Goal: Task Accomplishment & Management: Complete application form

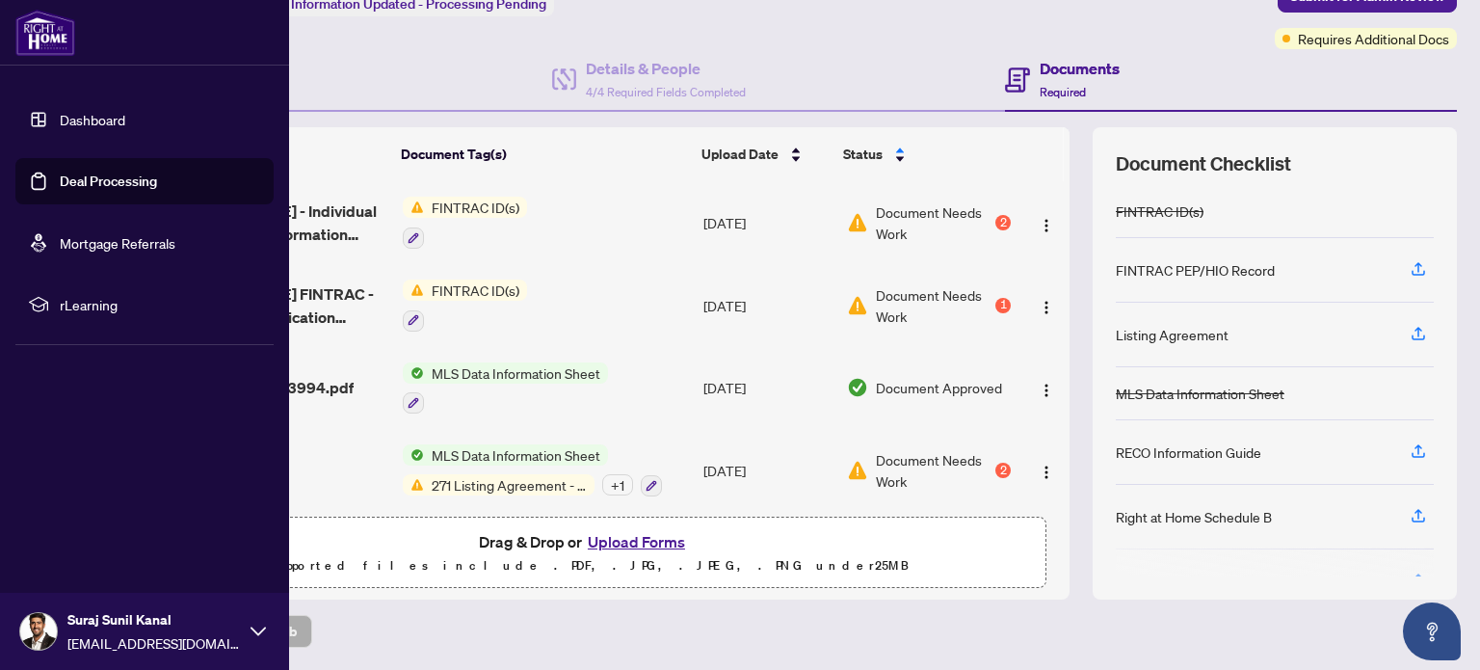
click at [62, 119] on link "Dashboard" at bounding box center [93, 119] width 66 height 17
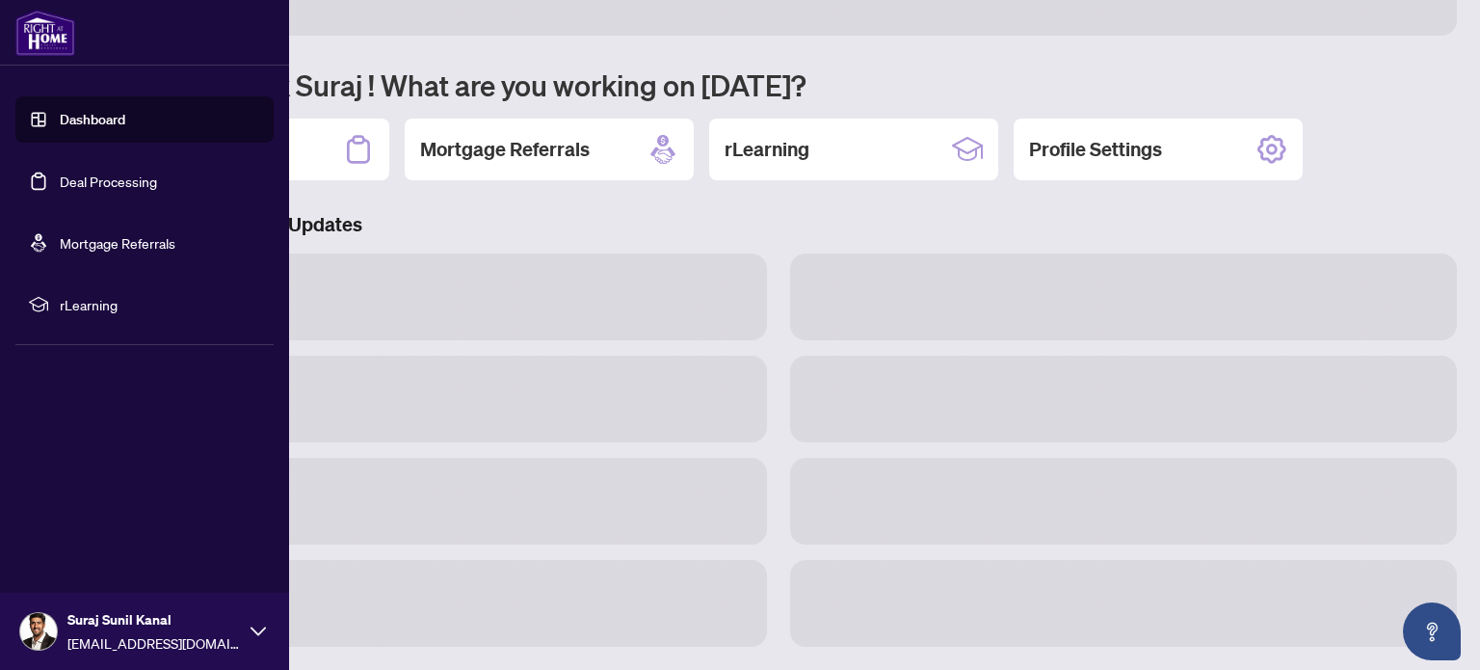
scroll to position [133, 0]
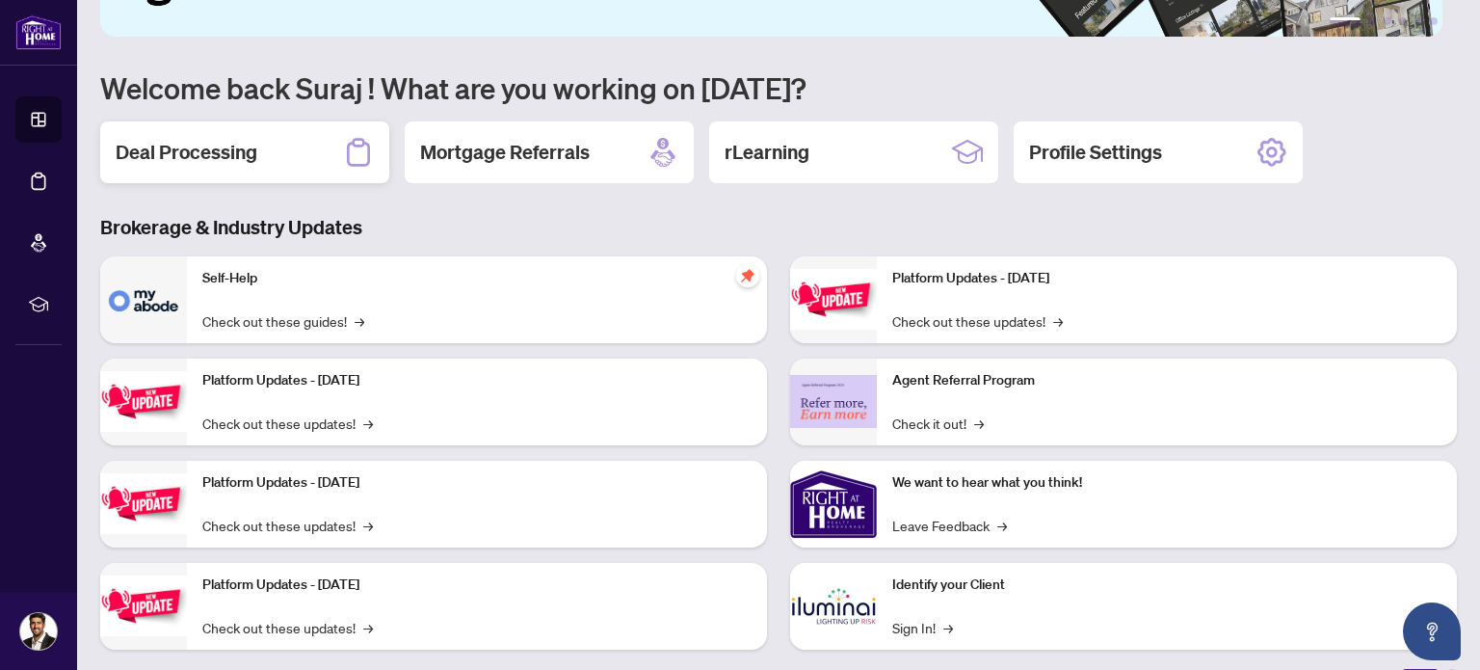
click at [275, 145] on div "Deal Processing" at bounding box center [244, 152] width 289 height 62
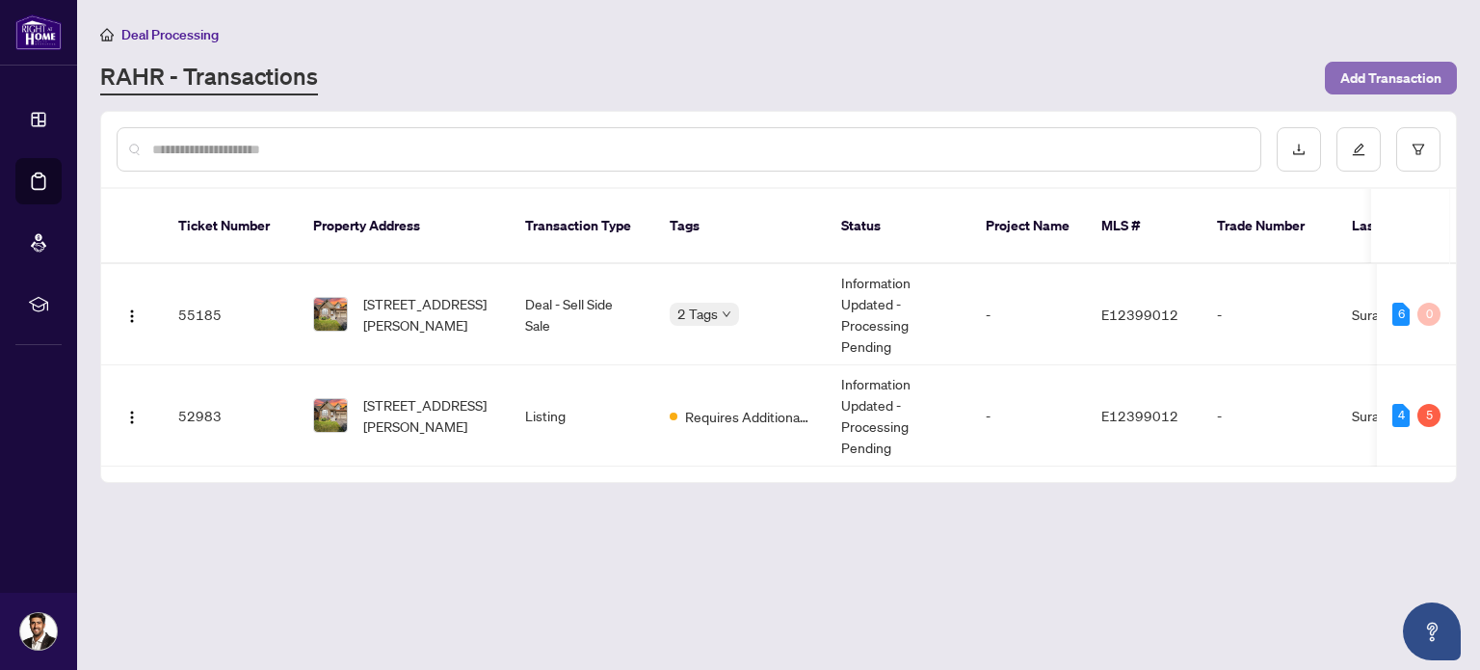
click at [1391, 72] on span "Add Transaction" at bounding box center [1390, 78] width 101 height 31
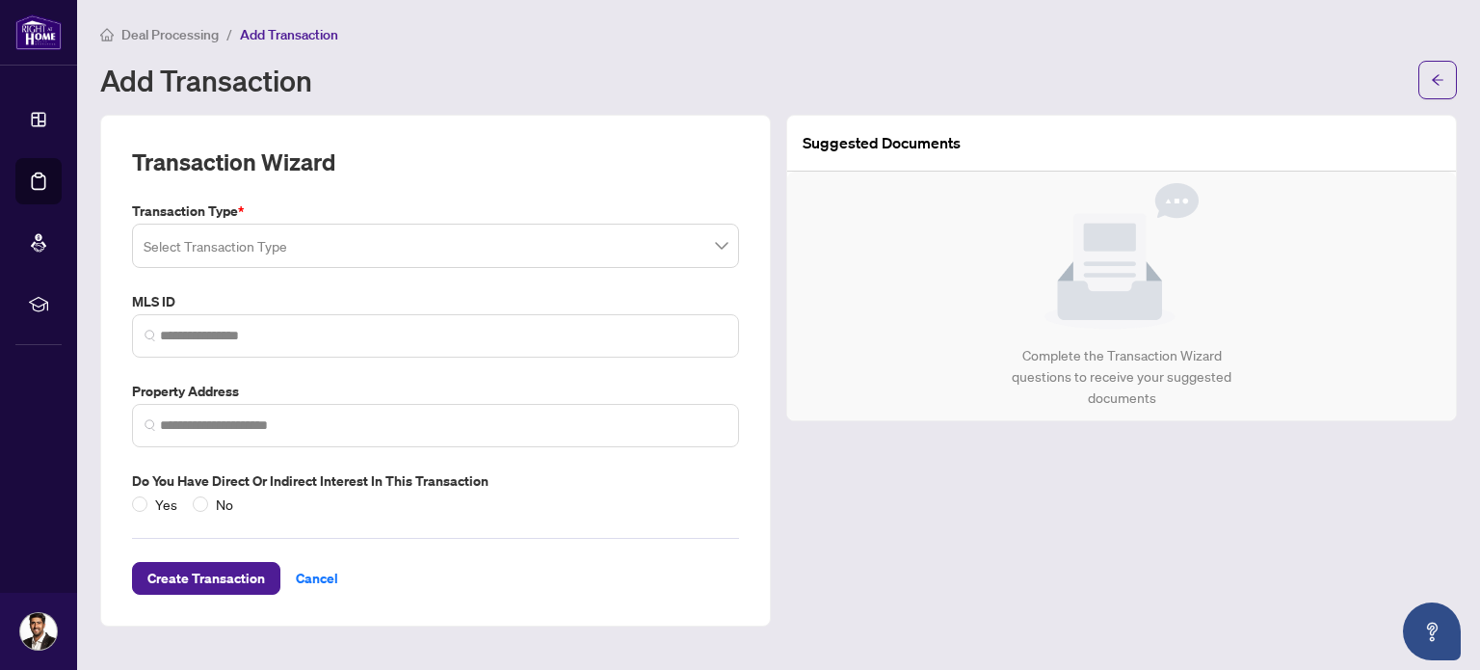
click at [312, 242] on input "search" at bounding box center [427, 248] width 567 height 42
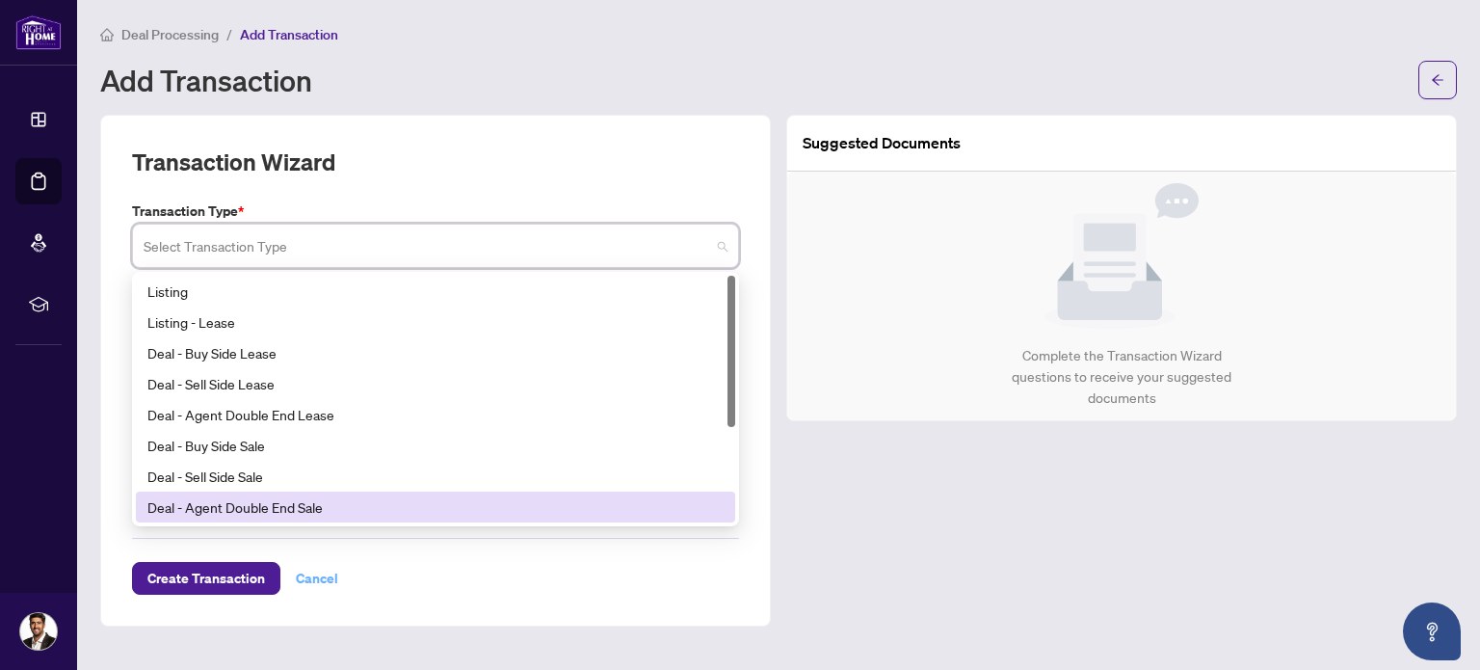
click at [316, 572] on div "Create Transaction Cancel" at bounding box center [435, 555] width 607 height 80
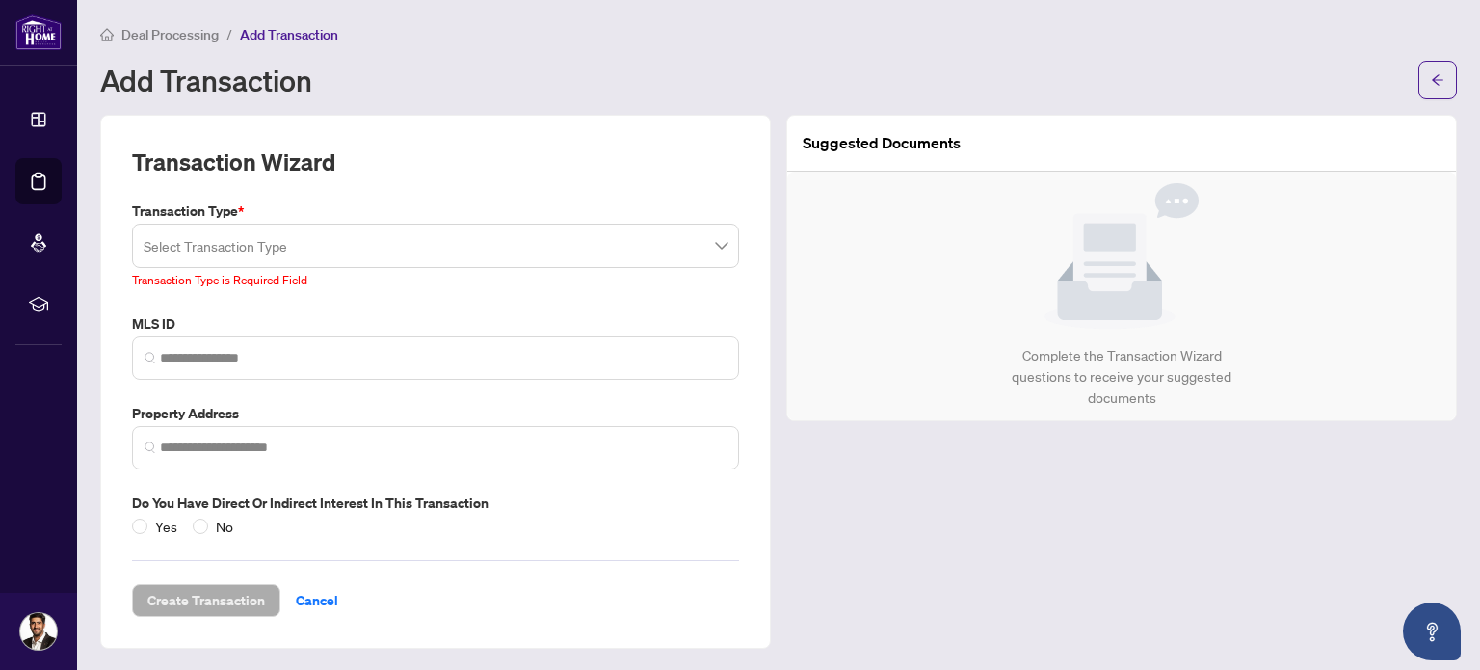
click at [289, 40] on span "Add Transaction" at bounding box center [289, 34] width 98 height 17
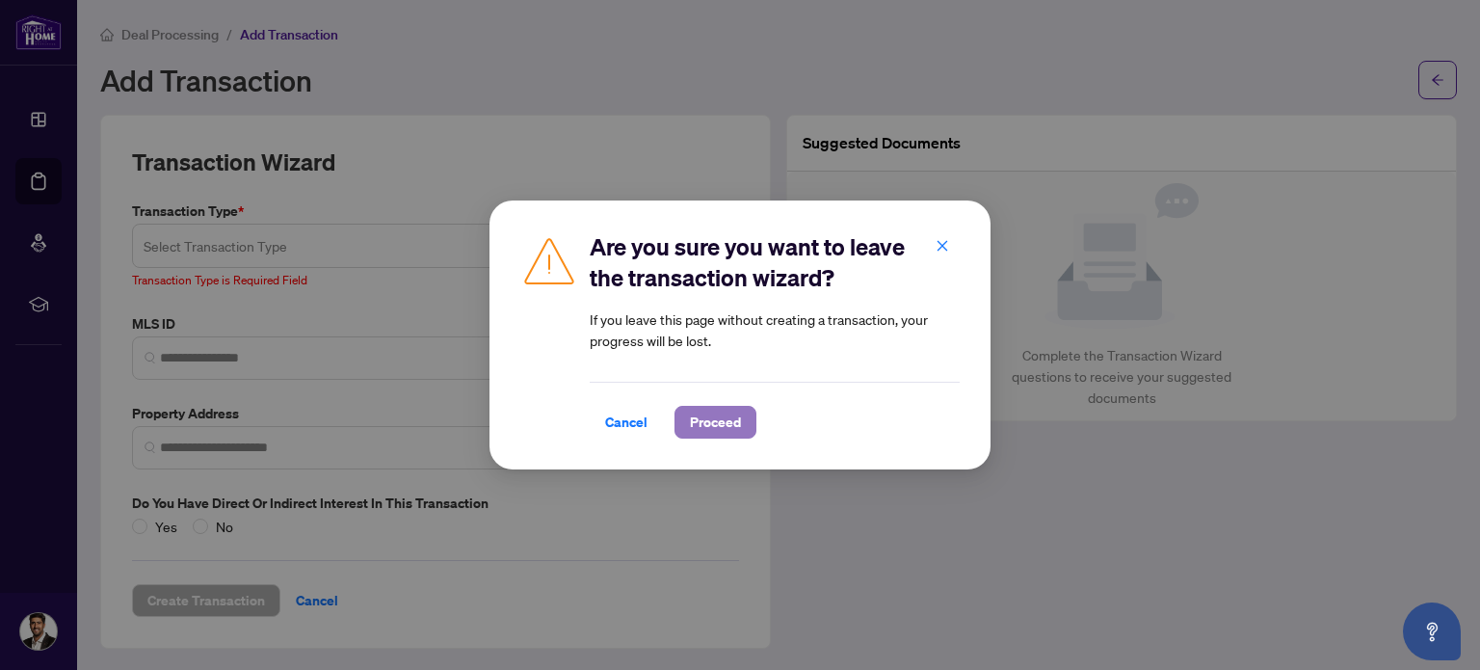
click at [740, 430] on span "Proceed" at bounding box center [715, 422] width 51 height 31
click at [269, 360] on div "Are you sure you want to leave the transaction wizard? If you leave this page w…" at bounding box center [740, 335] width 1480 height 670
click at [945, 242] on icon "close" at bounding box center [943, 245] width 11 height 11
click at [945, 242] on div "Are you sure you want to leave the transaction wizard? If you leave this page w…" at bounding box center [740, 335] width 1480 height 670
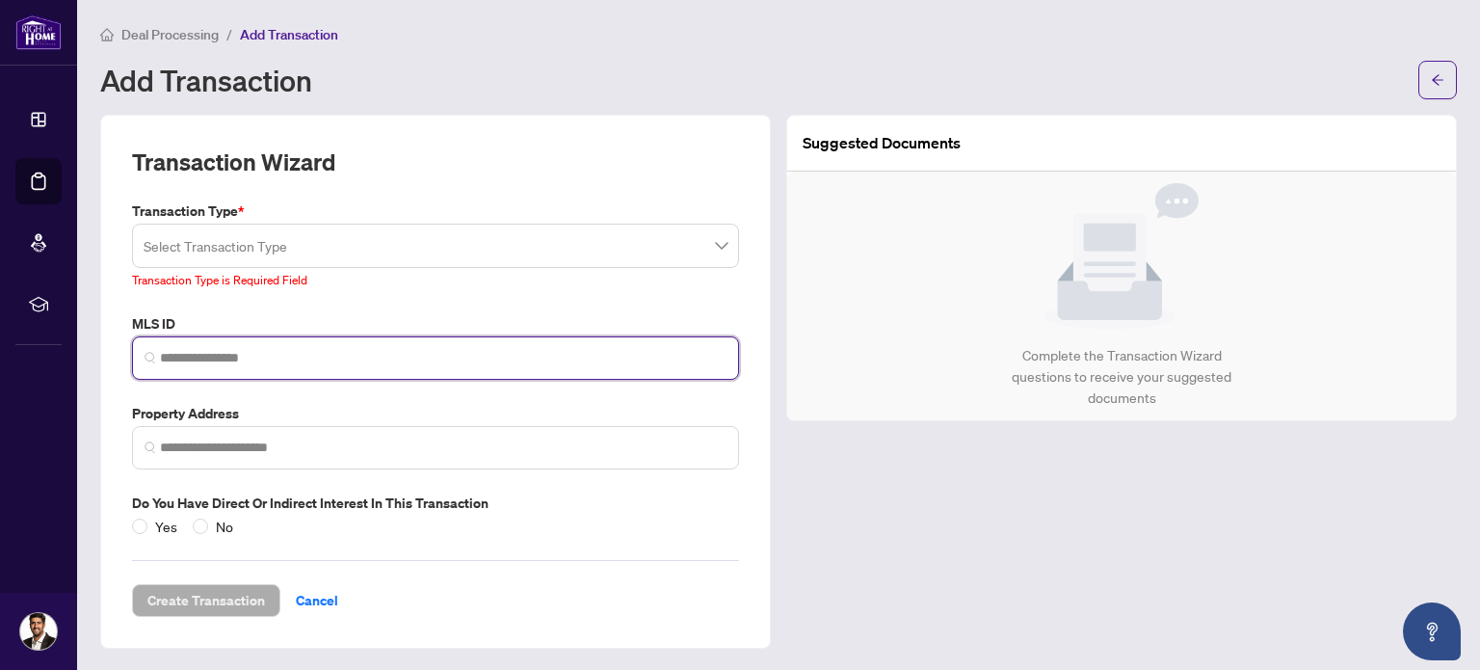
click at [174, 350] on input "search" at bounding box center [443, 358] width 567 height 20
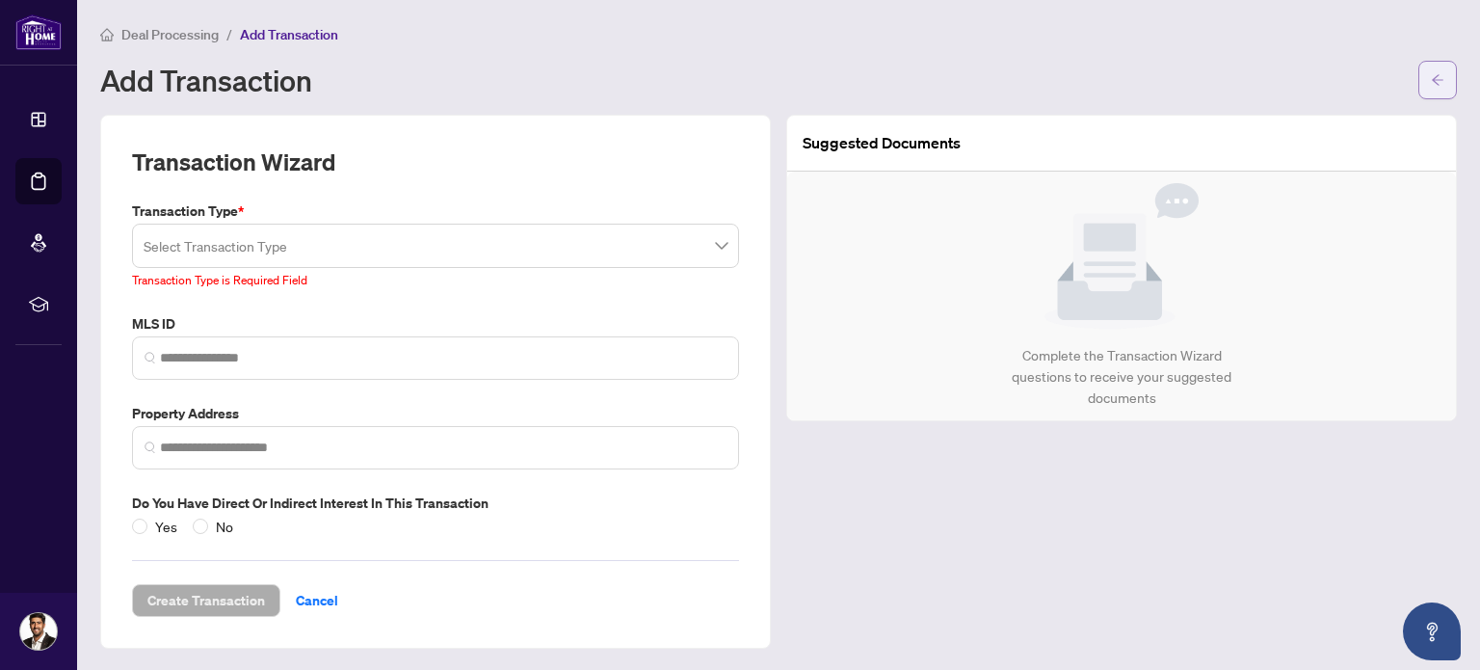
click at [1446, 80] on button "button" at bounding box center [1437, 80] width 39 height 39
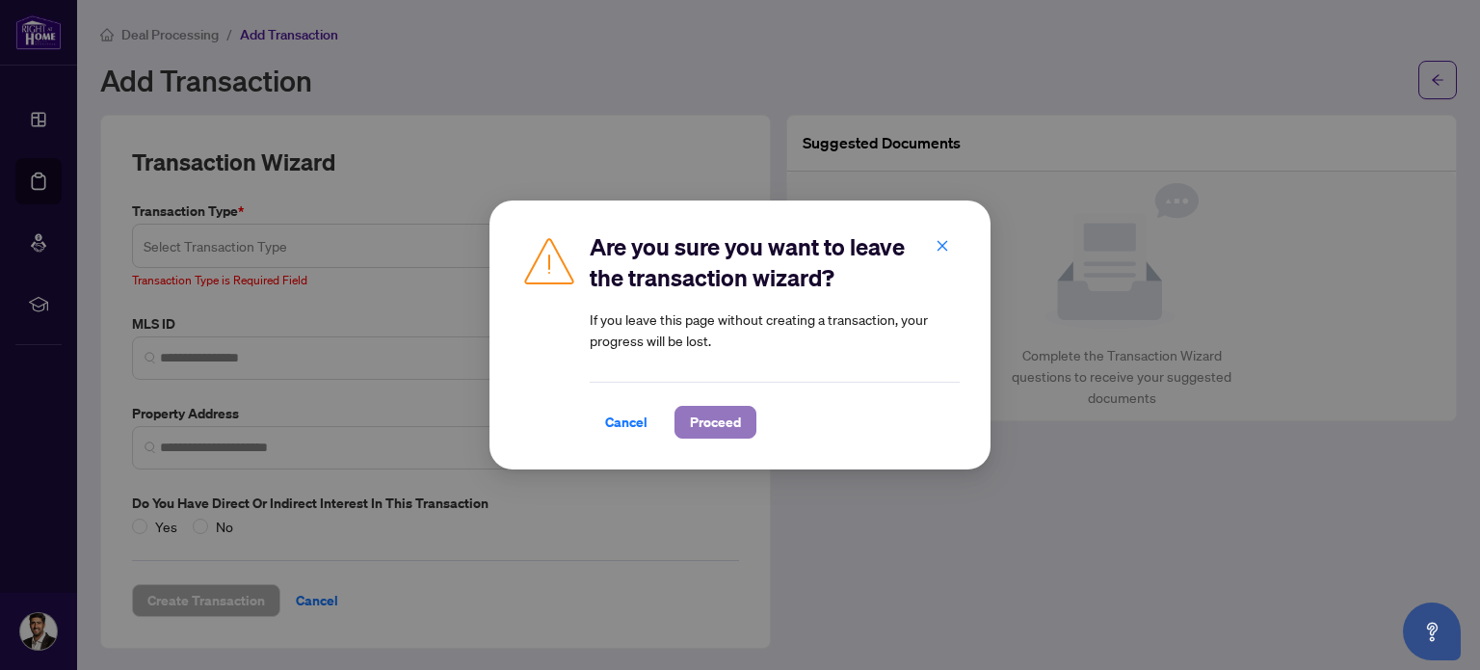
click at [691, 411] on button "Proceed" at bounding box center [716, 422] width 82 height 33
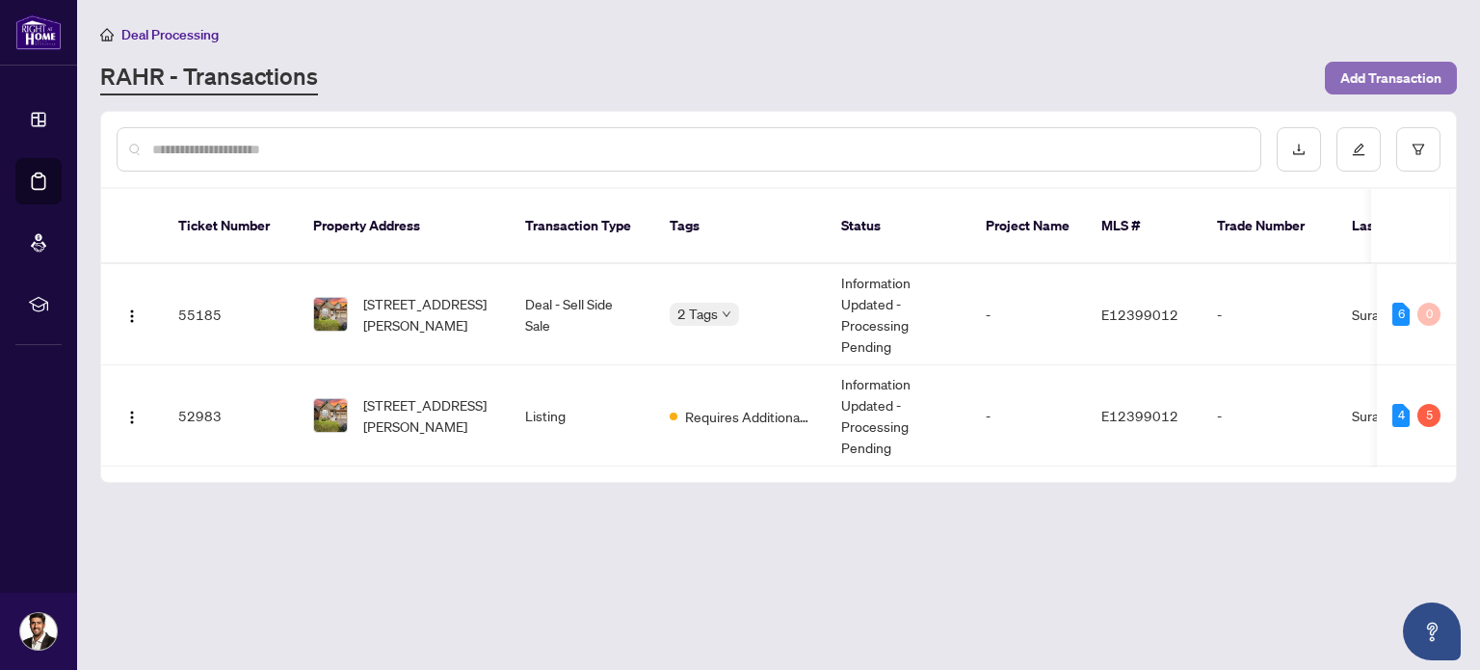
click at [1415, 72] on span "Add Transaction" at bounding box center [1390, 78] width 101 height 31
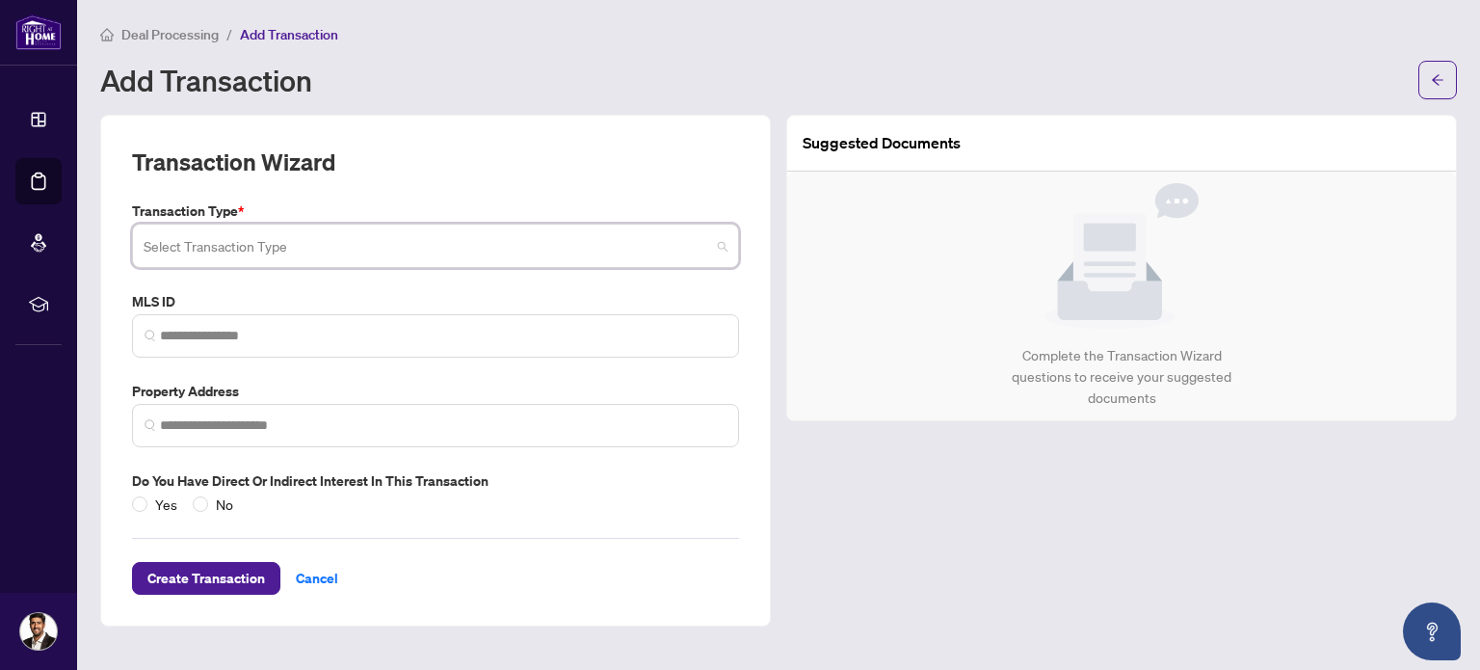
click at [275, 250] on input "search" at bounding box center [427, 248] width 567 height 42
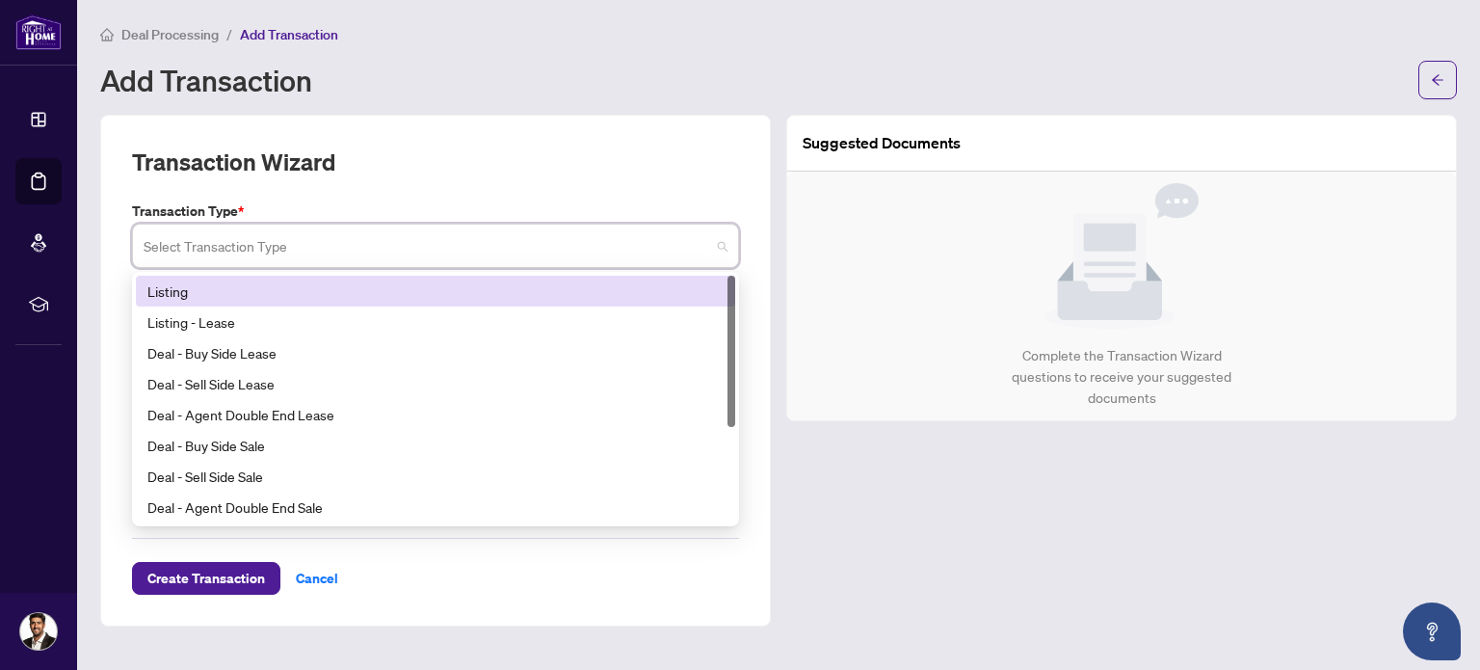
click at [278, 294] on div "Listing" at bounding box center [435, 290] width 576 height 21
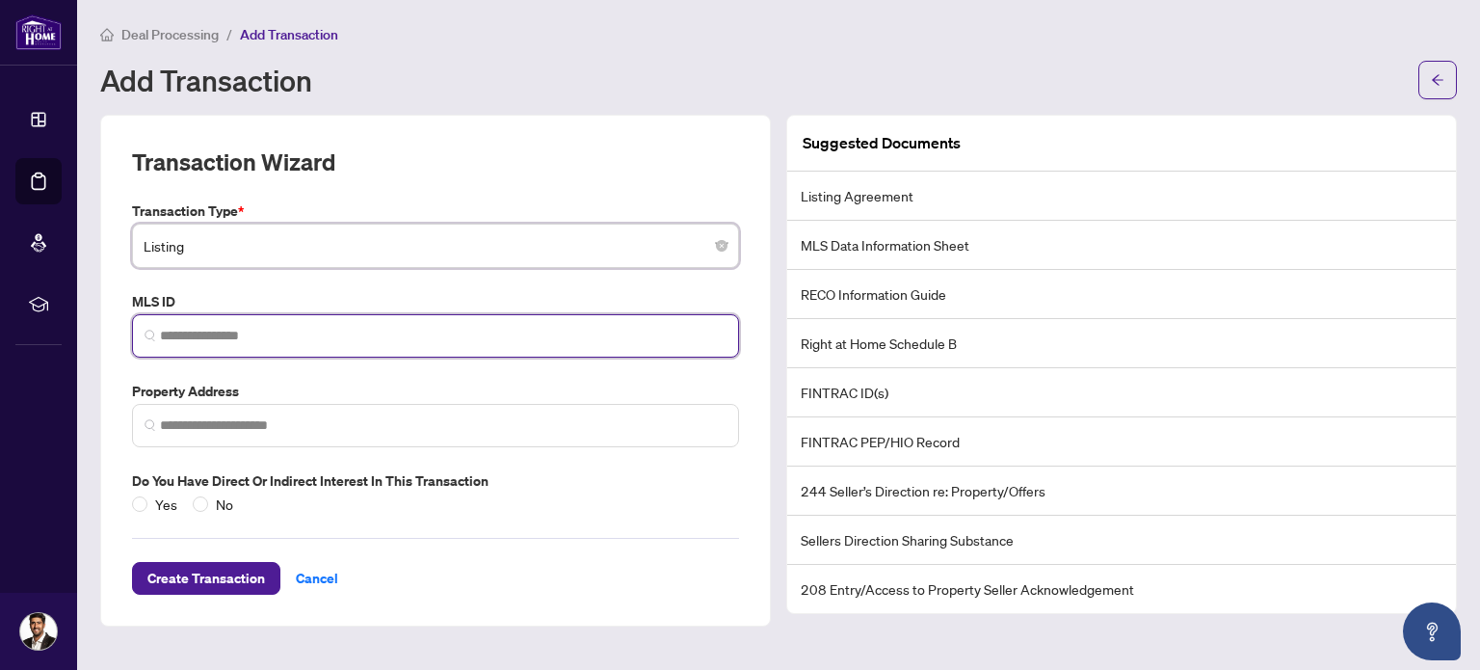
click at [288, 328] on input "search" at bounding box center [443, 336] width 567 height 20
paste input "*********"
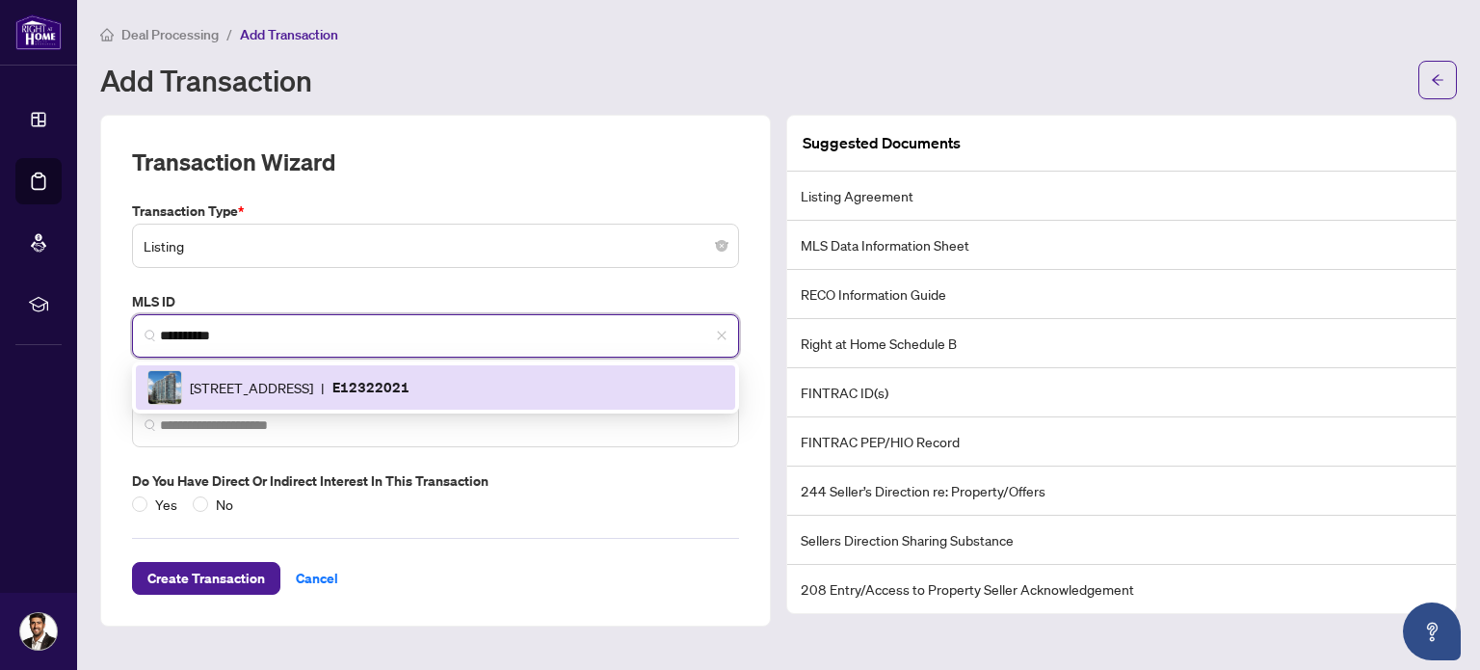
click at [416, 399] on div "[STREET_ADDRESS] | E12322021" at bounding box center [435, 387] width 576 height 35
type input "*********"
type input "**********"
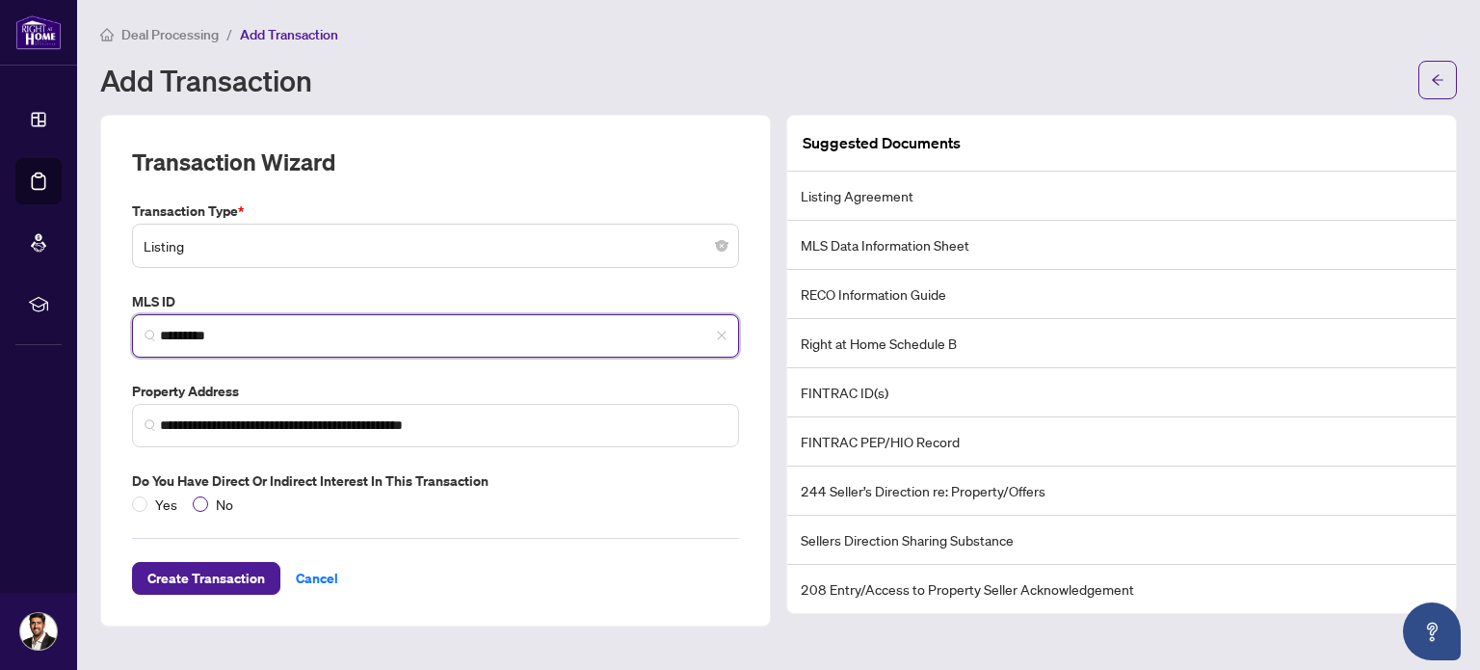
type input "*********"
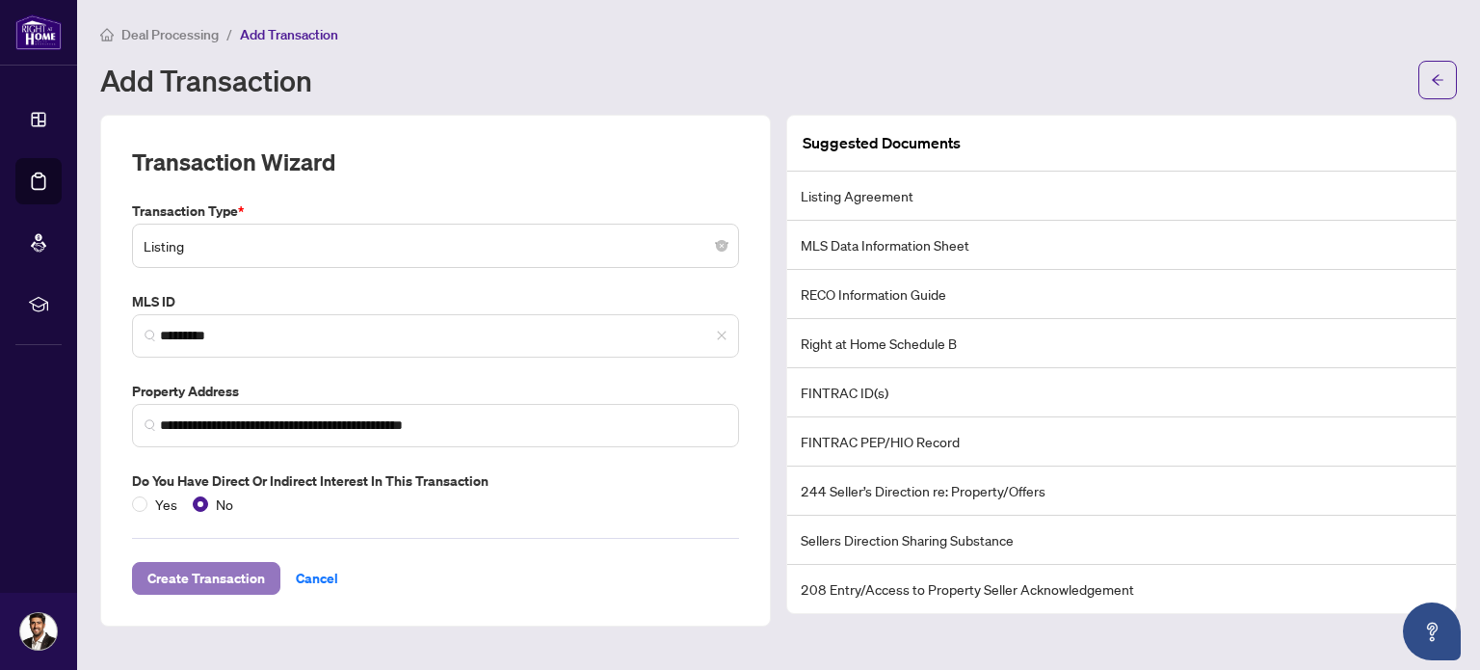
click at [224, 565] on span "Create Transaction" at bounding box center [206, 578] width 118 height 31
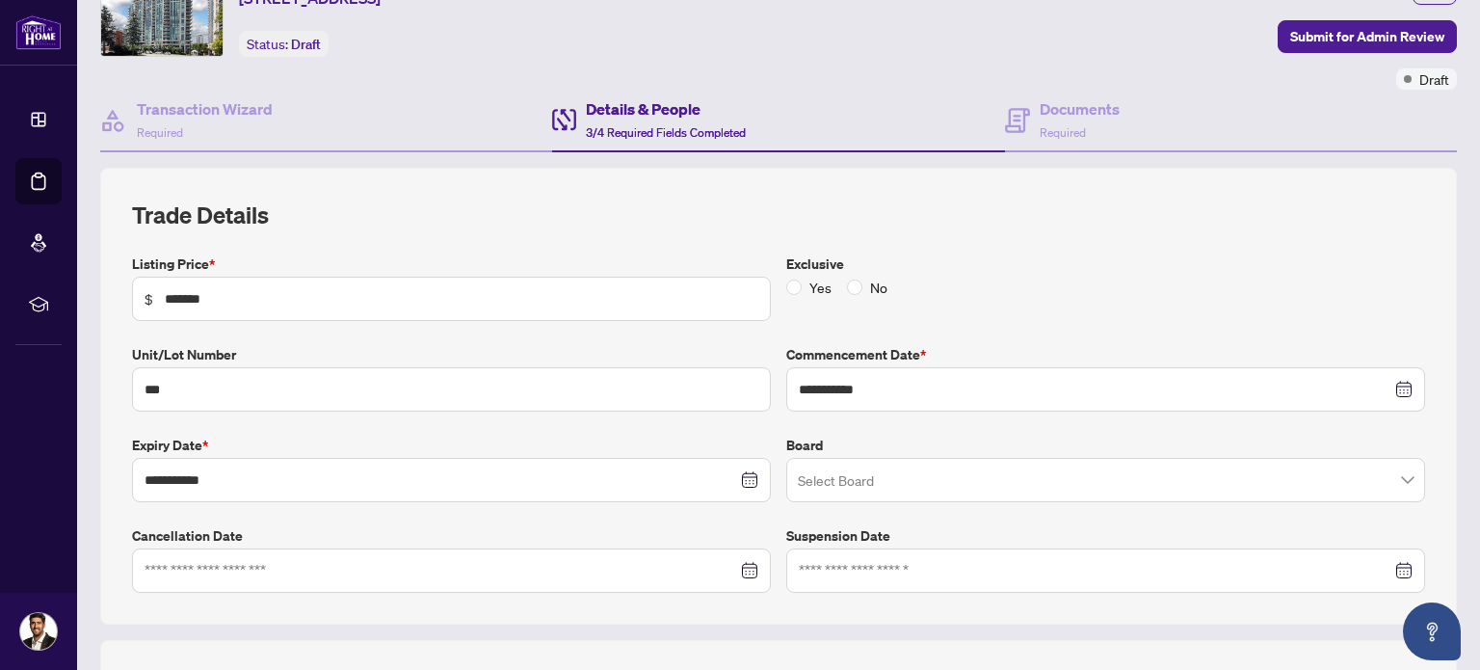
scroll to position [193, 0]
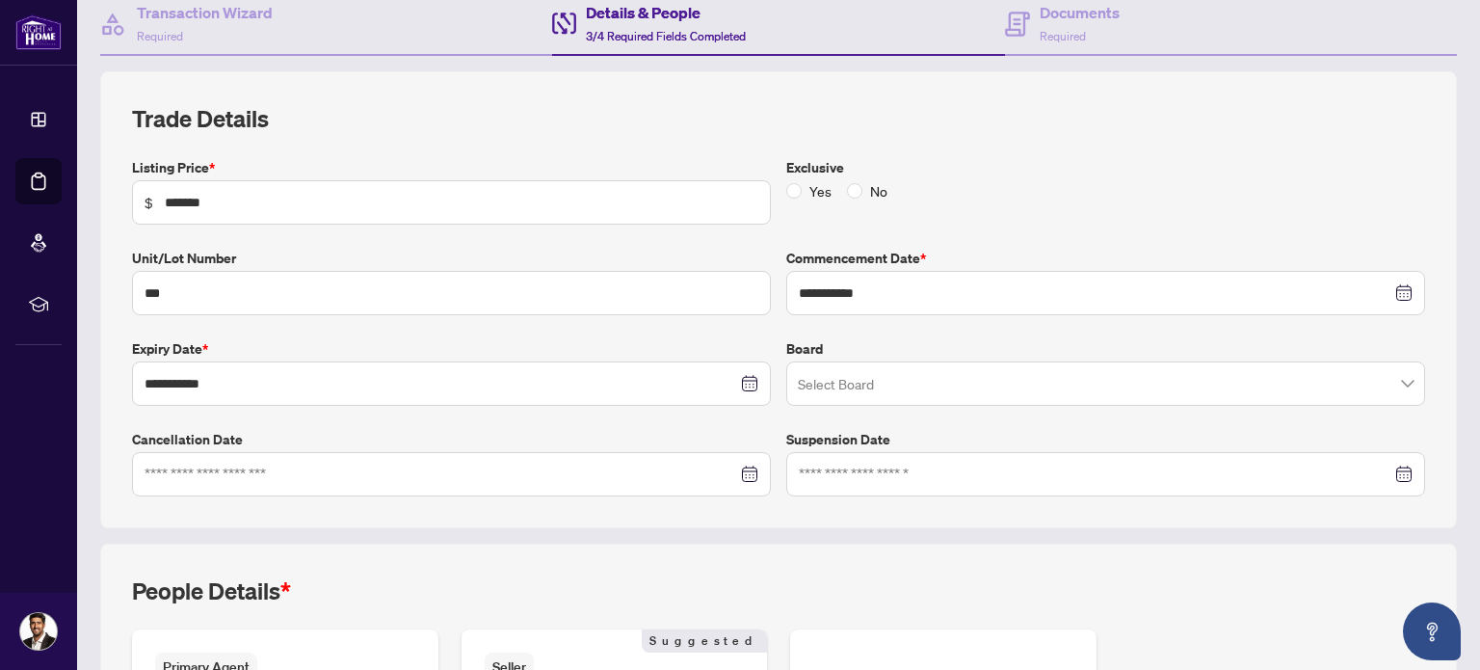
click at [738, 475] on div at bounding box center [452, 473] width 614 height 21
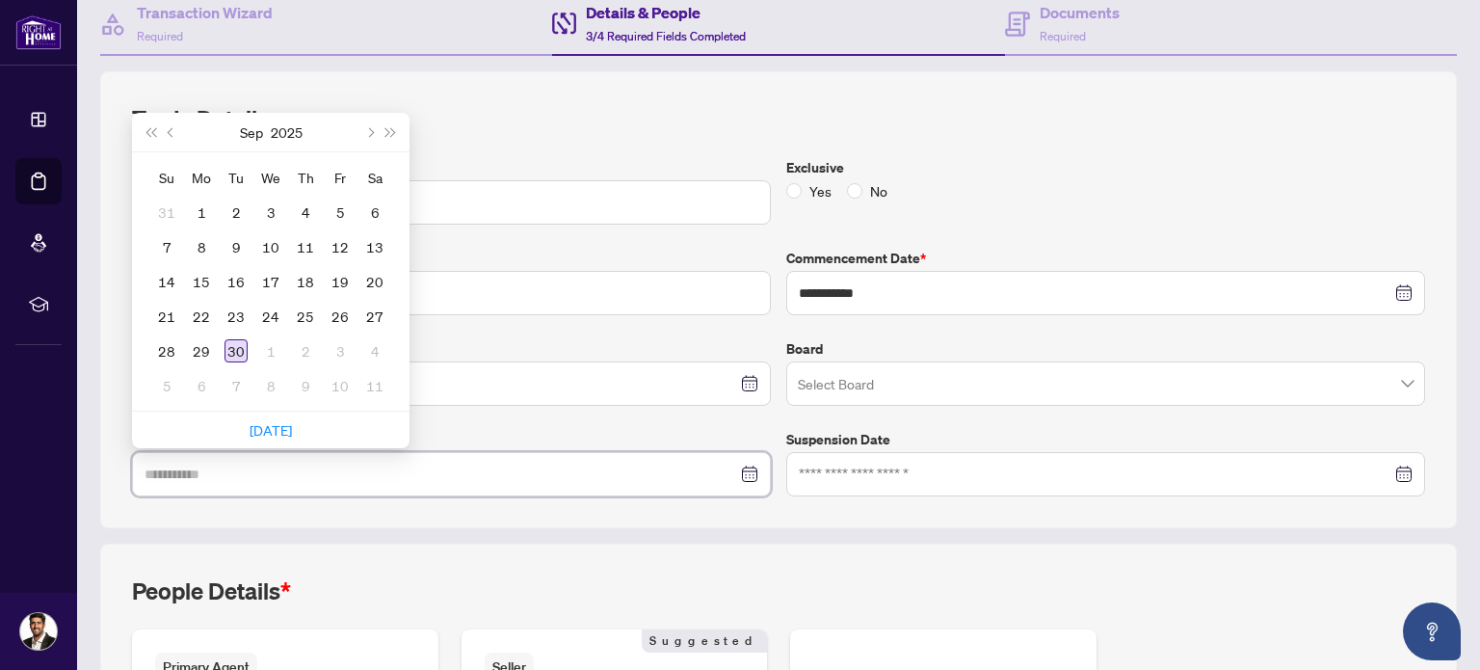
type input "**********"
click at [235, 345] on div "30" at bounding box center [236, 350] width 23 height 23
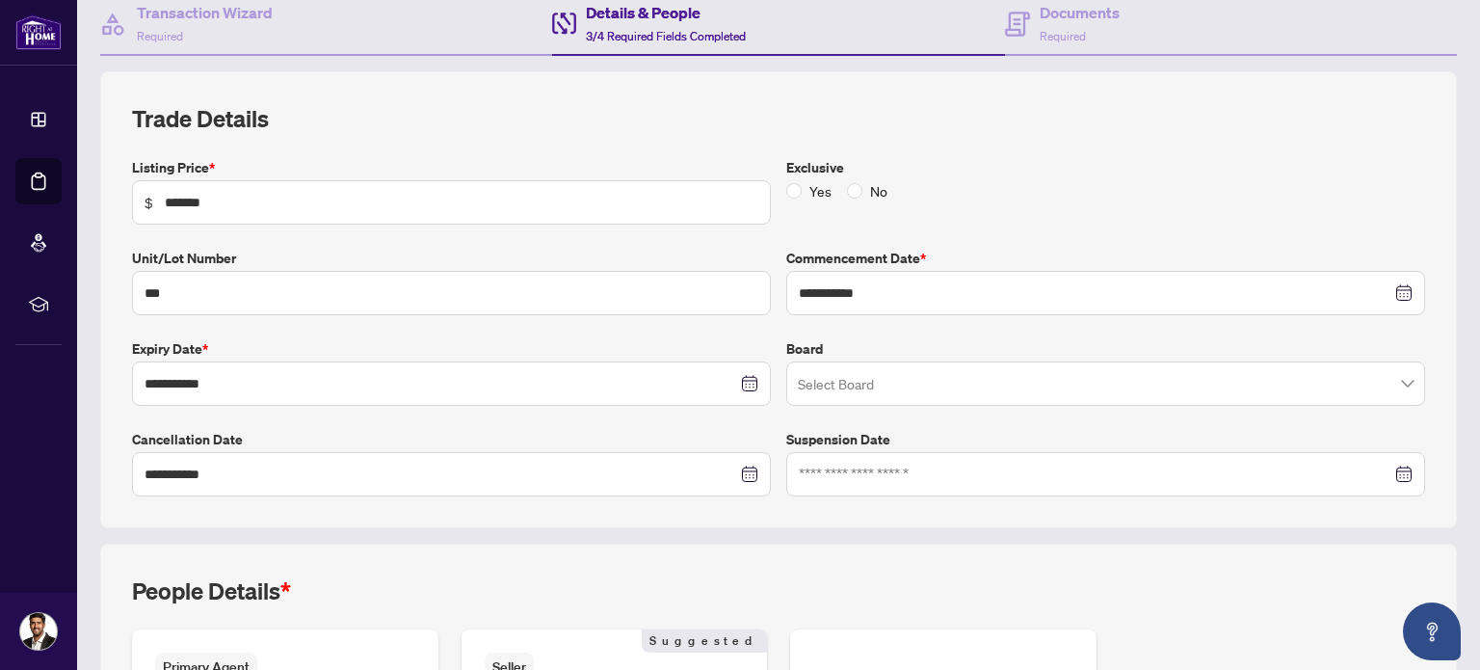
click at [441, 534] on div "**********" at bounding box center [779, 485] width 1372 height 828
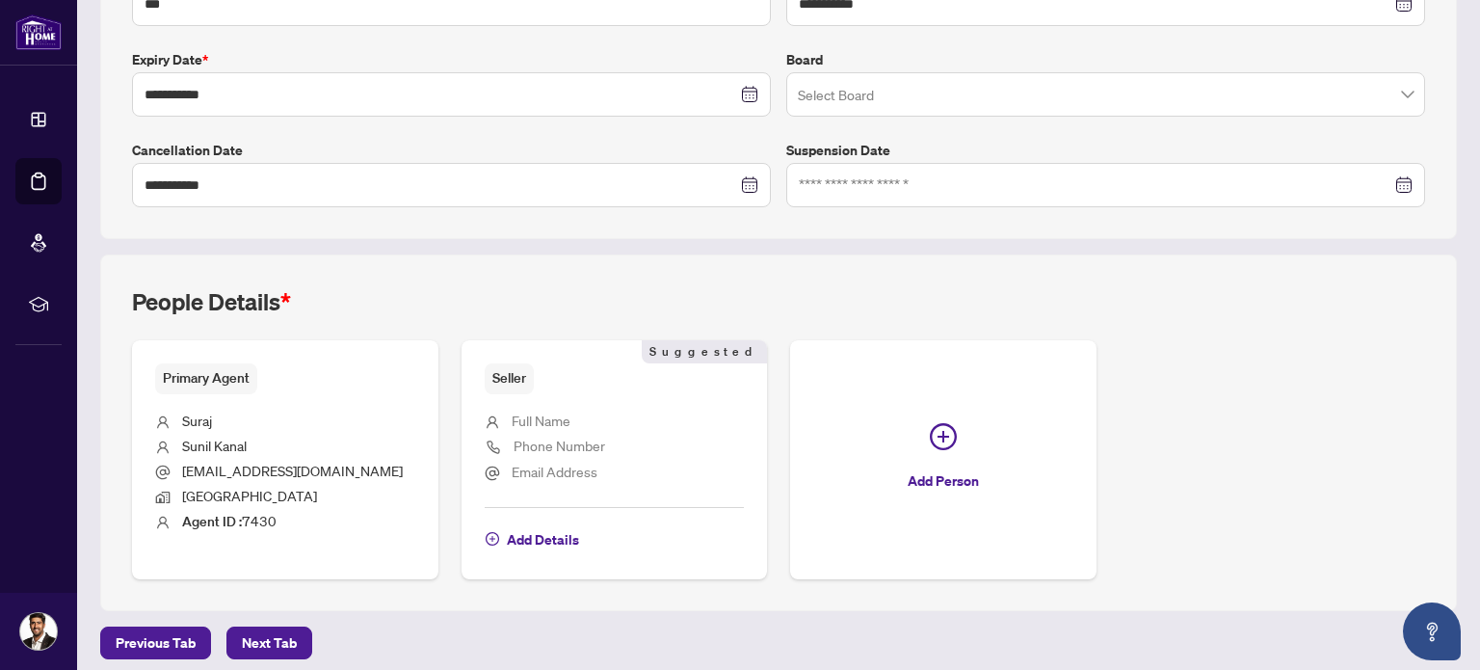
scroll to position [490, 0]
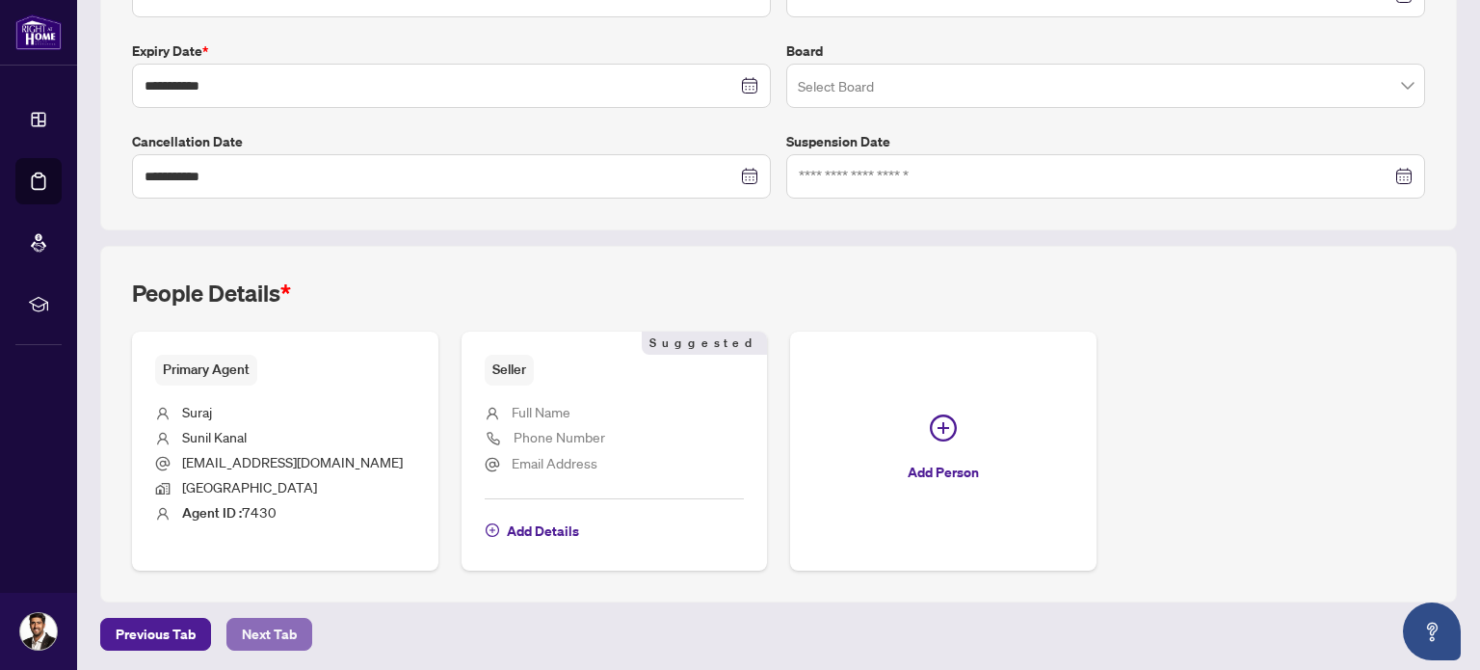
click at [293, 632] on span "Next Tab" at bounding box center [269, 634] width 55 height 31
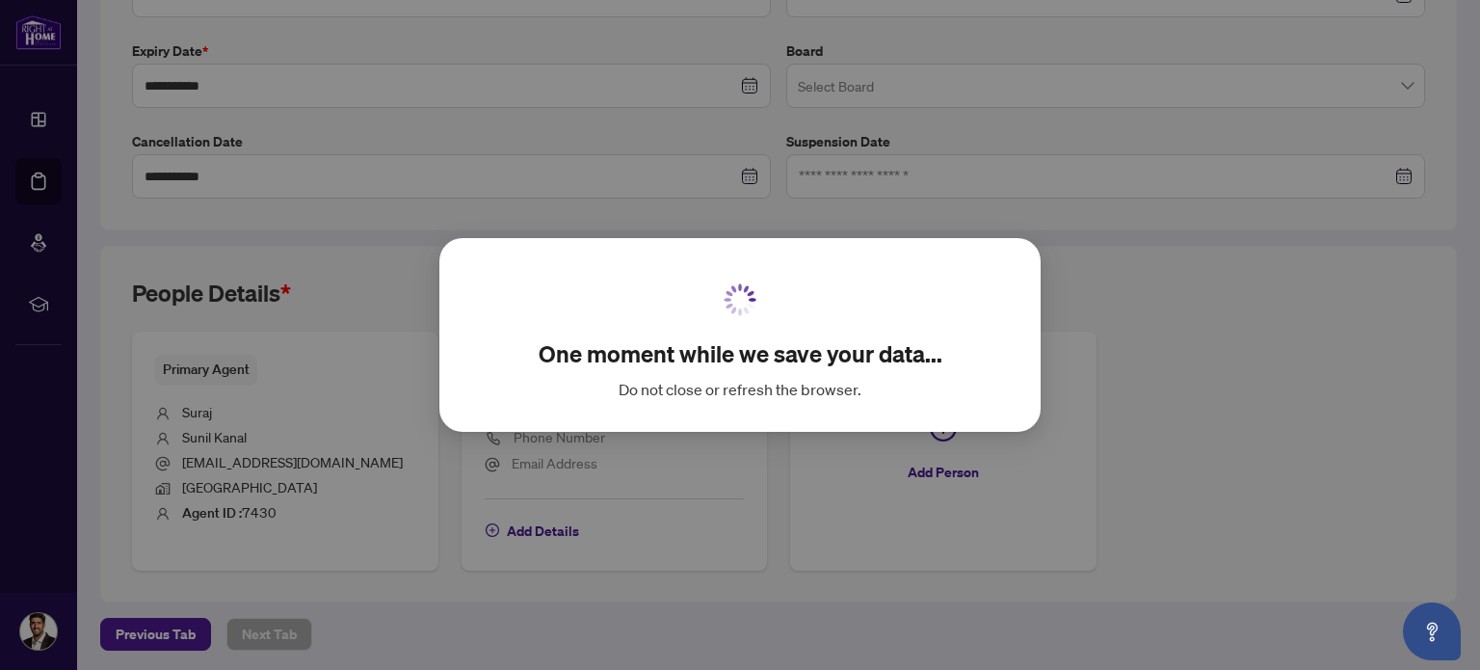
scroll to position [137, 0]
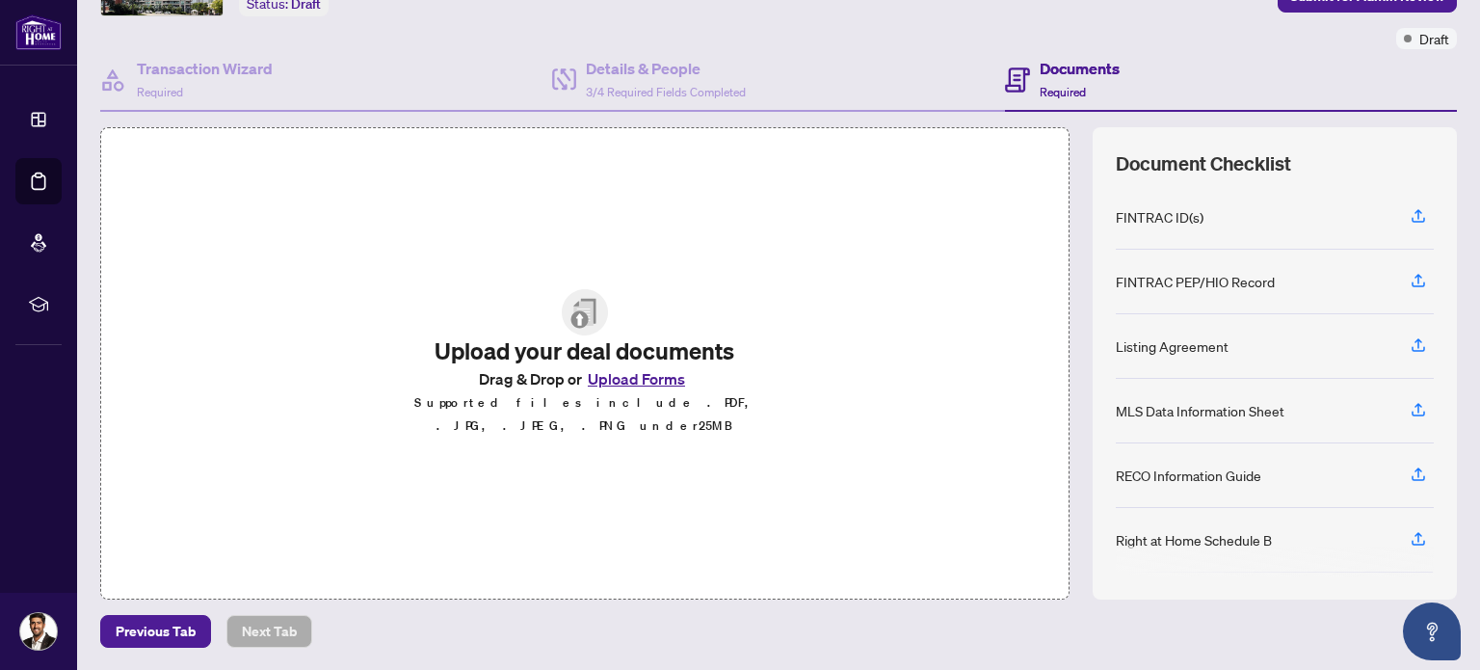
click at [647, 391] on button "Upload Forms" at bounding box center [636, 378] width 109 height 25
click at [634, 391] on button "Upload Forms" at bounding box center [636, 378] width 109 height 25
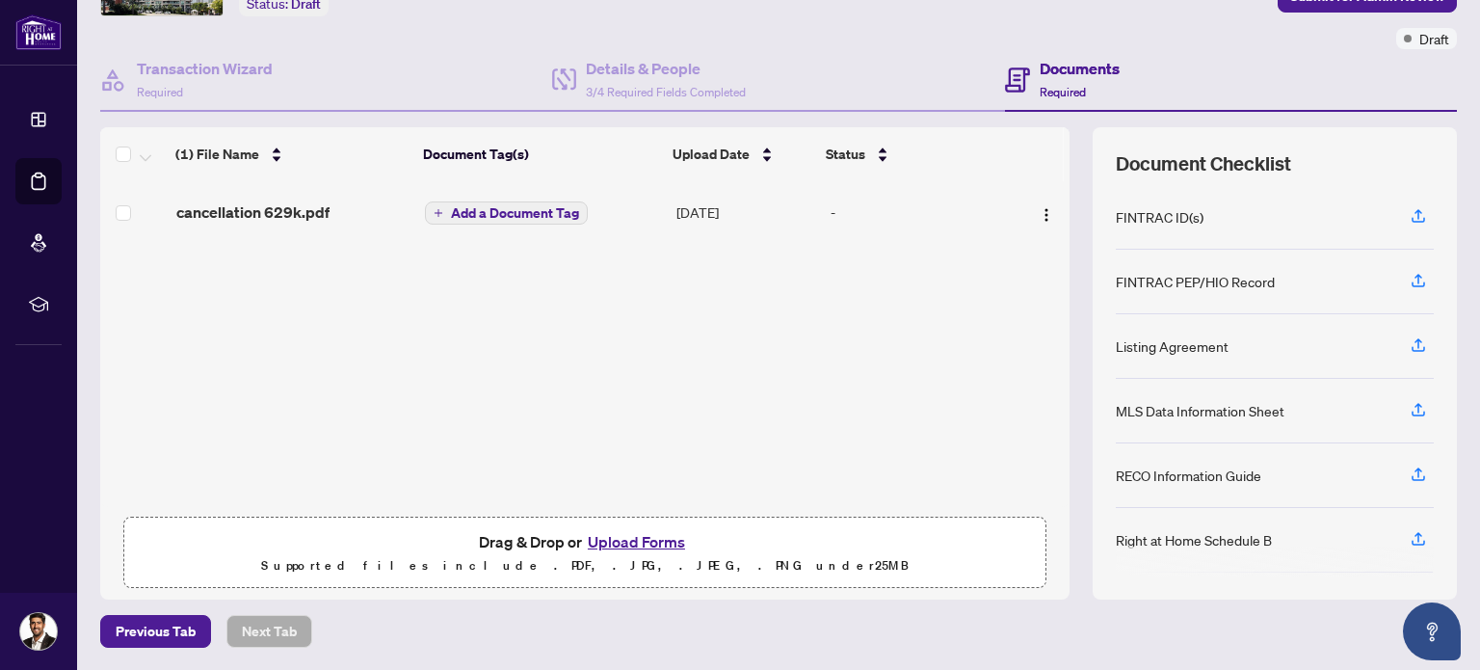
scroll to position [0, 0]
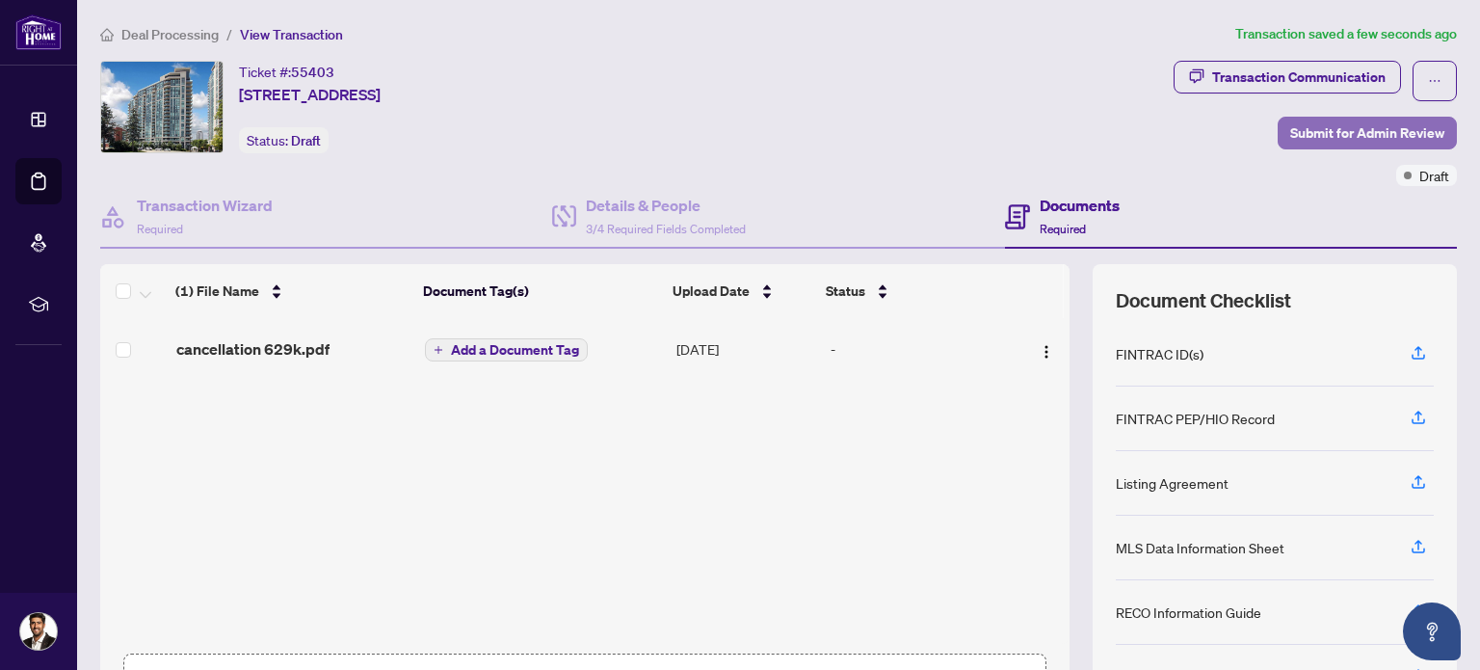
click at [1345, 120] on span "Submit for Admin Review" at bounding box center [1367, 133] width 154 height 31
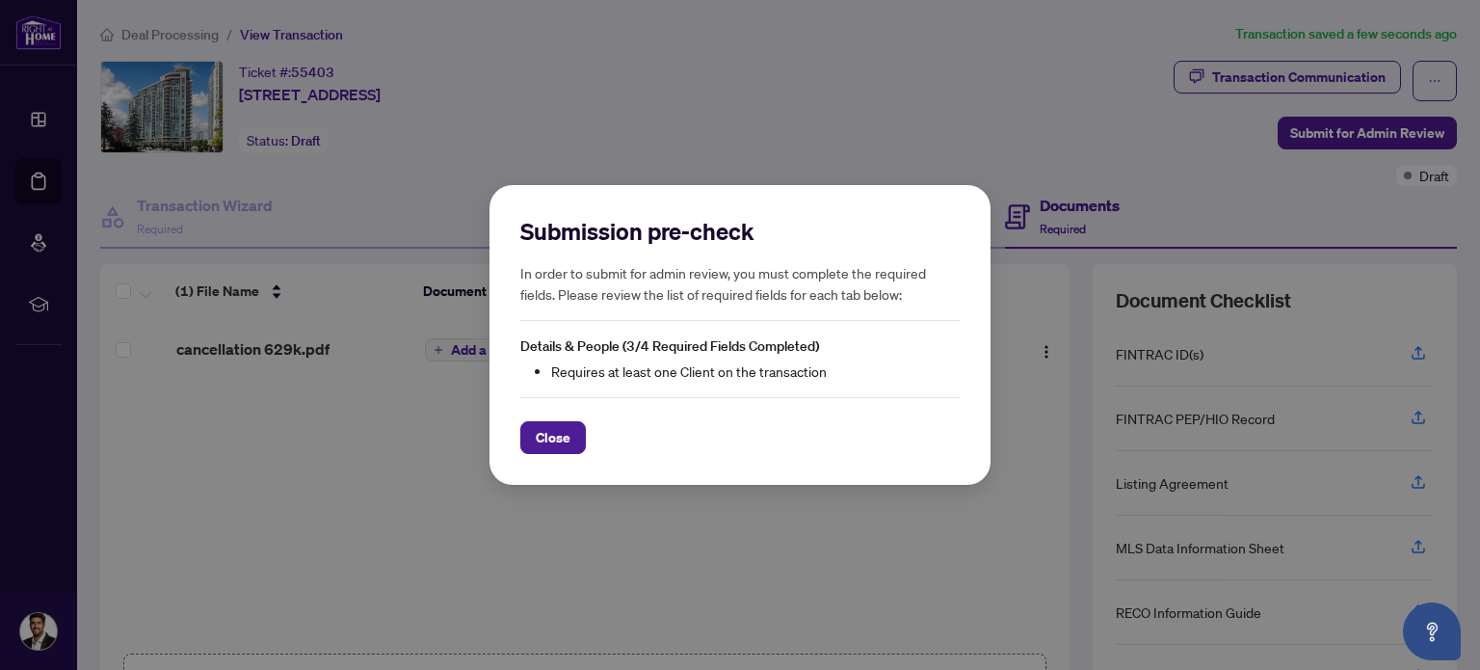
click at [717, 556] on div "Submission pre-check In order to submit for admin review, you must complete the…" at bounding box center [740, 335] width 1480 height 670
click at [536, 449] on span "Close" at bounding box center [553, 437] width 35 height 31
click at [535, 449] on div "Submission pre-check In order to submit for admin review, you must complete the…" at bounding box center [740, 335] width 1480 height 670
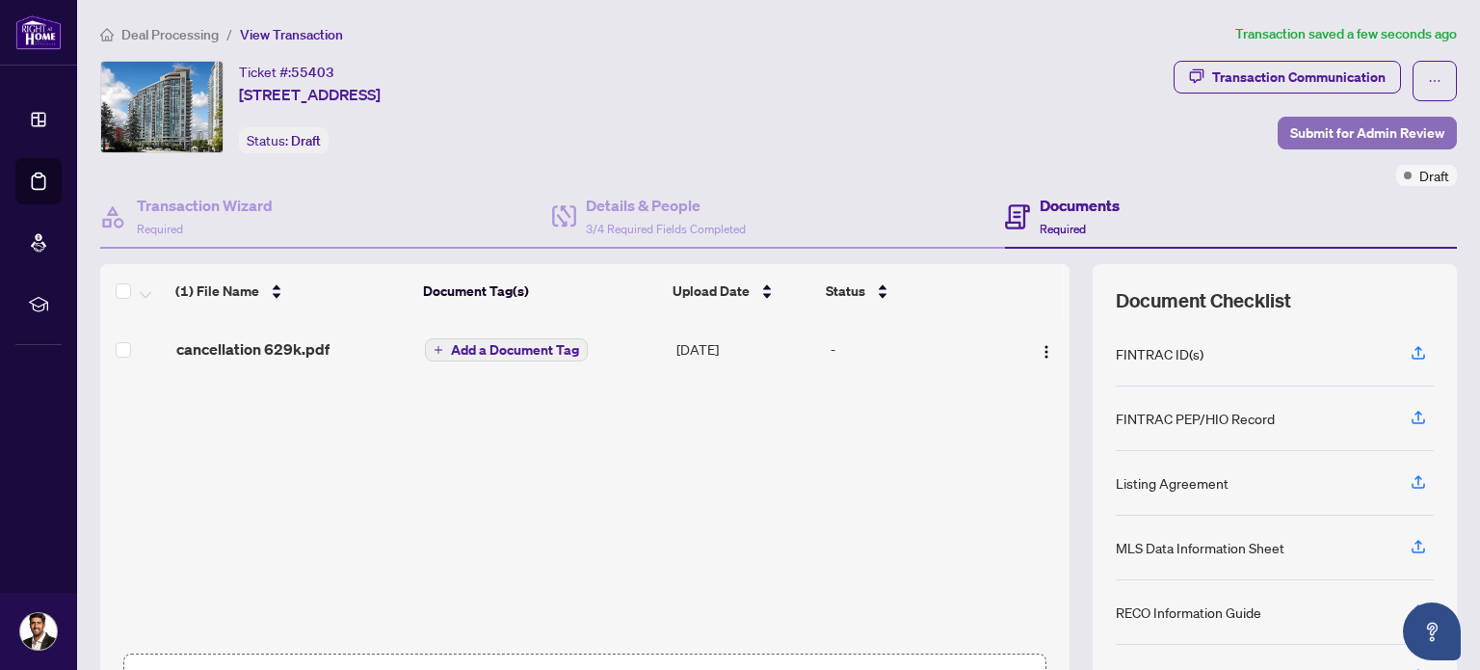
click at [1341, 133] on span "Submit for Admin Review" at bounding box center [1367, 133] width 154 height 31
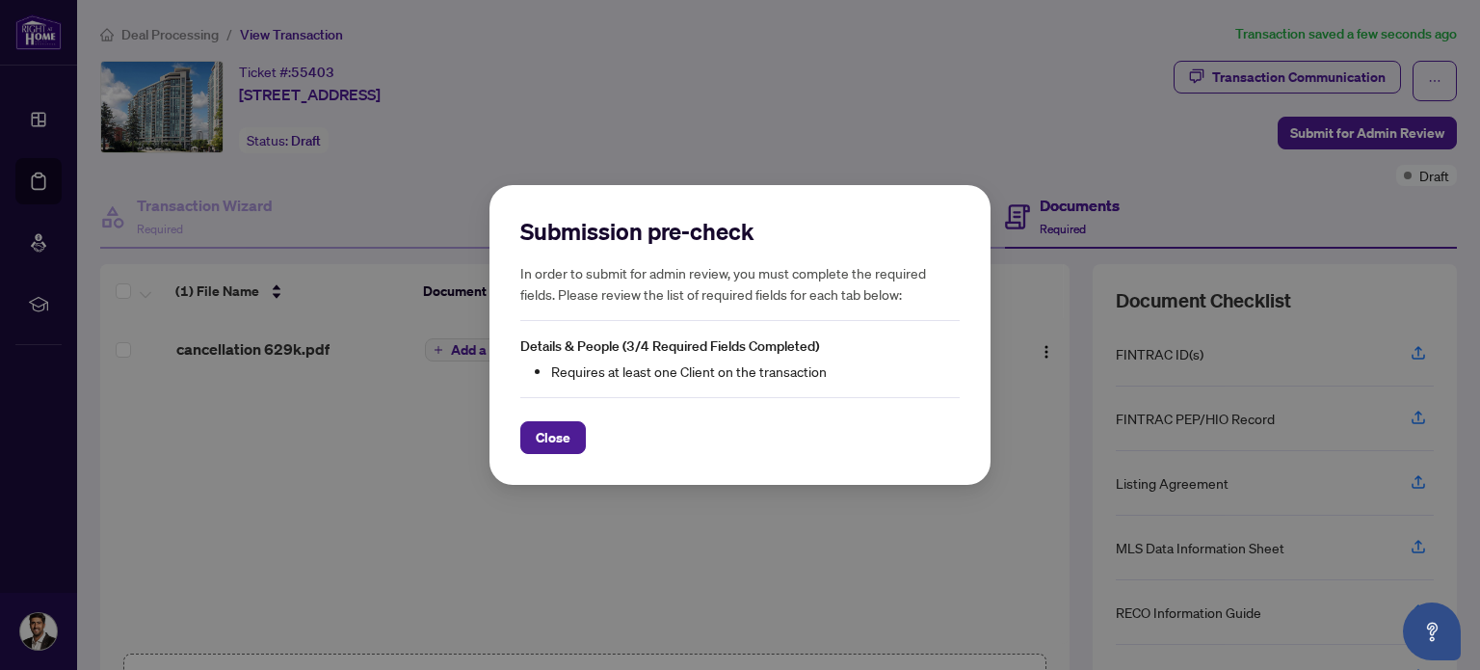
click at [584, 465] on div "Submission pre-check In order to submit for admin review, you must complete the…" at bounding box center [740, 335] width 501 height 301
click at [562, 450] on span "Close" at bounding box center [553, 437] width 35 height 31
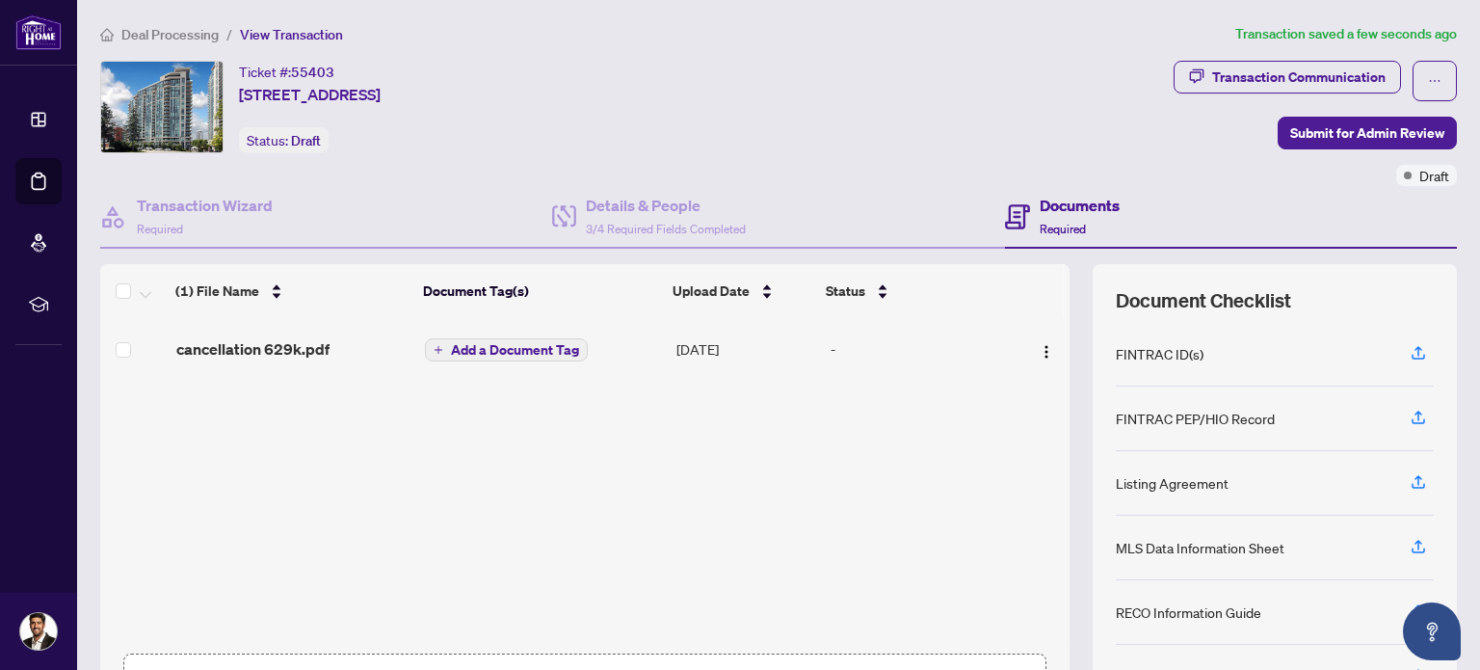
scroll to position [137, 0]
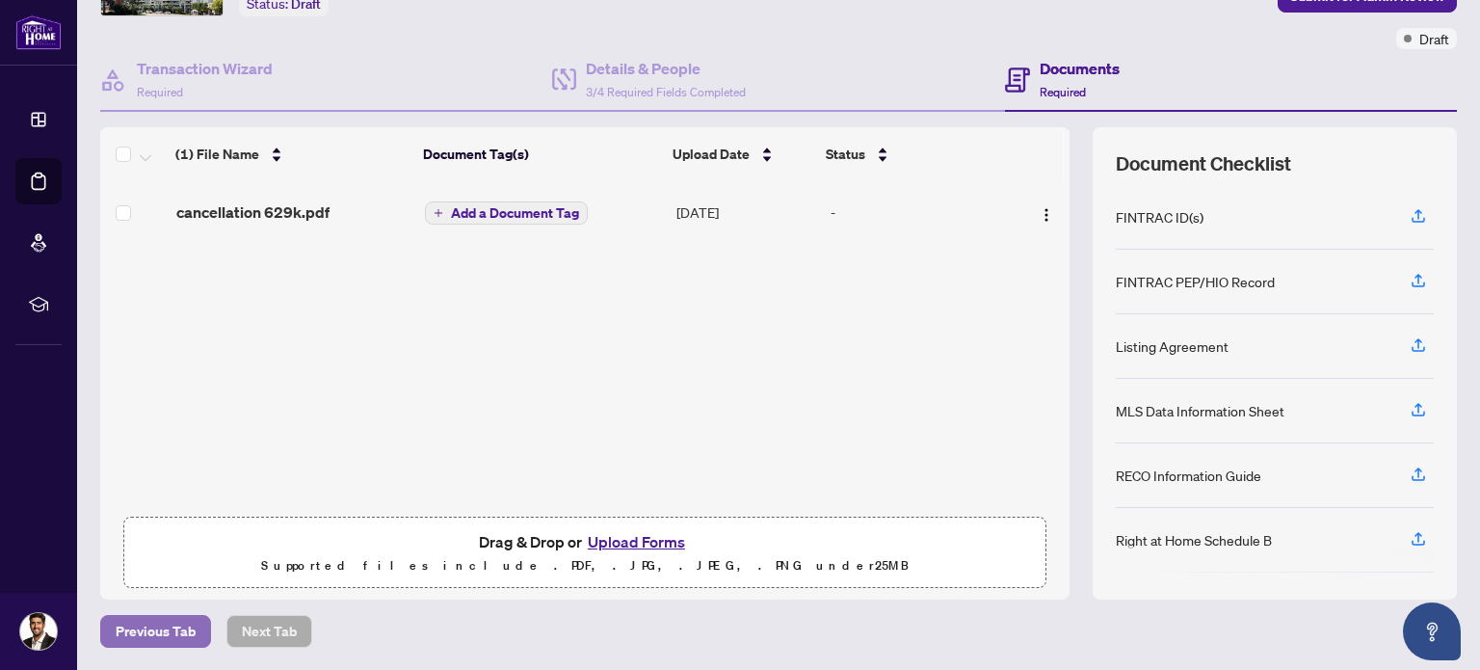
click at [181, 643] on span "Previous Tab" at bounding box center [156, 631] width 80 height 31
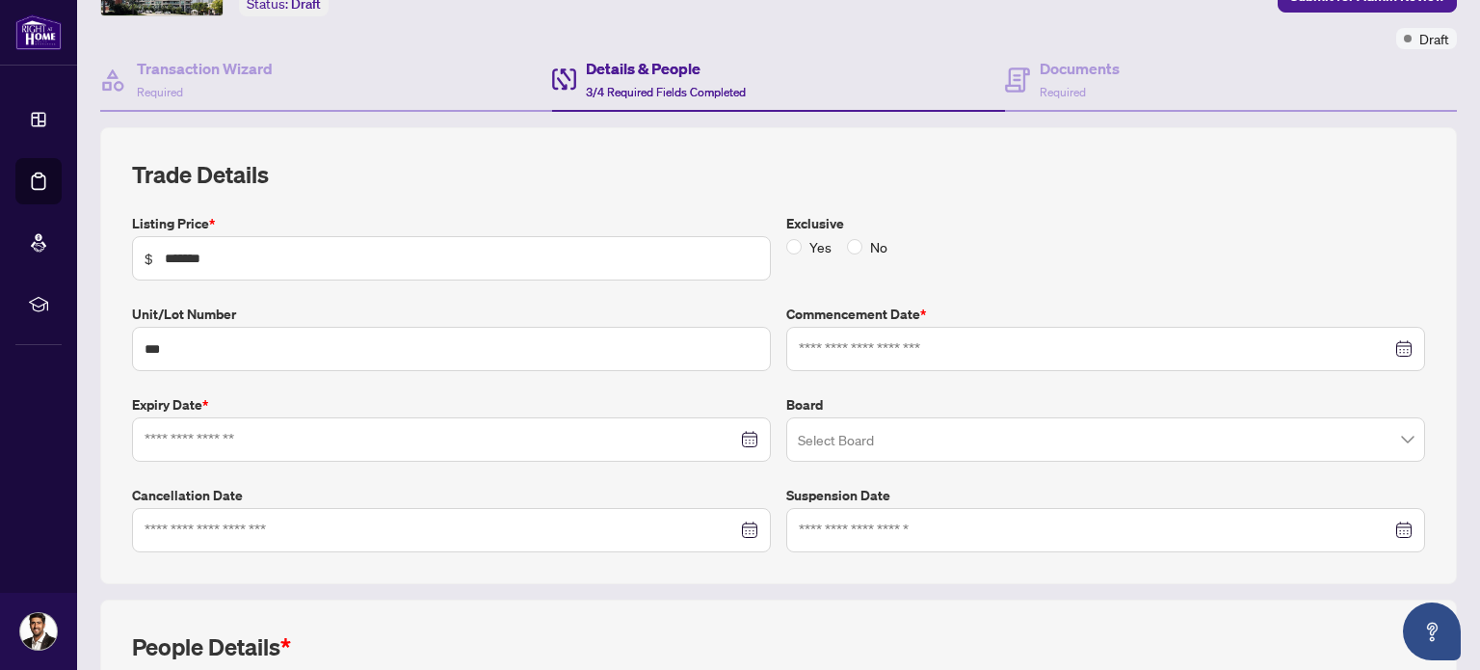
type input "**********"
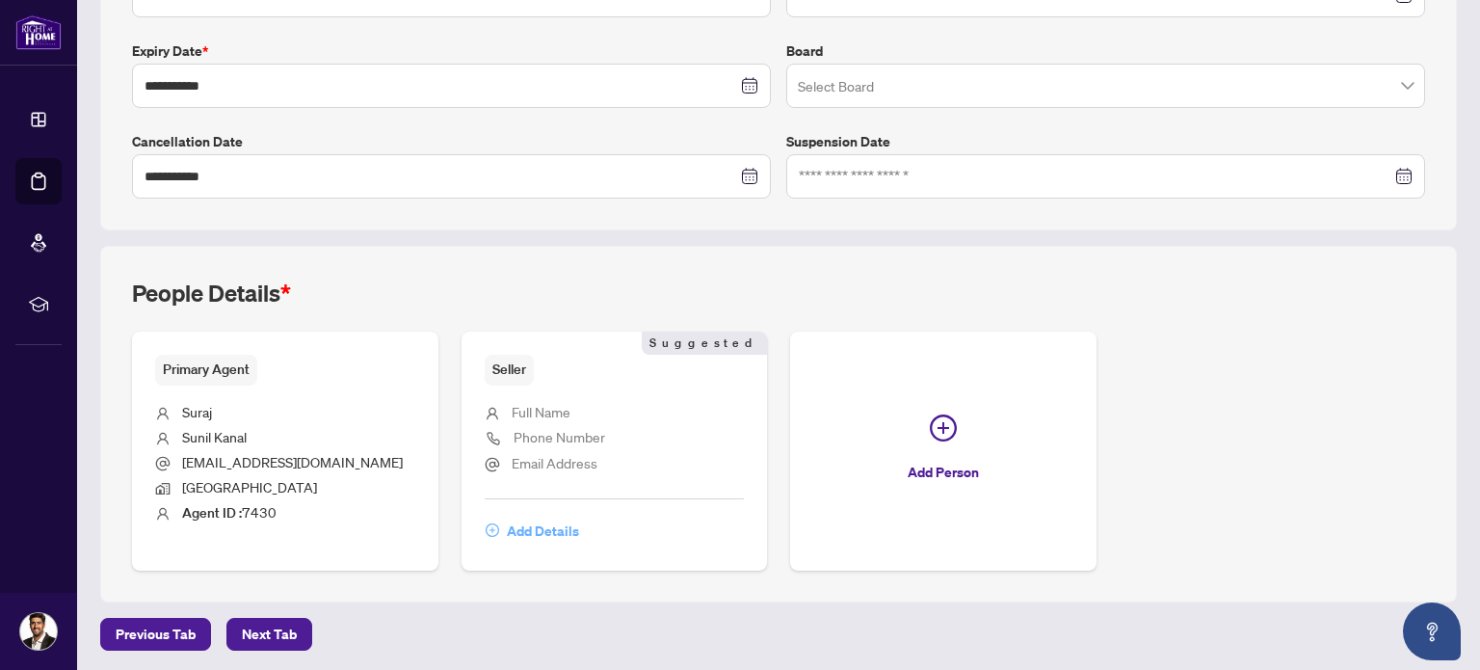
click at [535, 534] on span "Add Details" at bounding box center [543, 531] width 72 height 31
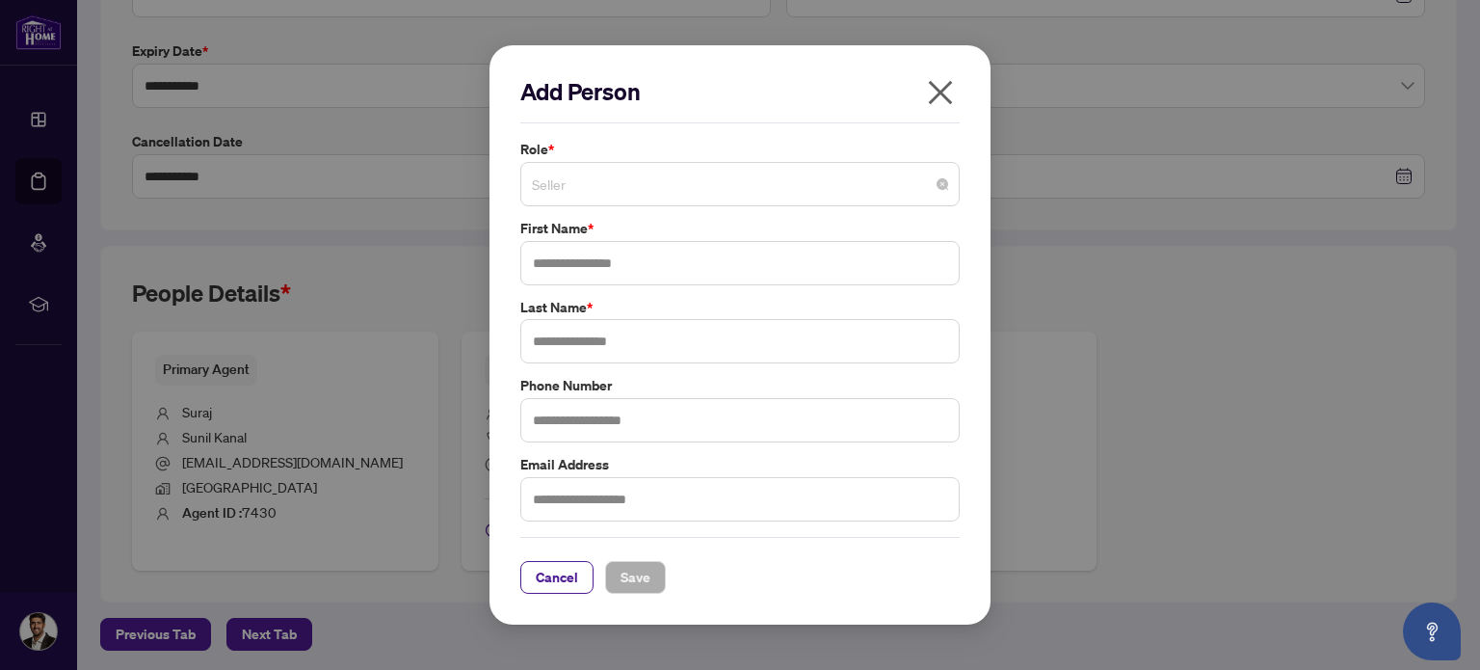
click at [638, 187] on span "Seller" at bounding box center [740, 184] width 416 height 37
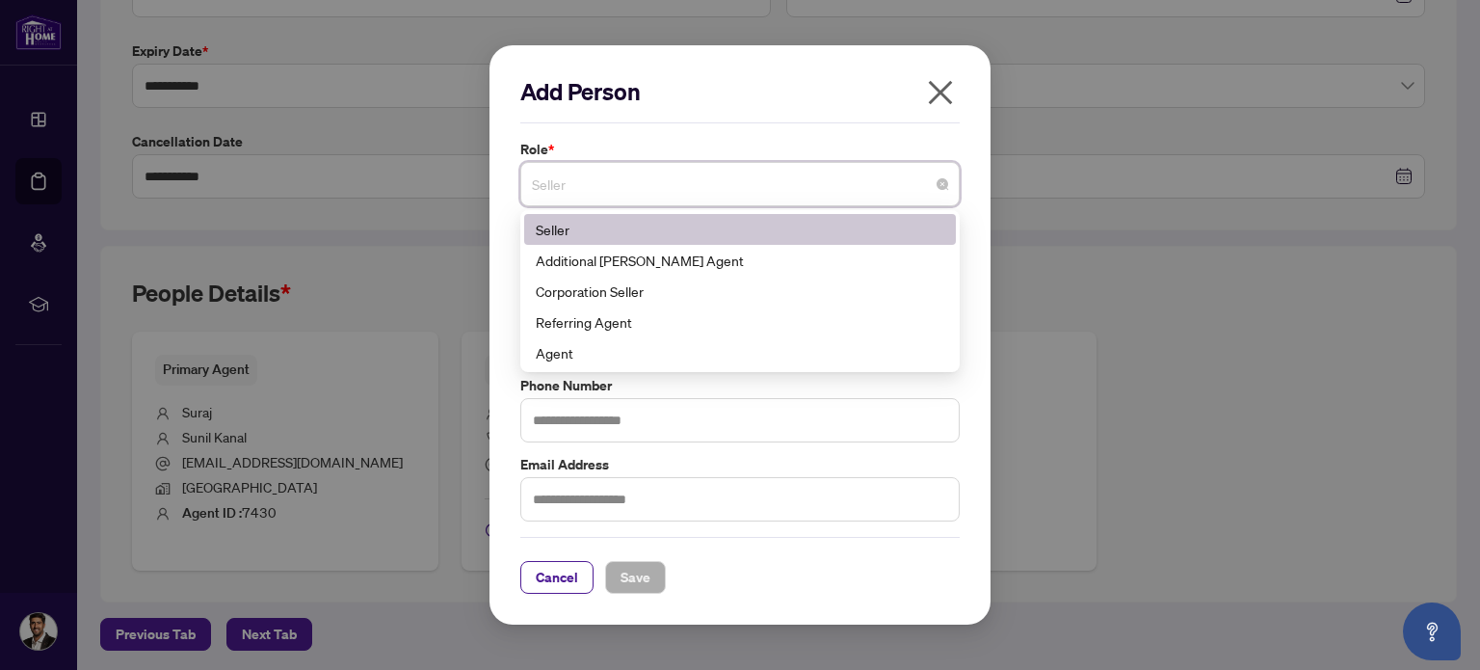
click at [671, 226] on div "Seller" at bounding box center [740, 229] width 409 height 21
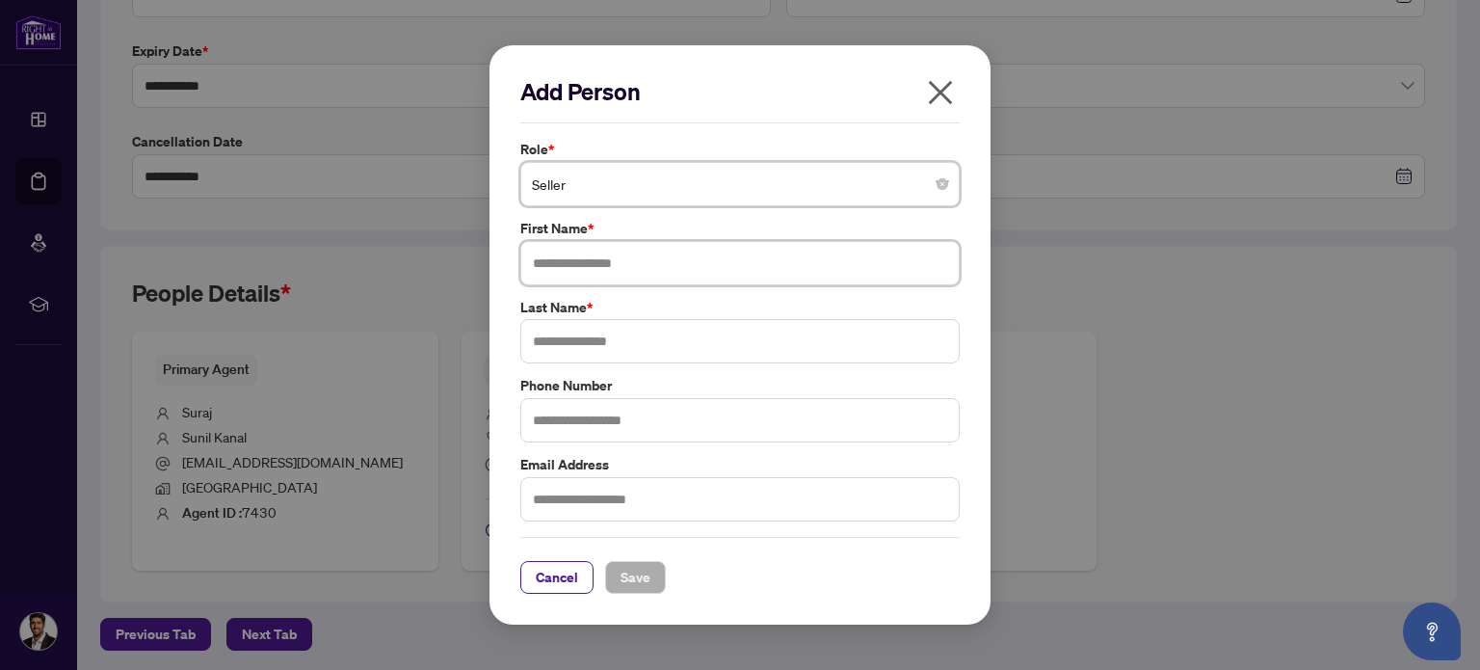
click at [586, 273] on input "text" at bounding box center [739, 263] width 439 height 44
type input "******"
type input "*****"
click at [661, 582] on button "Save" at bounding box center [635, 577] width 61 height 33
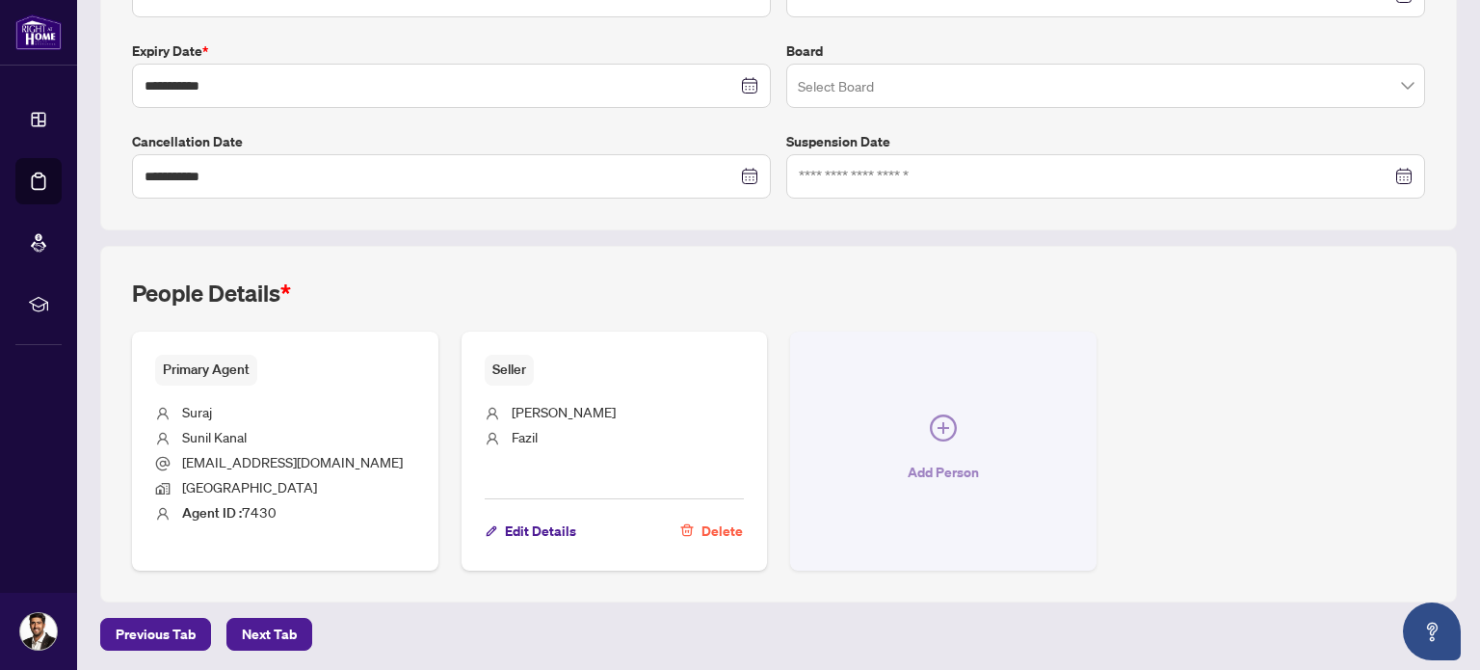
click at [917, 411] on button "Add Person" at bounding box center [943, 450] width 306 height 238
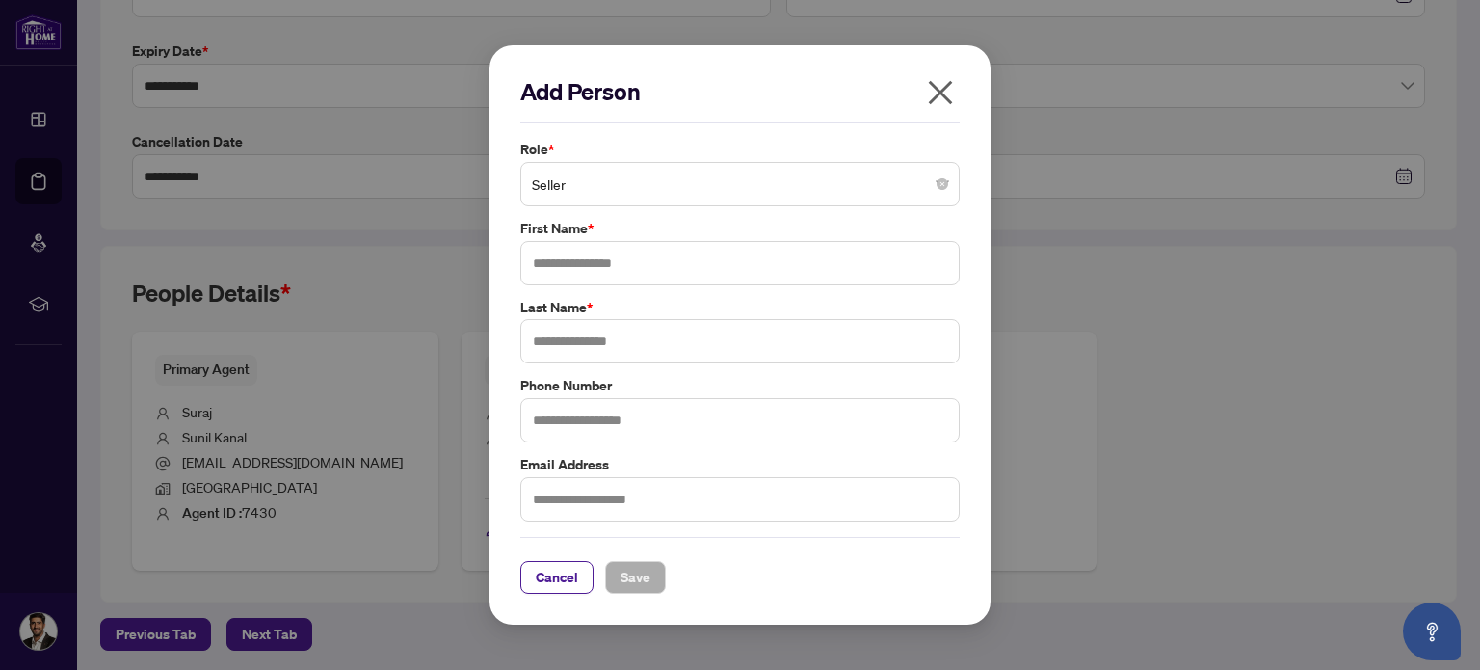
click at [744, 172] on span "Seller" at bounding box center [740, 184] width 416 height 37
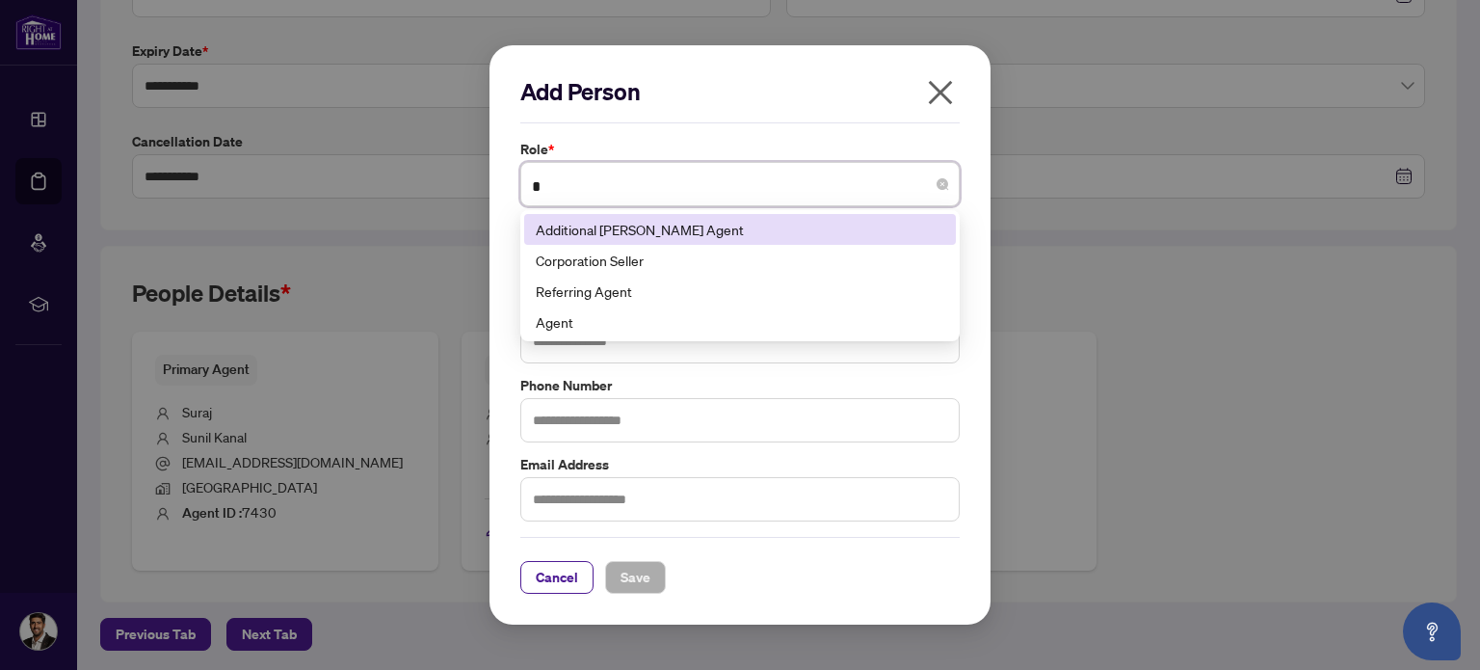
type input "*"
click at [744, 172] on input "*" at bounding box center [731, 187] width 399 height 42
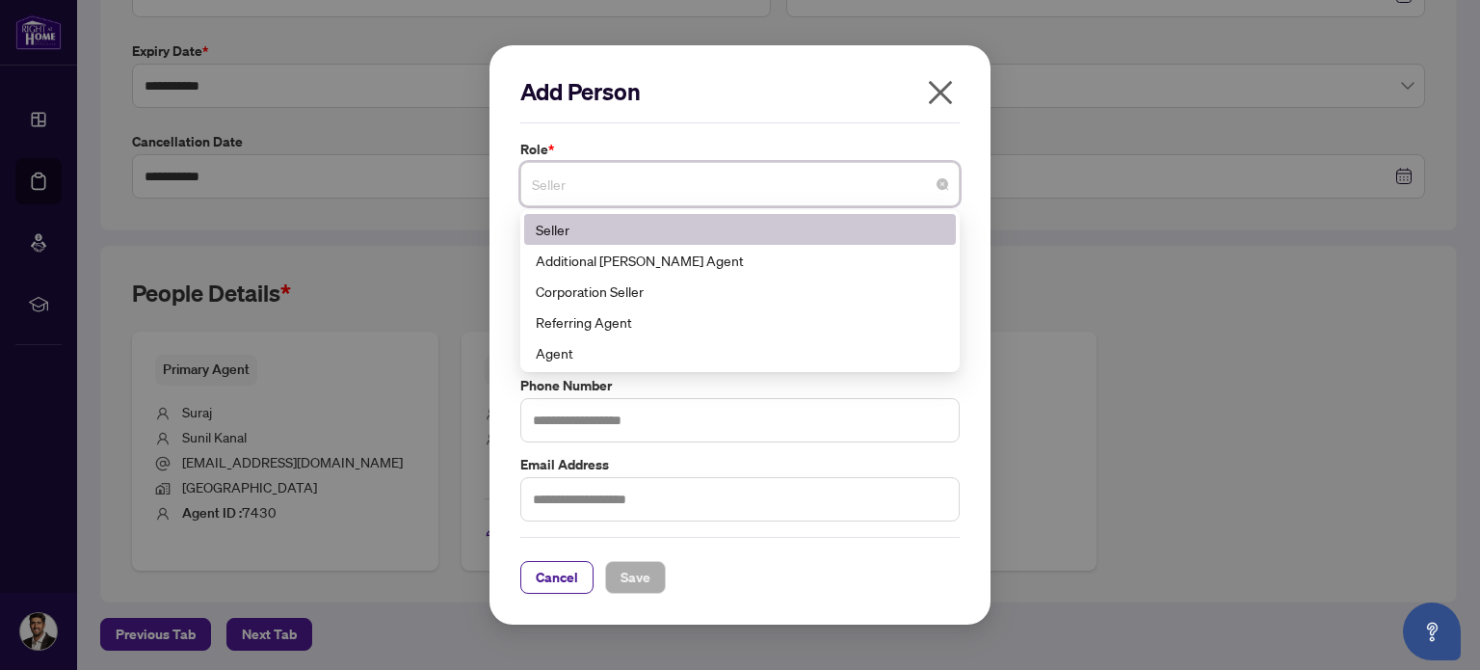
type input "*"
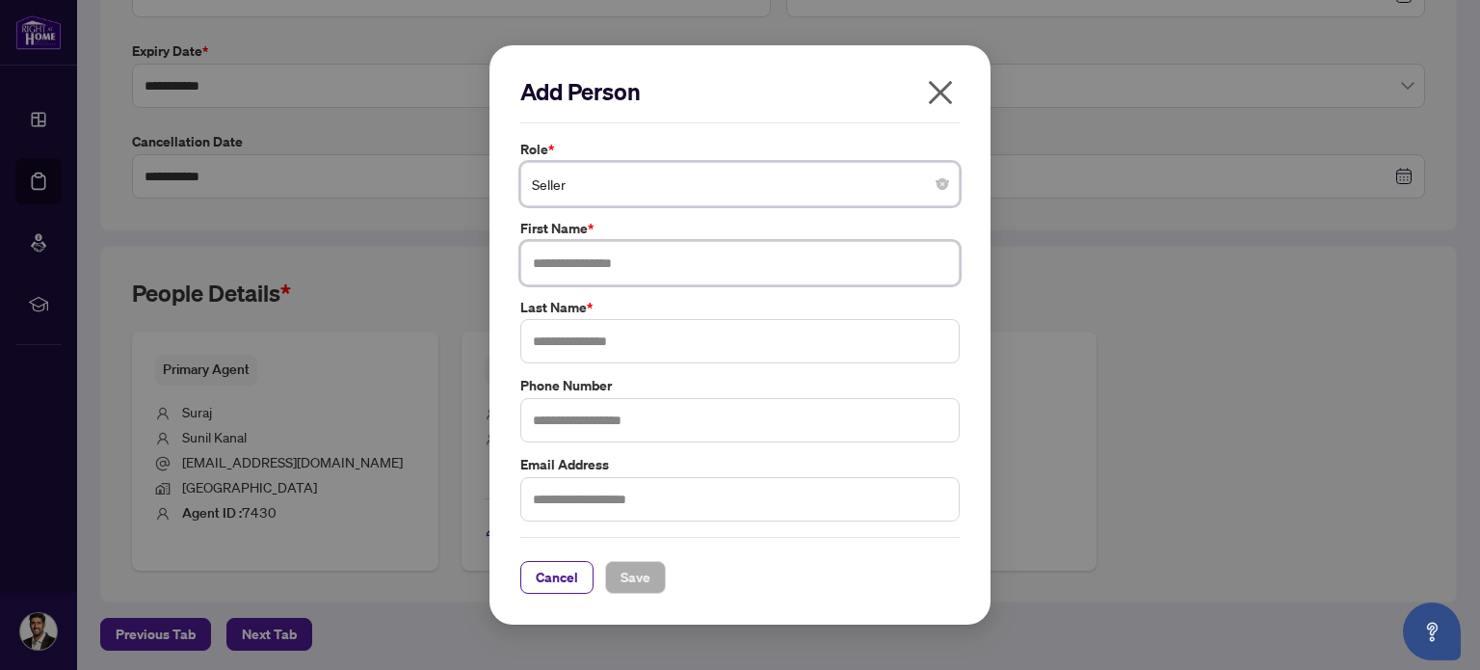
click at [707, 249] on input "text" at bounding box center [739, 263] width 439 height 44
type input "*****"
click at [628, 574] on span "Save" at bounding box center [636, 577] width 30 height 31
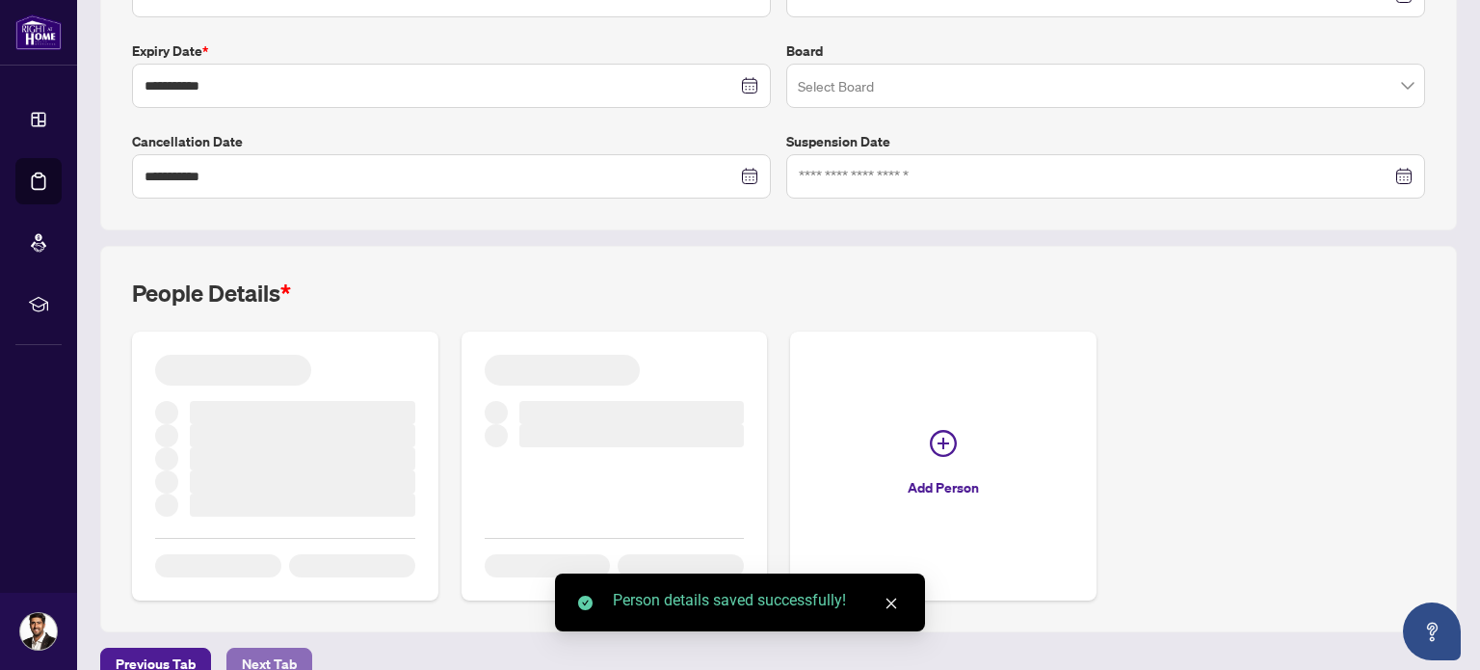
click at [267, 653] on span "Next Tab" at bounding box center [269, 664] width 55 height 31
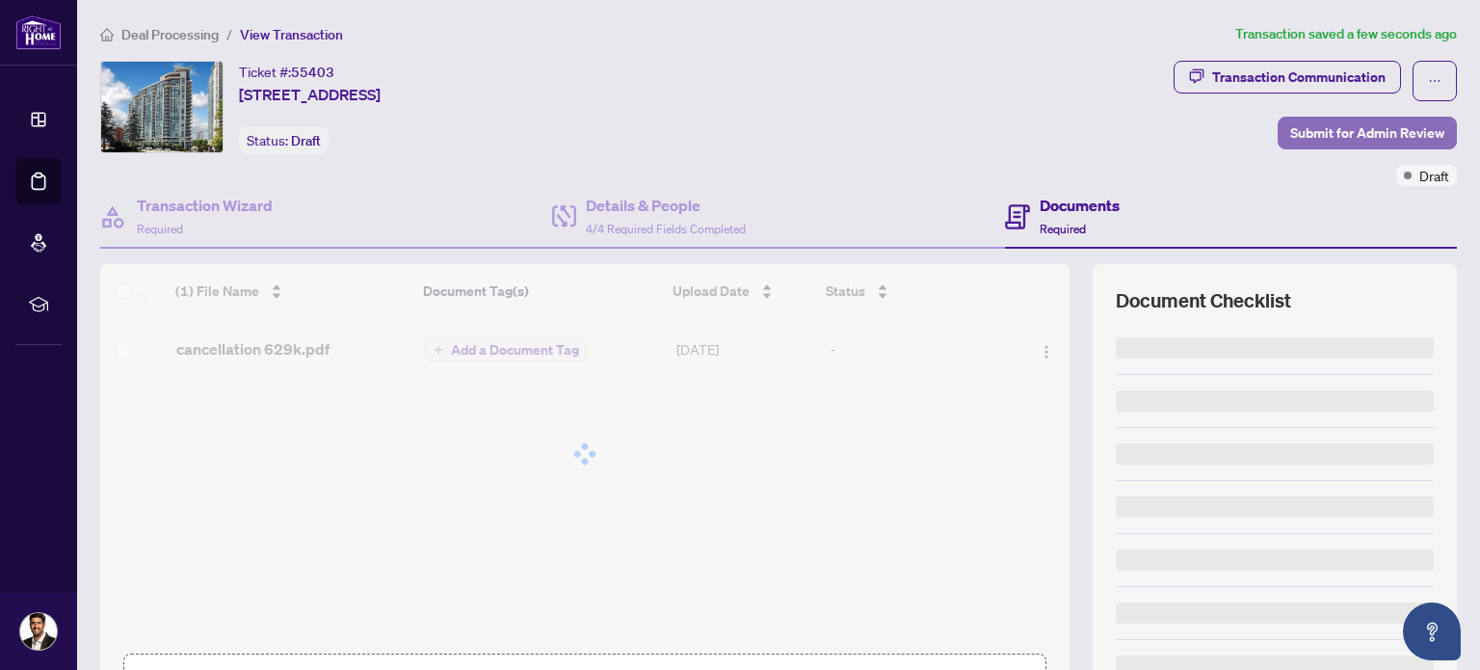
click at [1351, 134] on span "Submit for Admin Review" at bounding box center [1367, 133] width 154 height 31
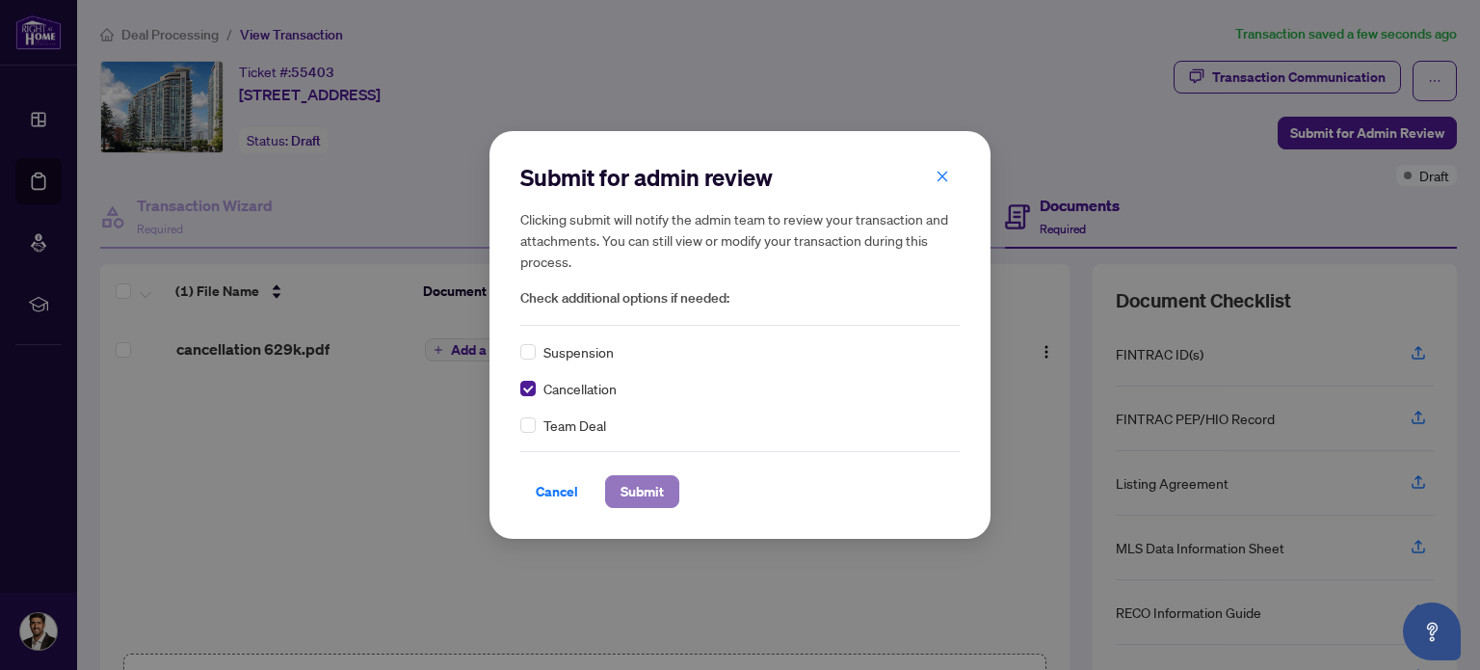
click at [651, 486] on span "Submit" at bounding box center [642, 491] width 43 height 31
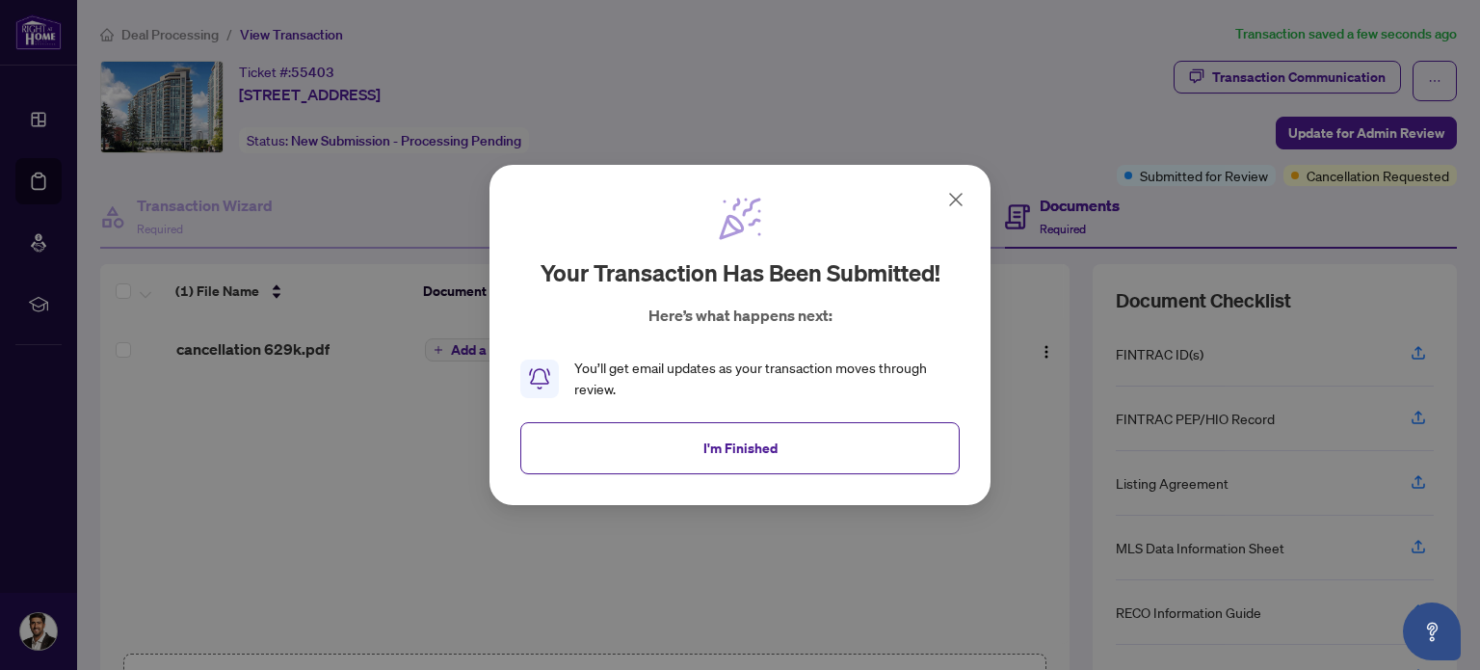
click at [703, 448] on span "I'm Finished" at bounding box center [740, 448] width 74 height 31
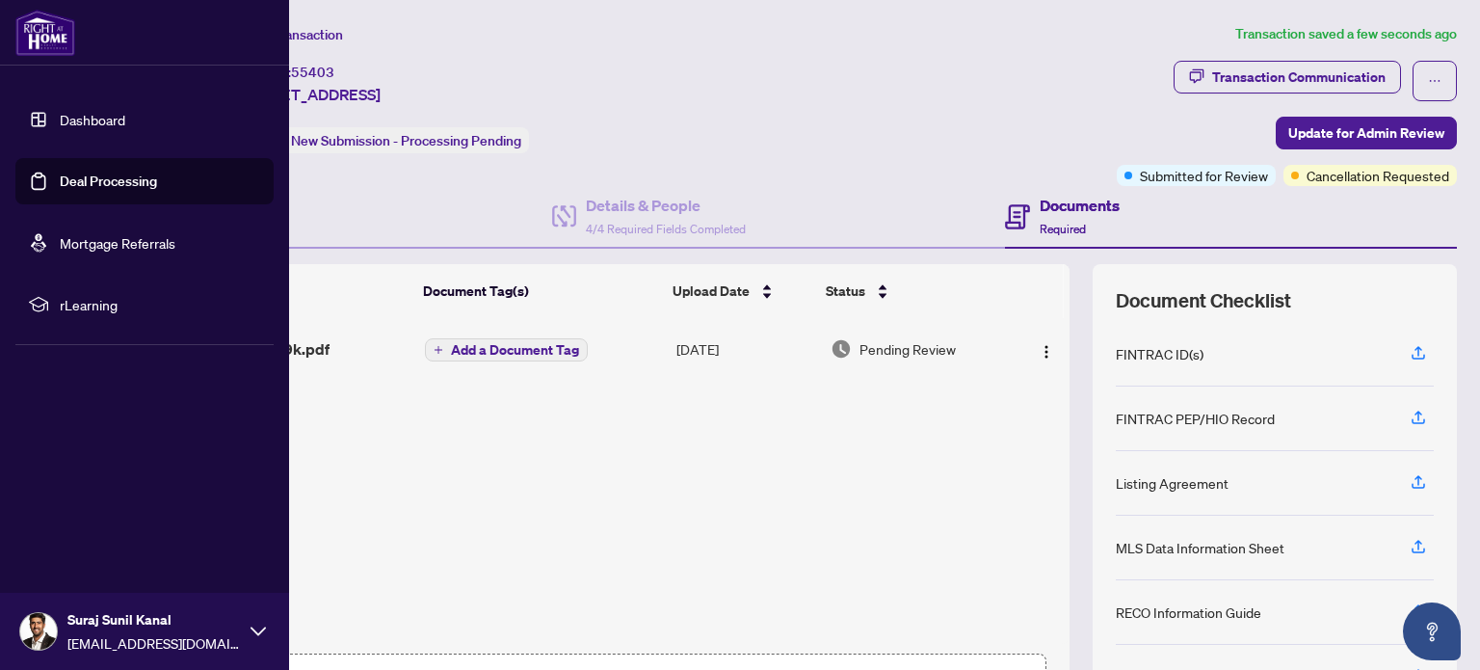
click at [66, 118] on link "Dashboard" at bounding box center [93, 119] width 66 height 17
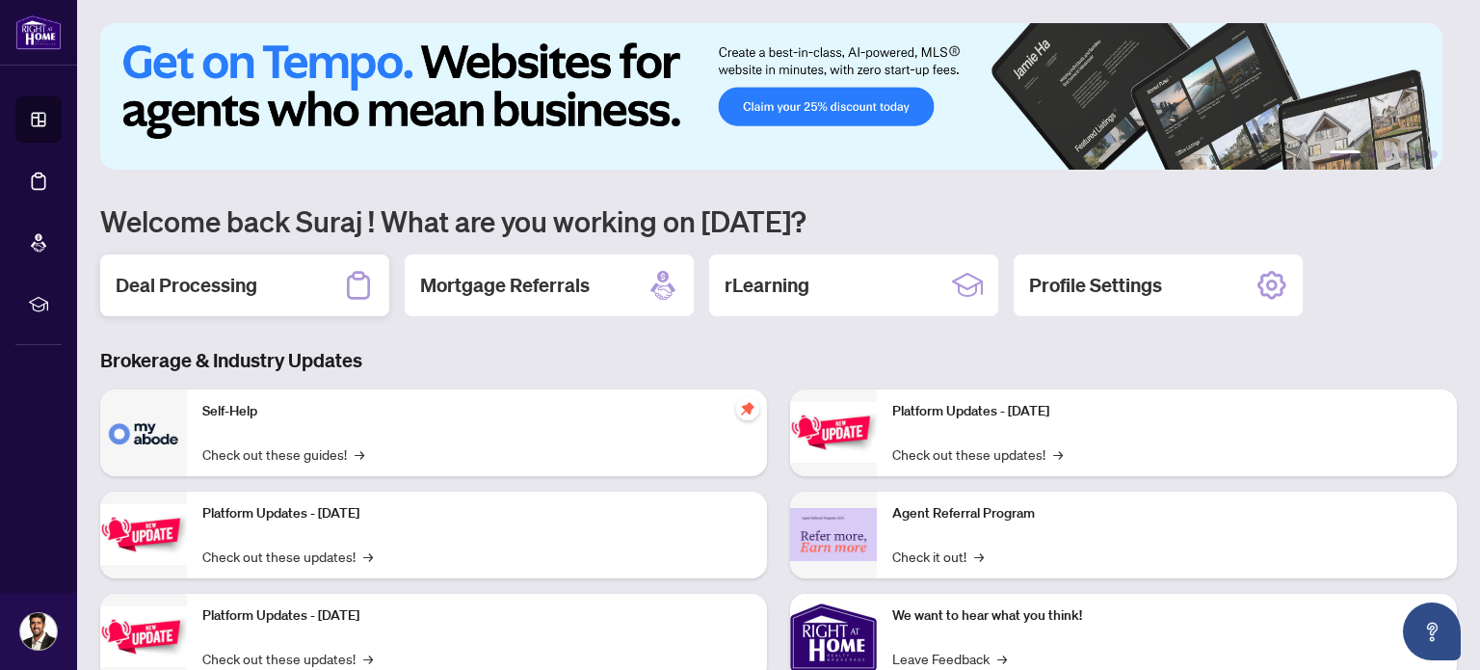
click at [225, 294] on h2 "Deal Processing" at bounding box center [187, 285] width 142 height 27
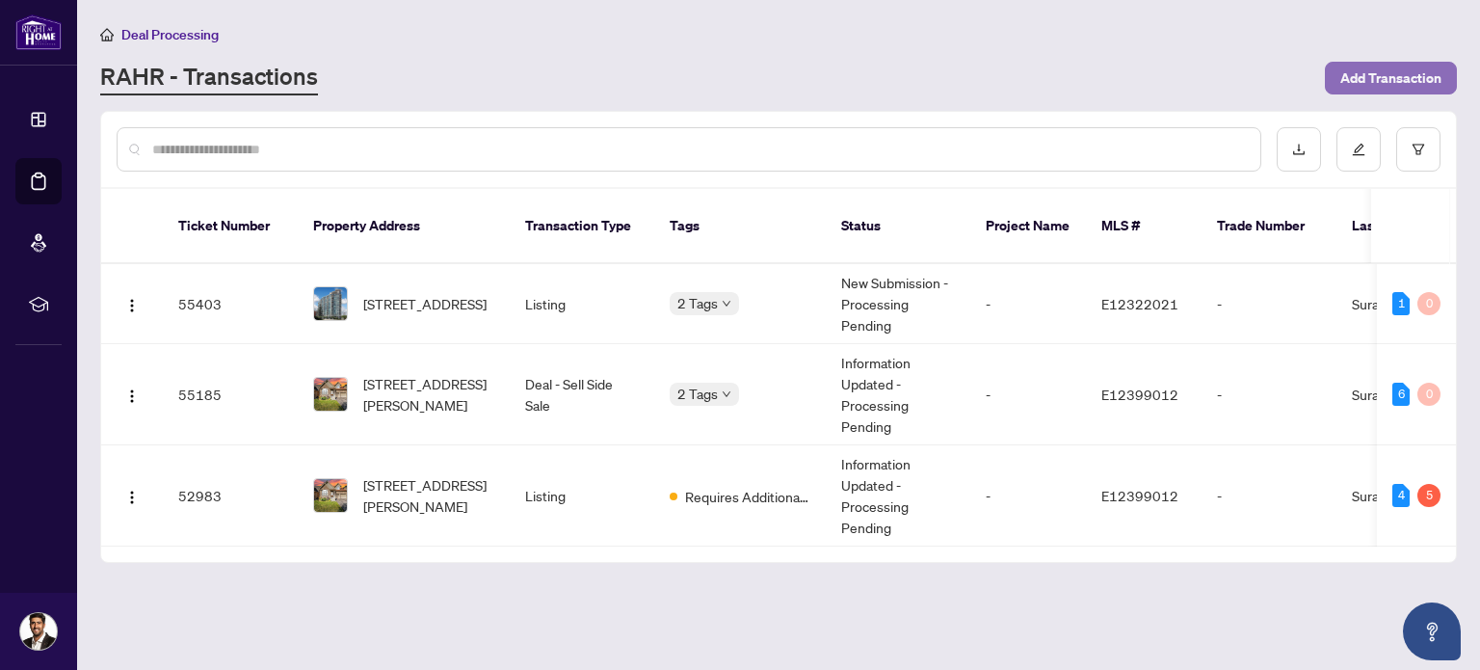
click at [1395, 85] on span "Add Transaction" at bounding box center [1390, 78] width 101 height 31
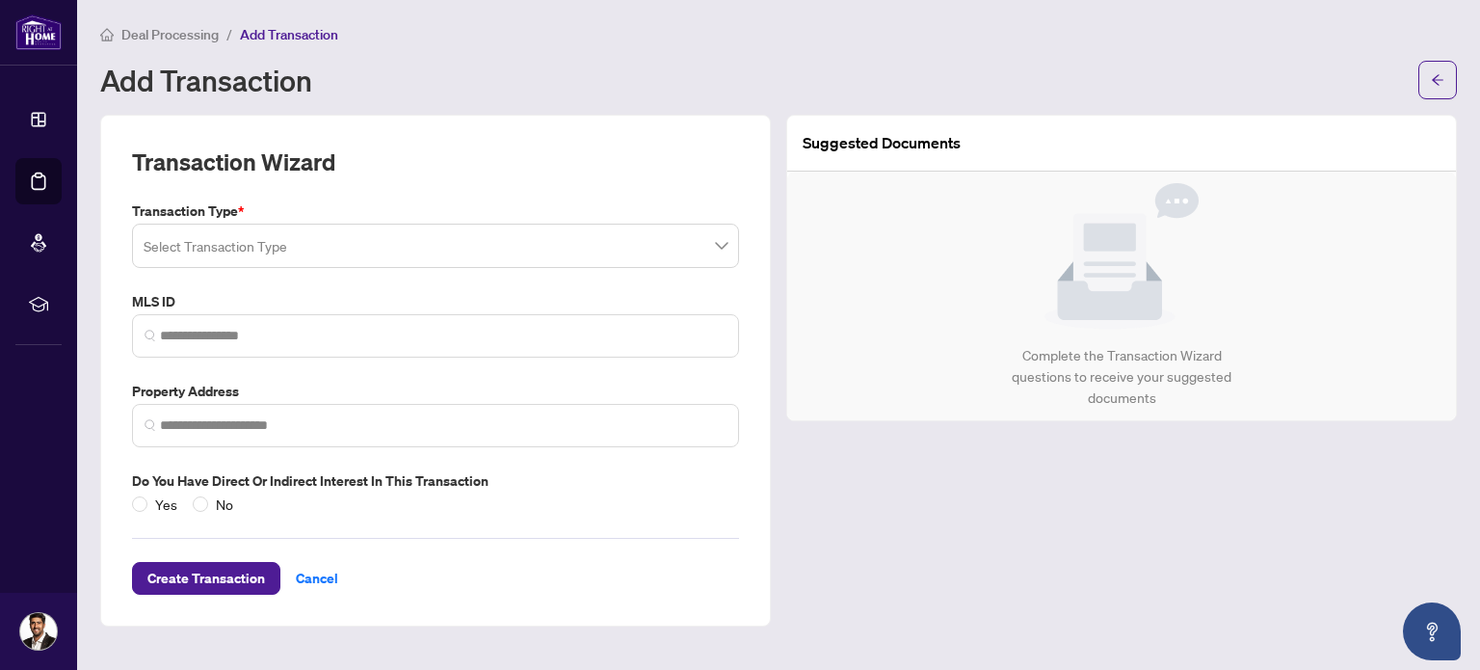
click at [483, 250] on input "search" at bounding box center [427, 248] width 567 height 42
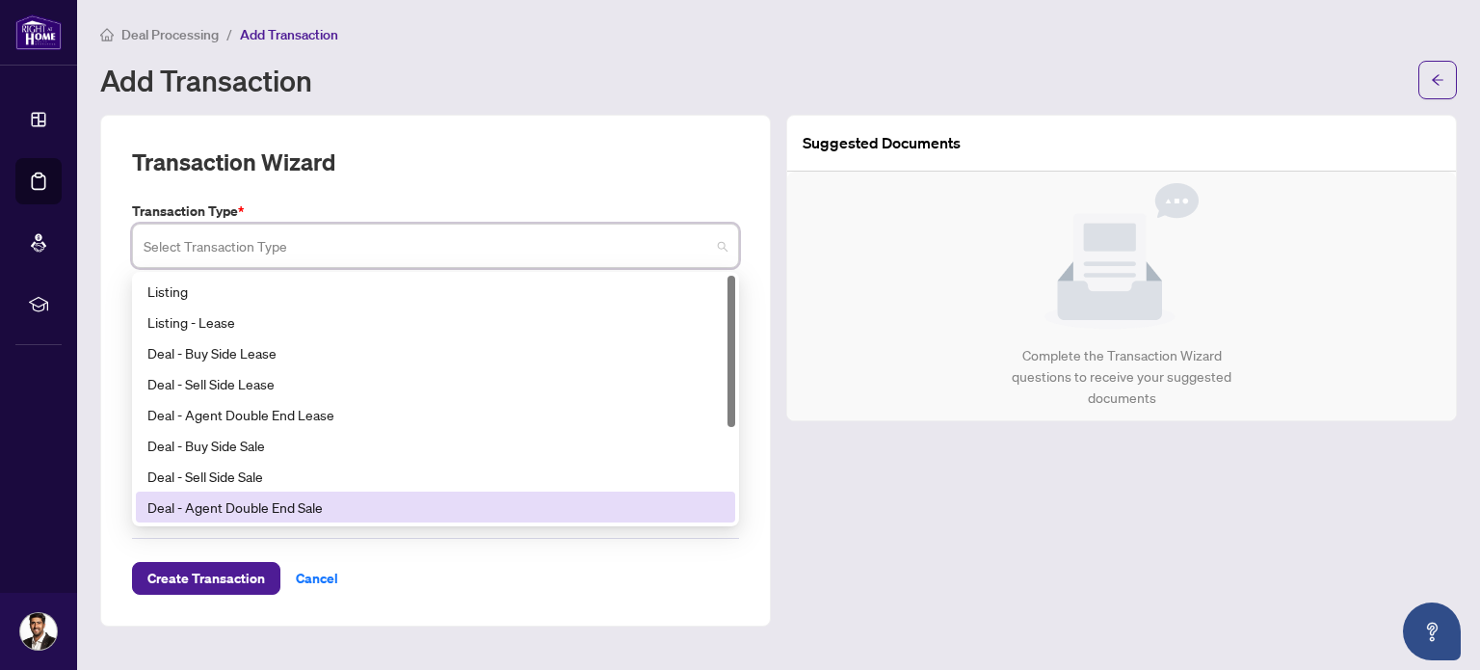
click at [515, 608] on div "Transaction Wizard Transaction Type * Select Transaction Type 19 20 21 Listing …" at bounding box center [435, 371] width 671 height 512
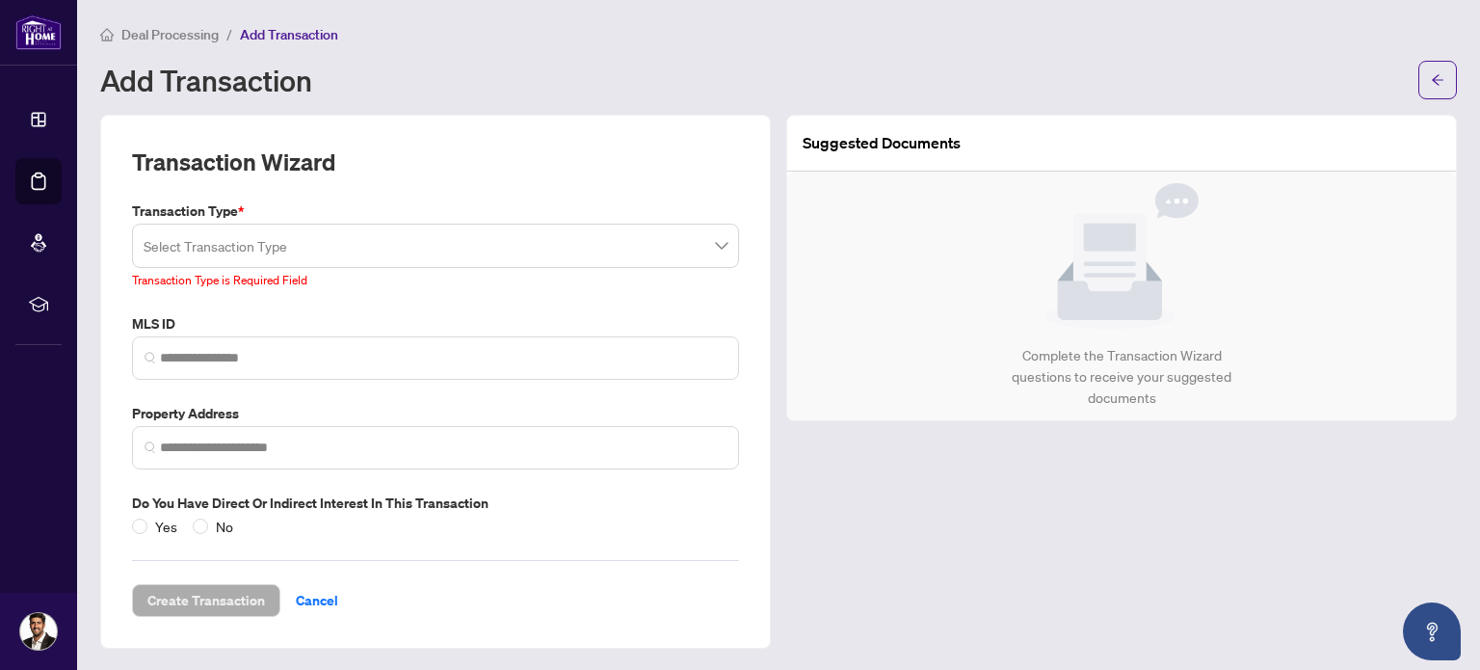
click at [501, 233] on input "search" at bounding box center [427, 248] width 567 height 42
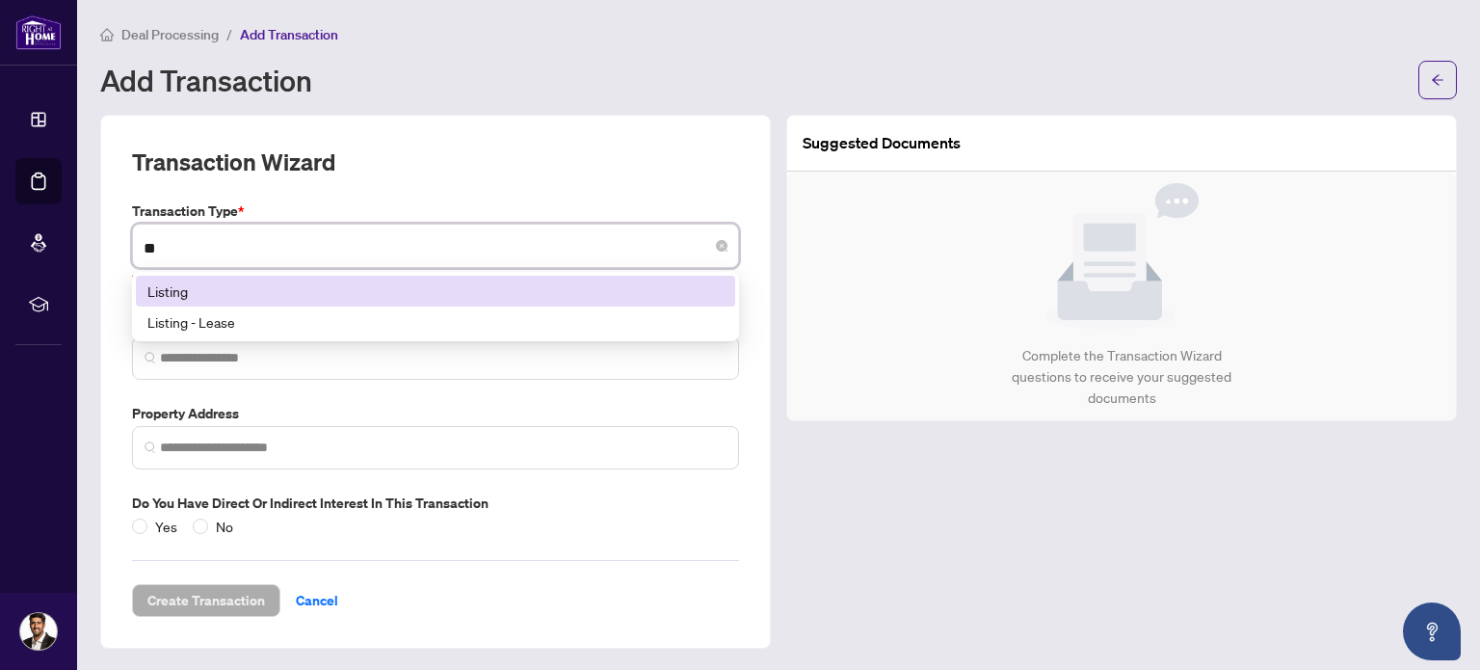
type input "***"
click at [271, 292] on div "Listing" at bounding box center [435, 290] width 576 height 21
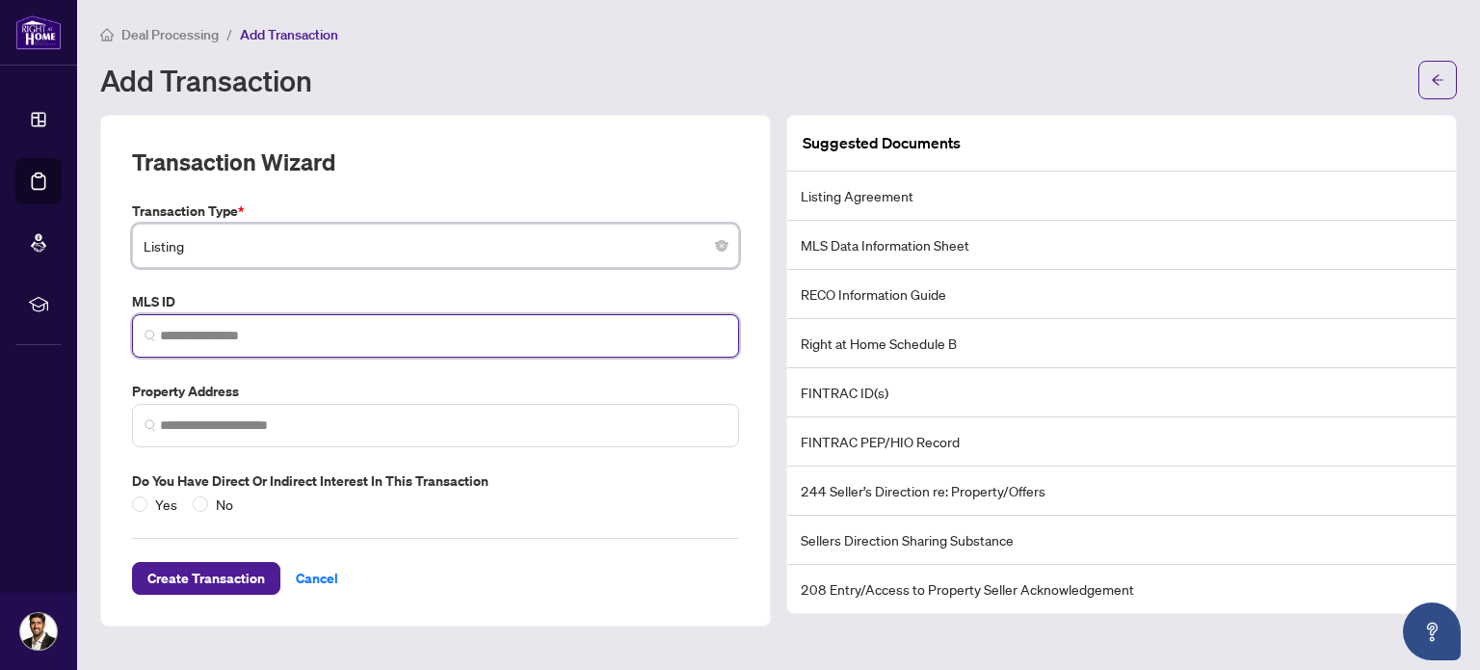
click at [270, 334] on input "search" at bounding box center [443, 336] width 567 height 20
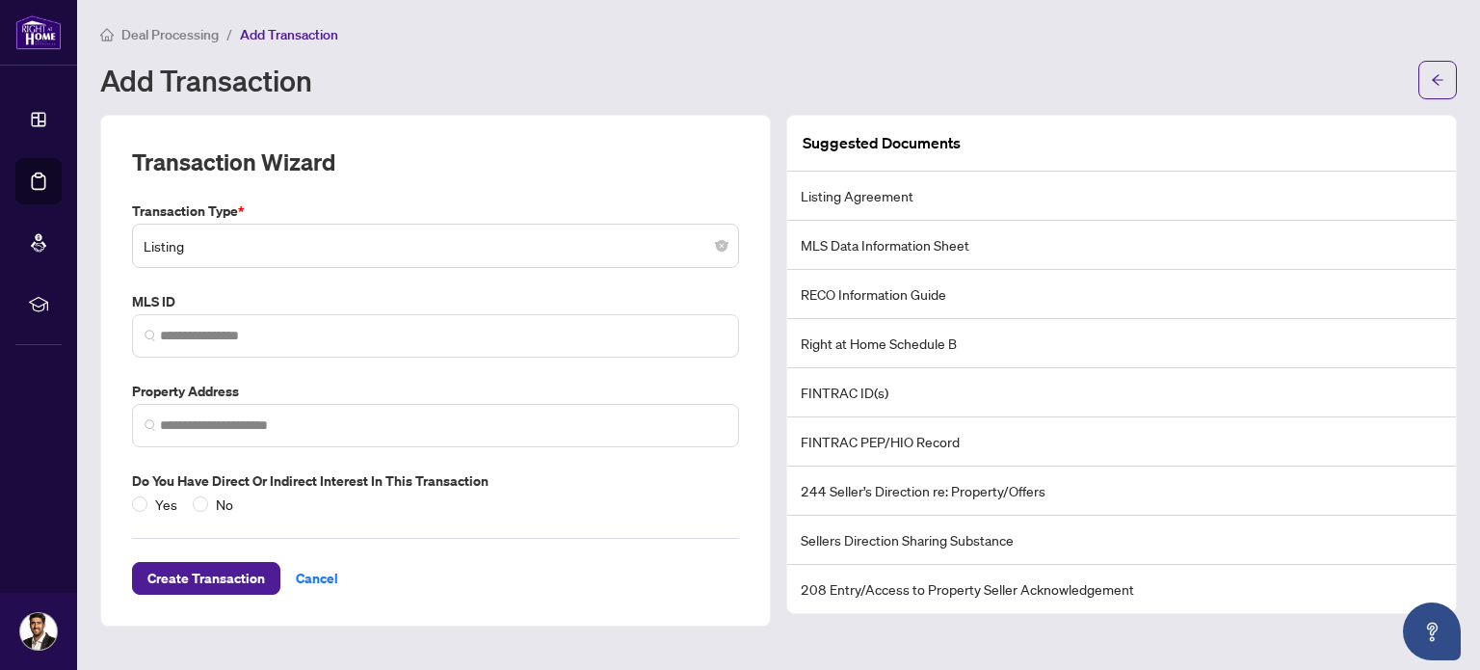
click at [322, 377] on div "Transaction Type * Listing 13 14 Listing Listing - Lease MLS ID Property Addres…" at bounding box center [435, 357] width 622 height 314
click at [216, 577] on span "Create Transaction" at bounding box center [206, 578] width 118 height 31
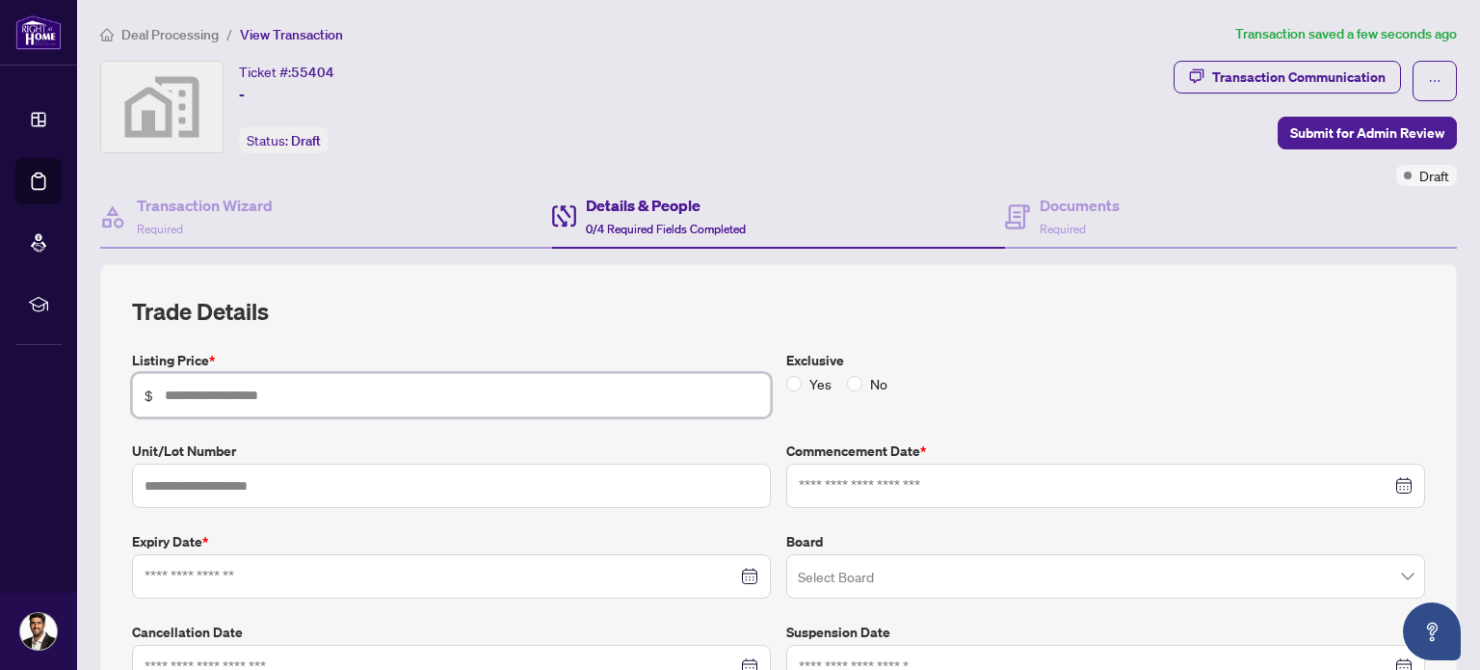
click at [293, 395] on input "text" at bounding box center [462, 394] width 594 height 21
type input "*******"
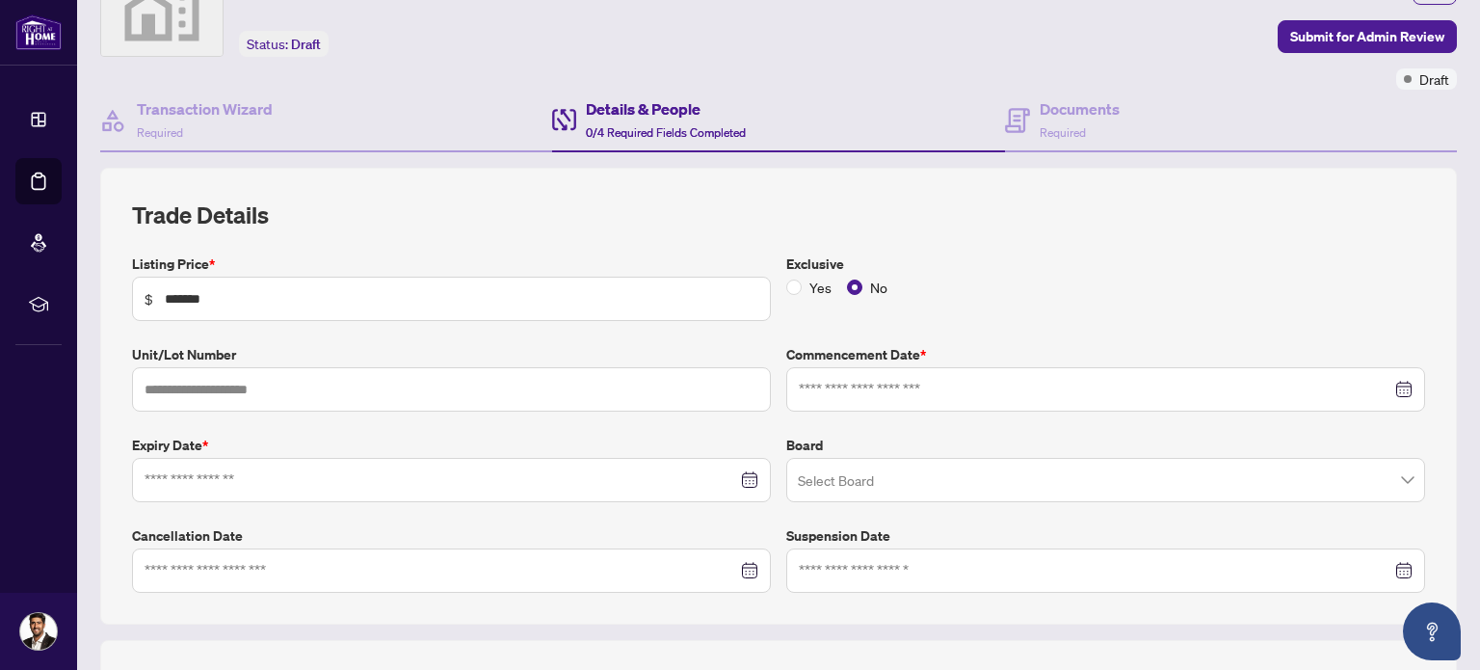
scroll to position [193, 0]
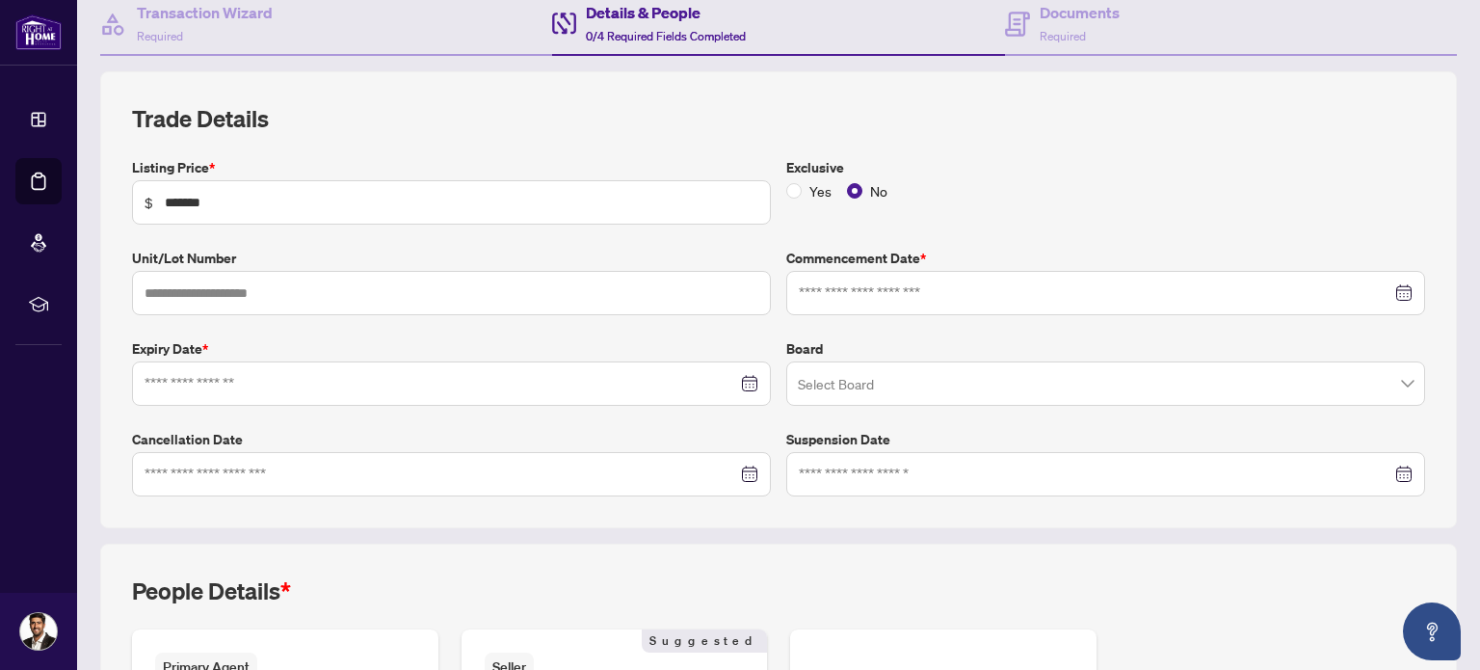
click at [1394, 292] on div at bounding box center [1106, 292] width 614 height 21
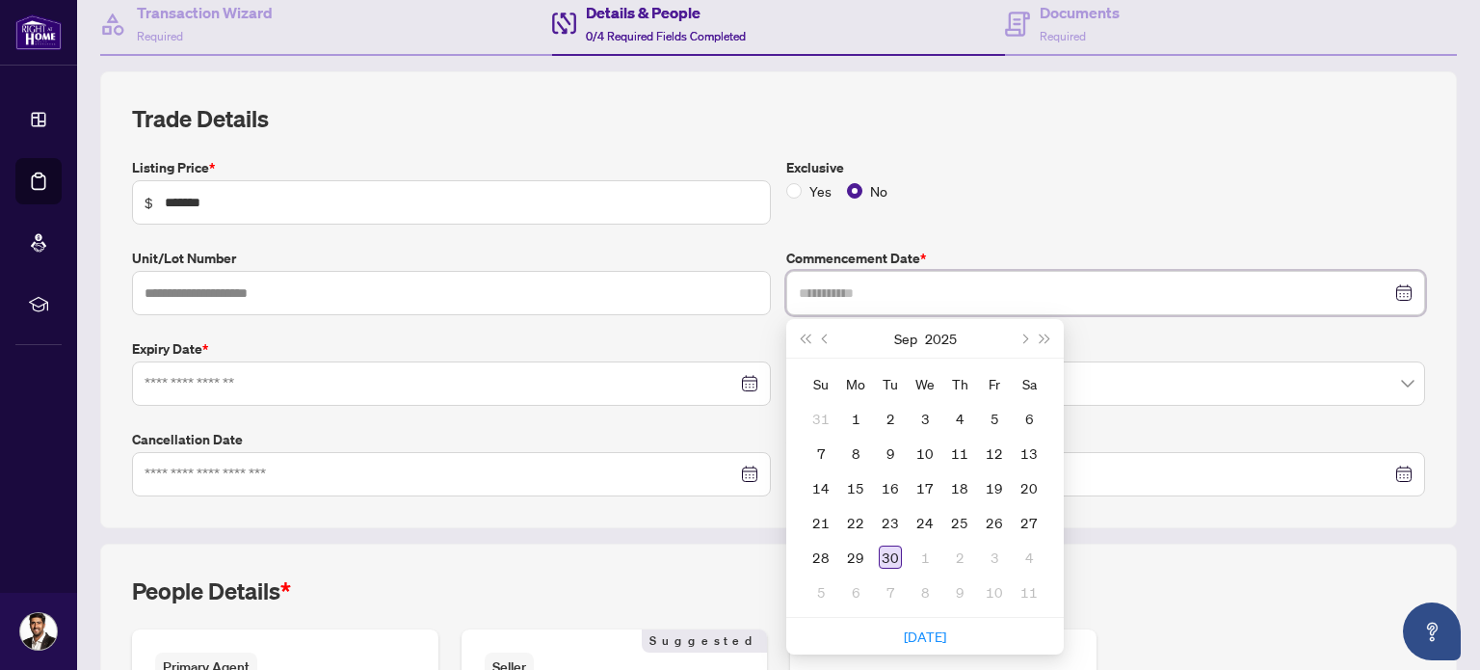
type input "**********"
click at [888, 555] on div "30" at bounding box center [890, 556] width 23 height 23
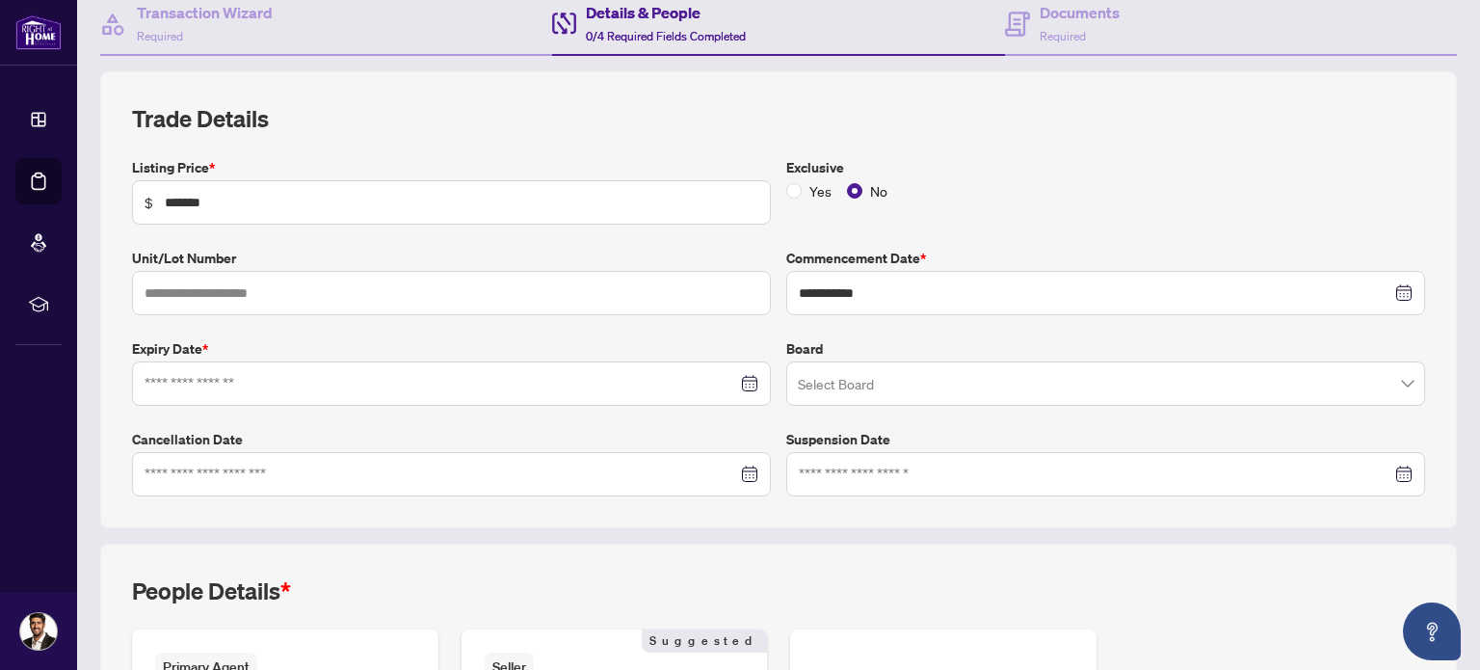
click at [736, 379] on div at bounding box center [452, 383] width 614 height 21
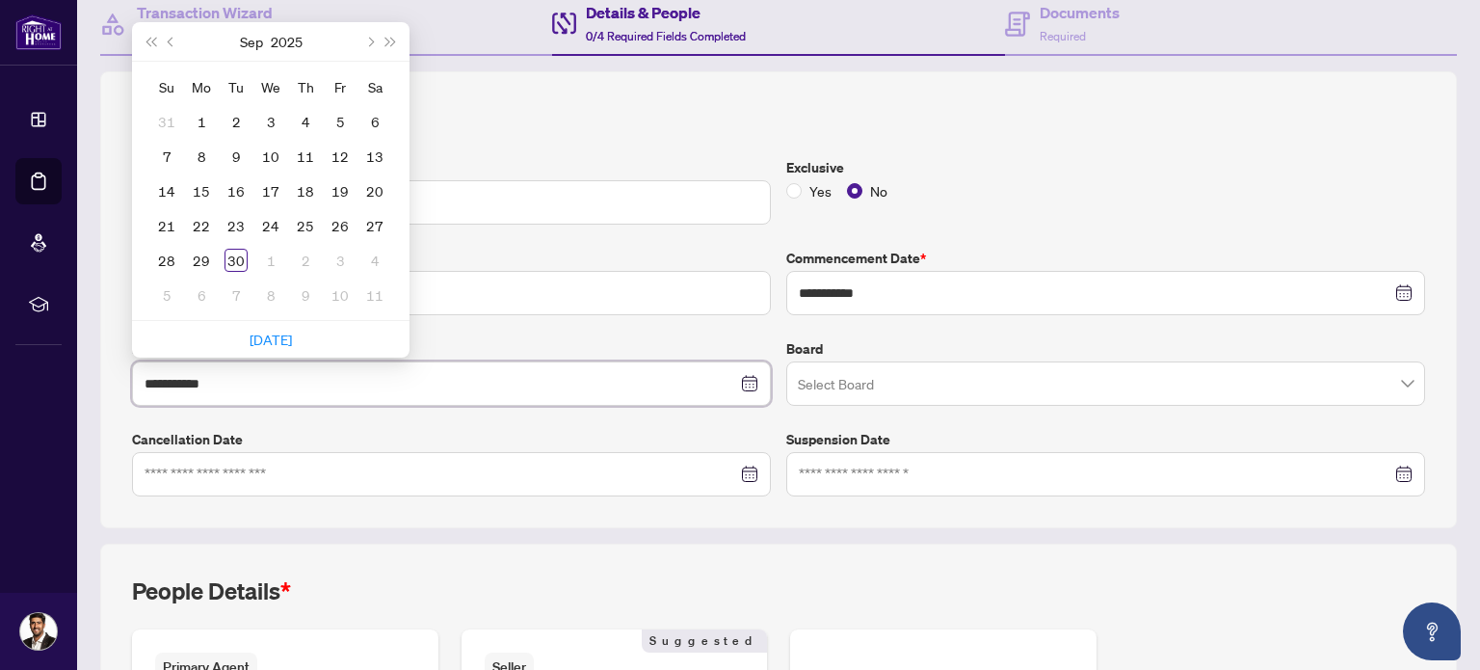
type input "**********"
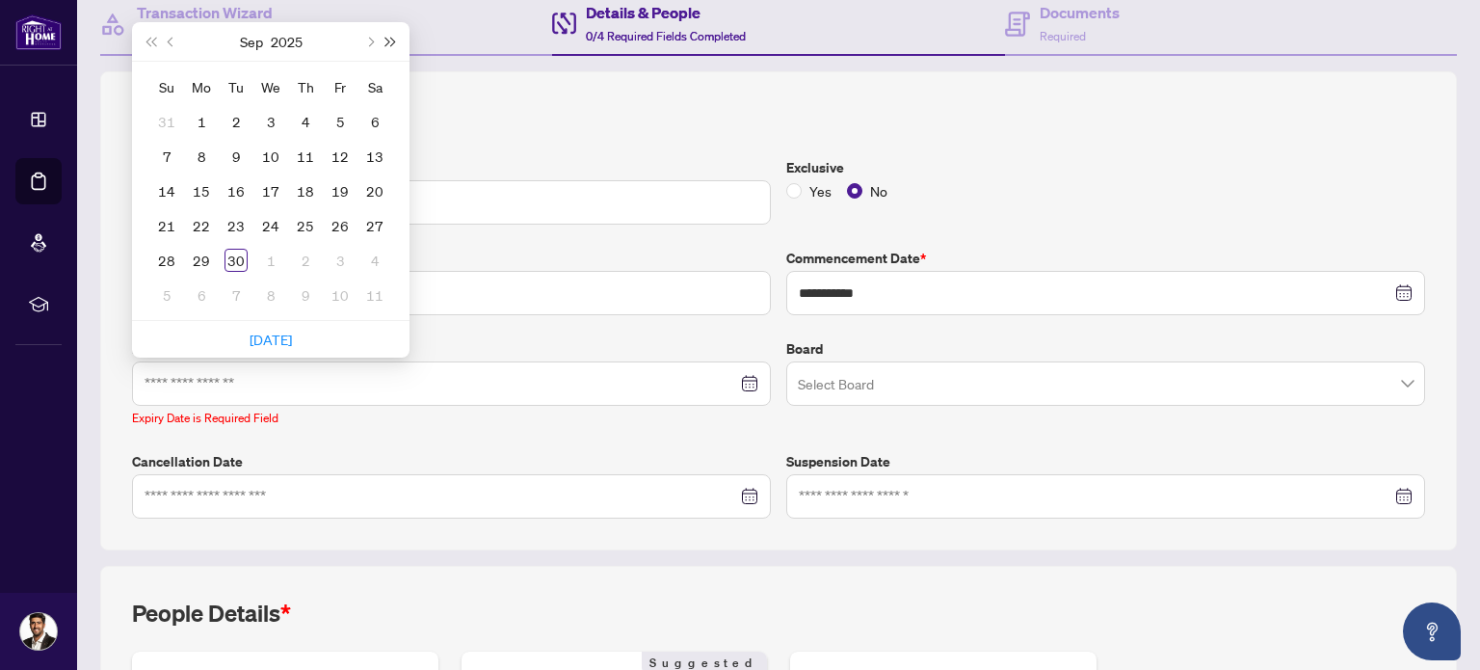
click at [386, 39] on span "Next year (Control + right)" at bounding box center [391, 42] width 10 height 10
click at [143, 35] on button "Last year (Control + left)" at bounding box center [150, 41] width 21 height 39
click at [366, 38] on span "Next month (PageDown)" at bounding box center [369, 42] width 10 height 10
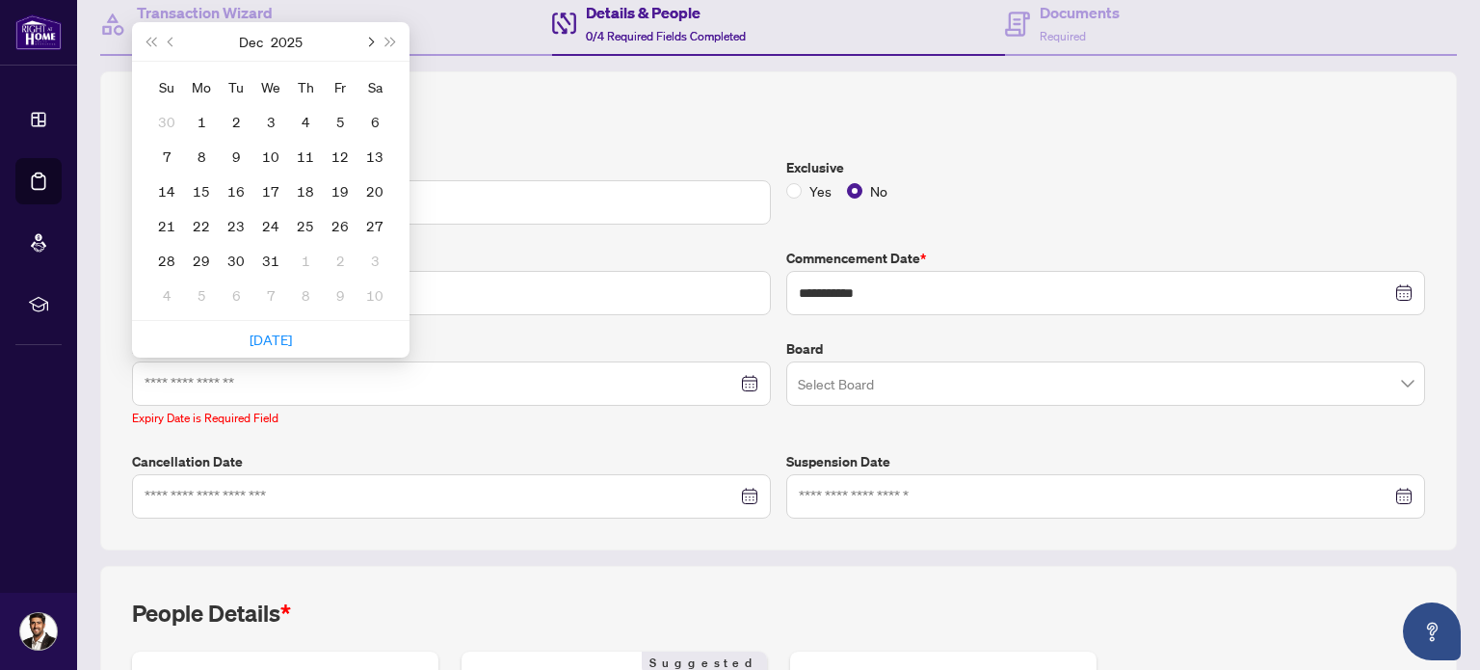
click at [366, 38] on span "Next month (PageDown)" at bounding box center [369, 42] width 10 height 10
type input "**********"
click at [364, 256] on div "31" at bounding box center [374, 260] width 23 height 23
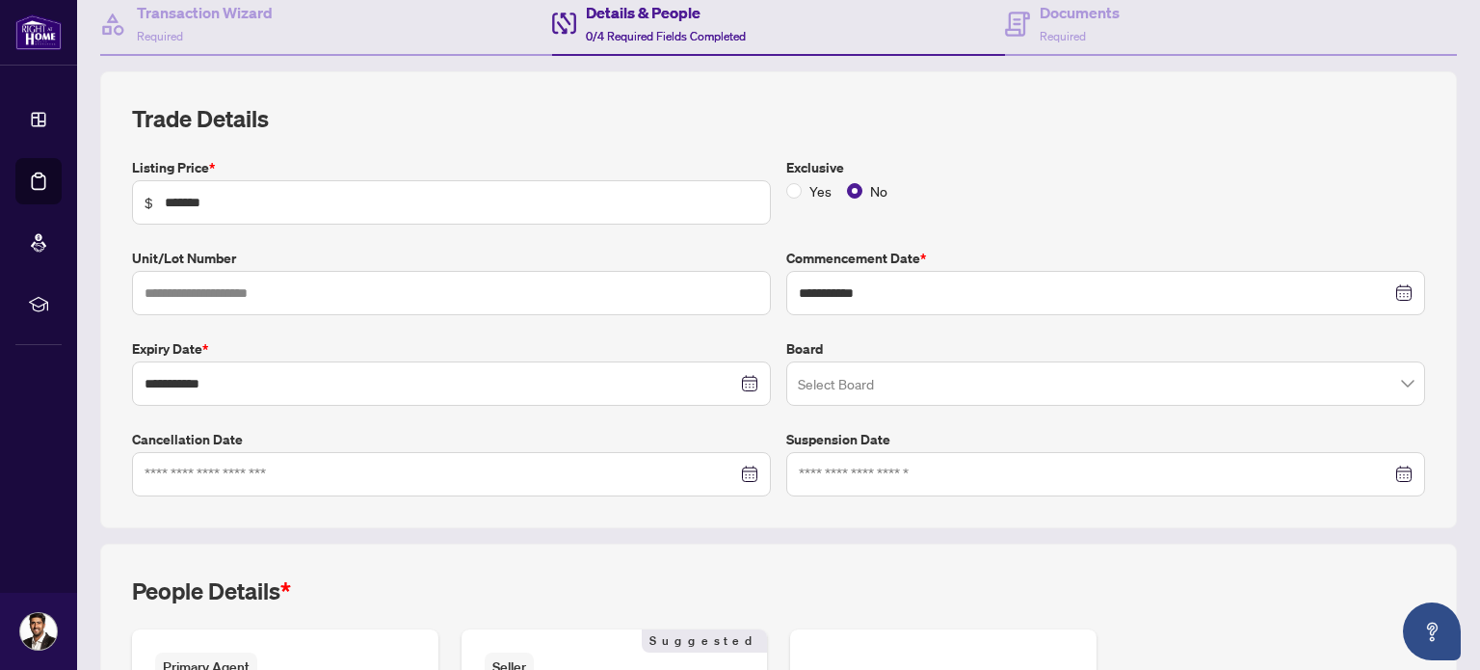
click at [870, 398] on input "search" at bounding box center [1097, 386] width 598 height 42
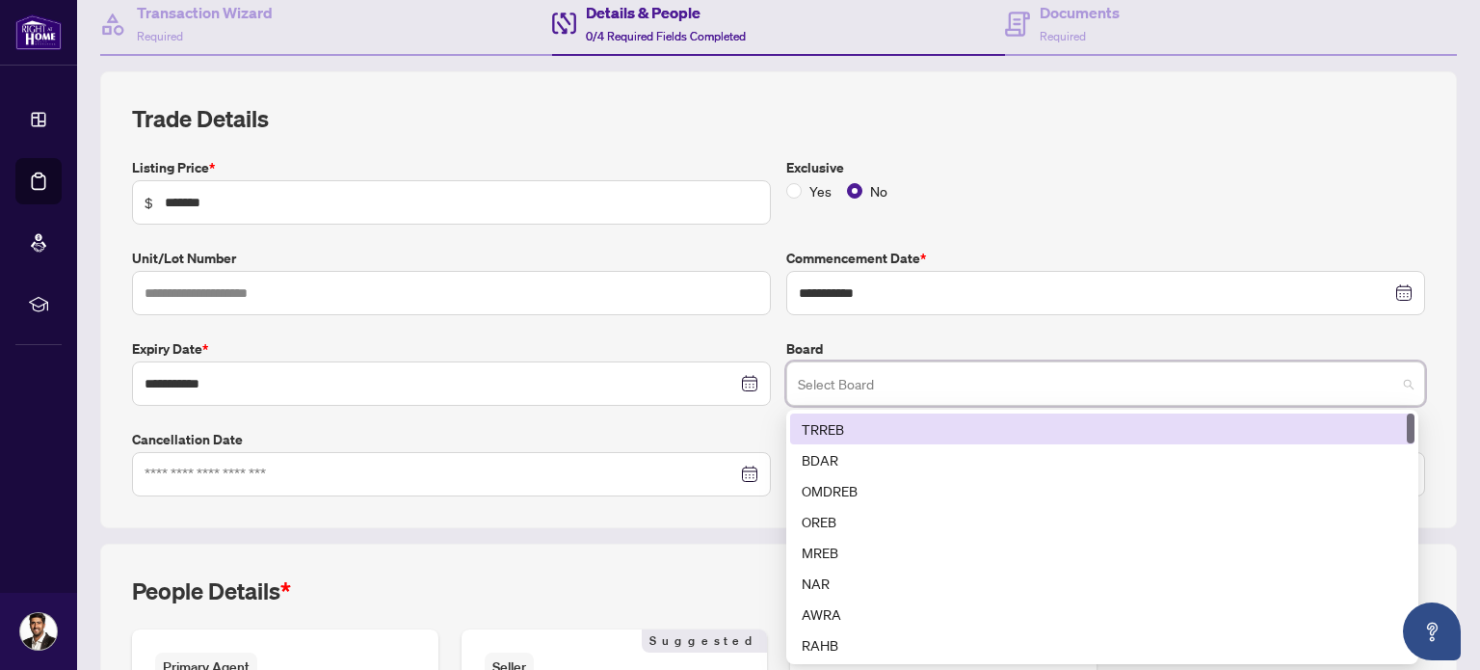
click at [877, 424] on div "TRREB" at bounding box center [1102, 428] width 601 height 21
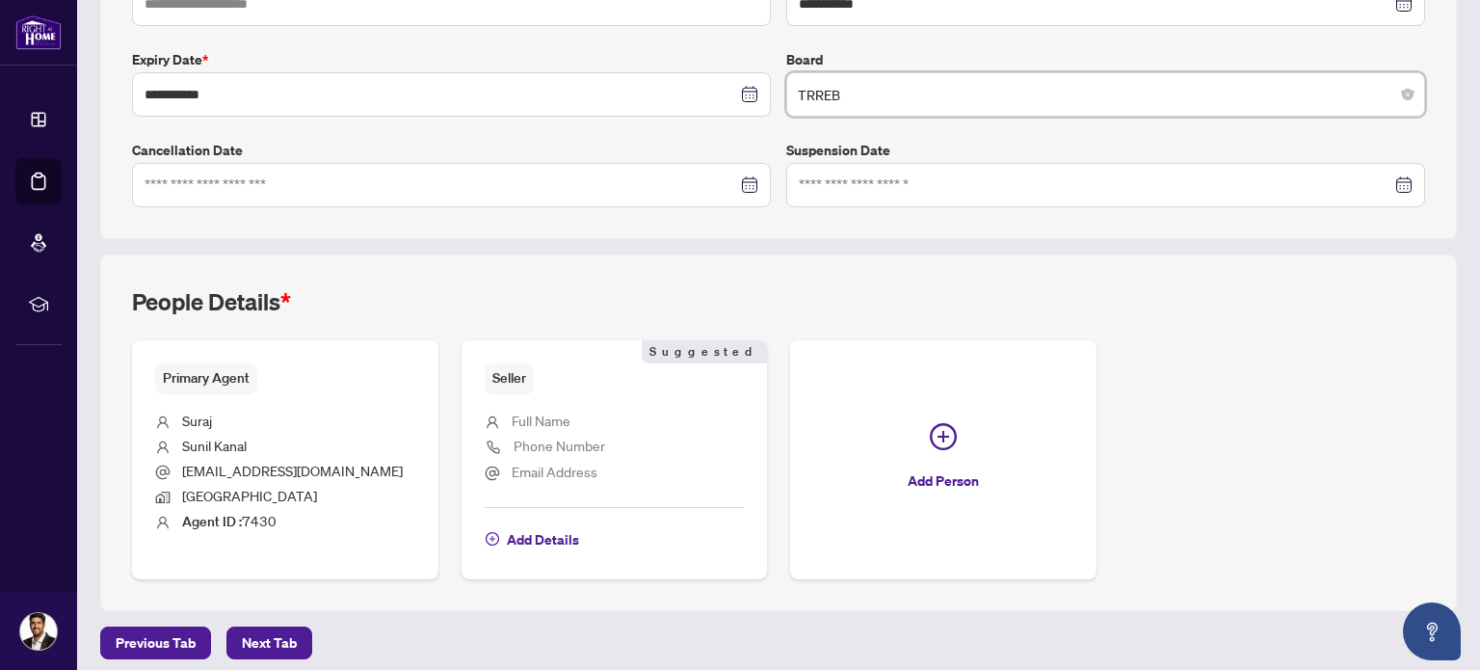
scroll to position [490, 0]
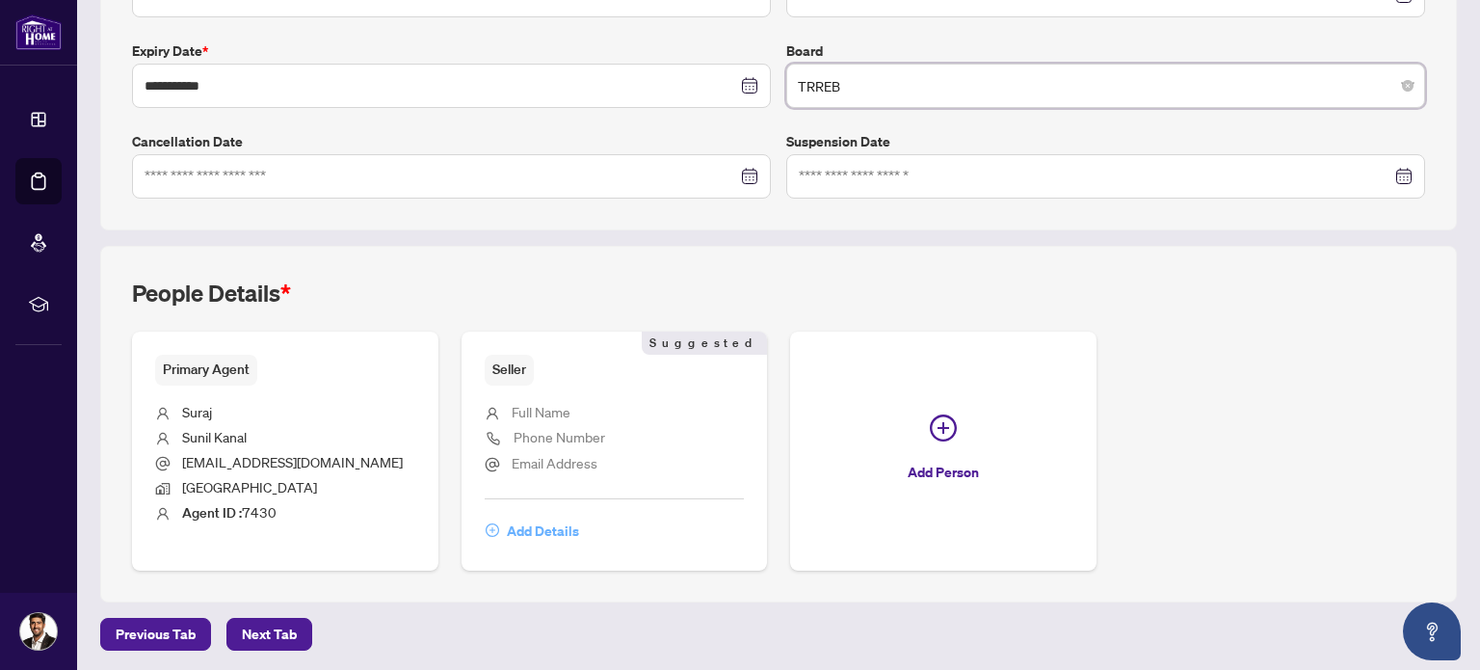
click at [548, 524] on span "Add Details" at bounding box center [543, 531] width 72 height 31
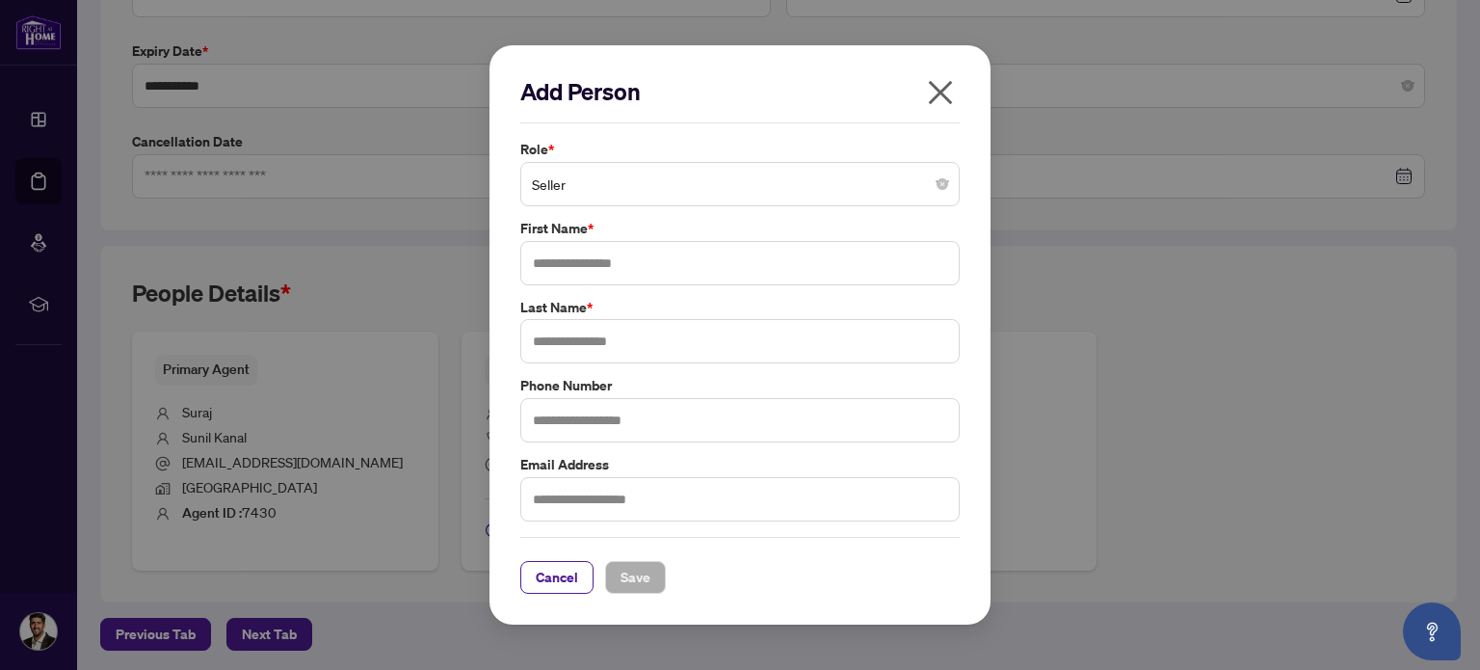
click at [581, 180] on span "Seller" at bounding box center [740, 184] width 416 height 37
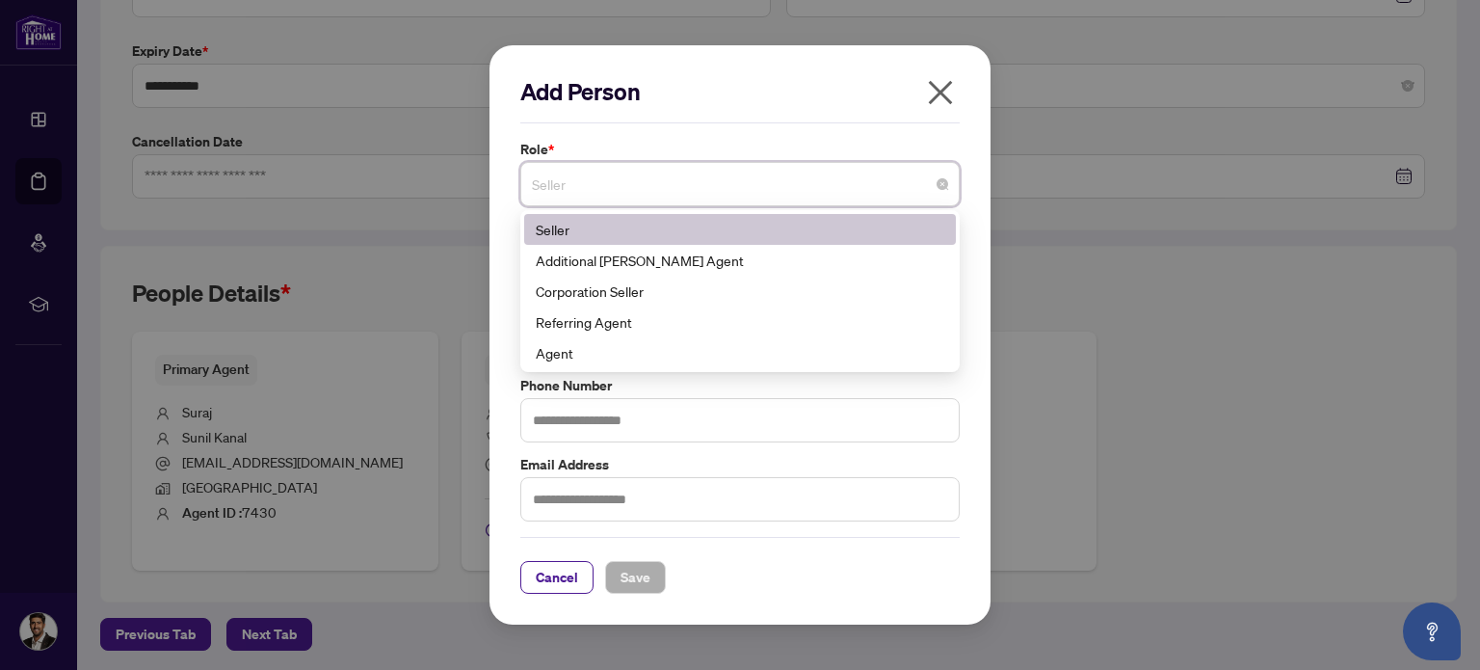
click at [581, 180] on span "Seller" at bounding box center [740, 184] width 416 height 37
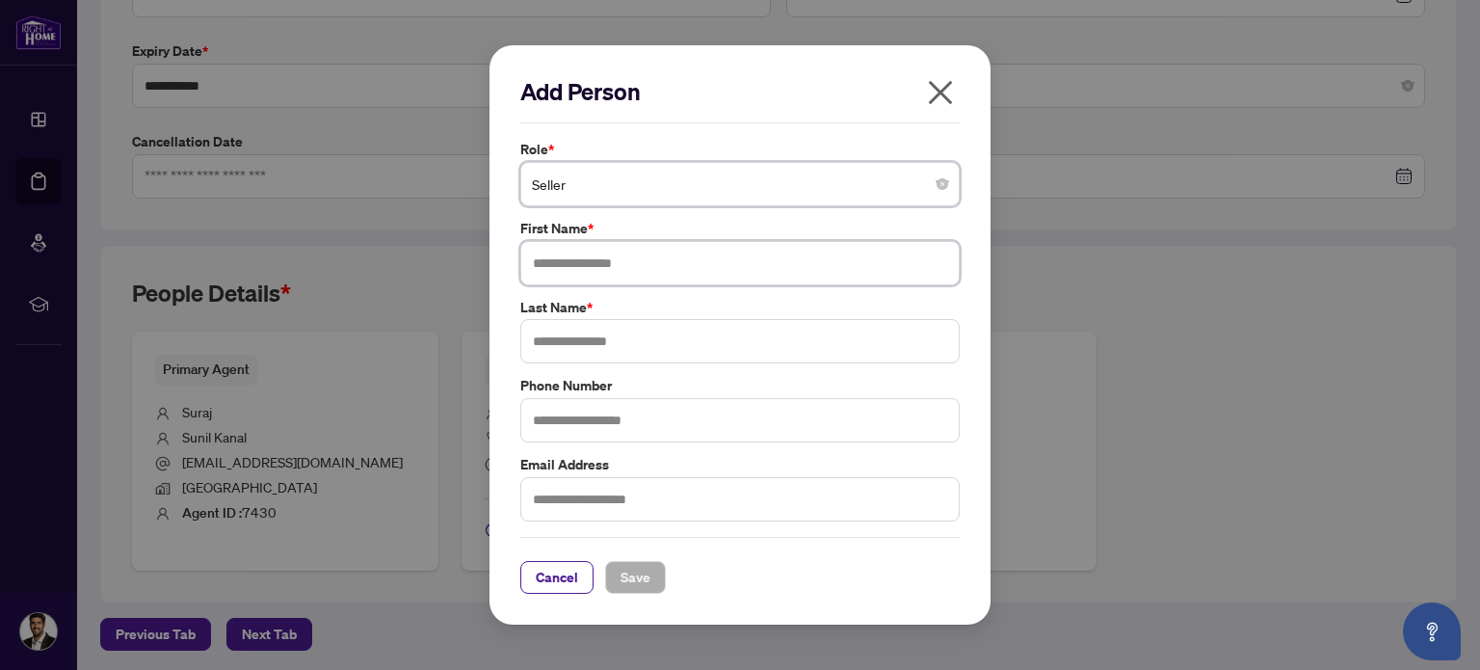
click at [596, 256] on input "text" at bounding box center [739, 263] width 439 height 44
type input "******"
type input "*"
type input "*****"
click at [619, 495] on input "text" at bounding box center [739, 499] width 439 height 44
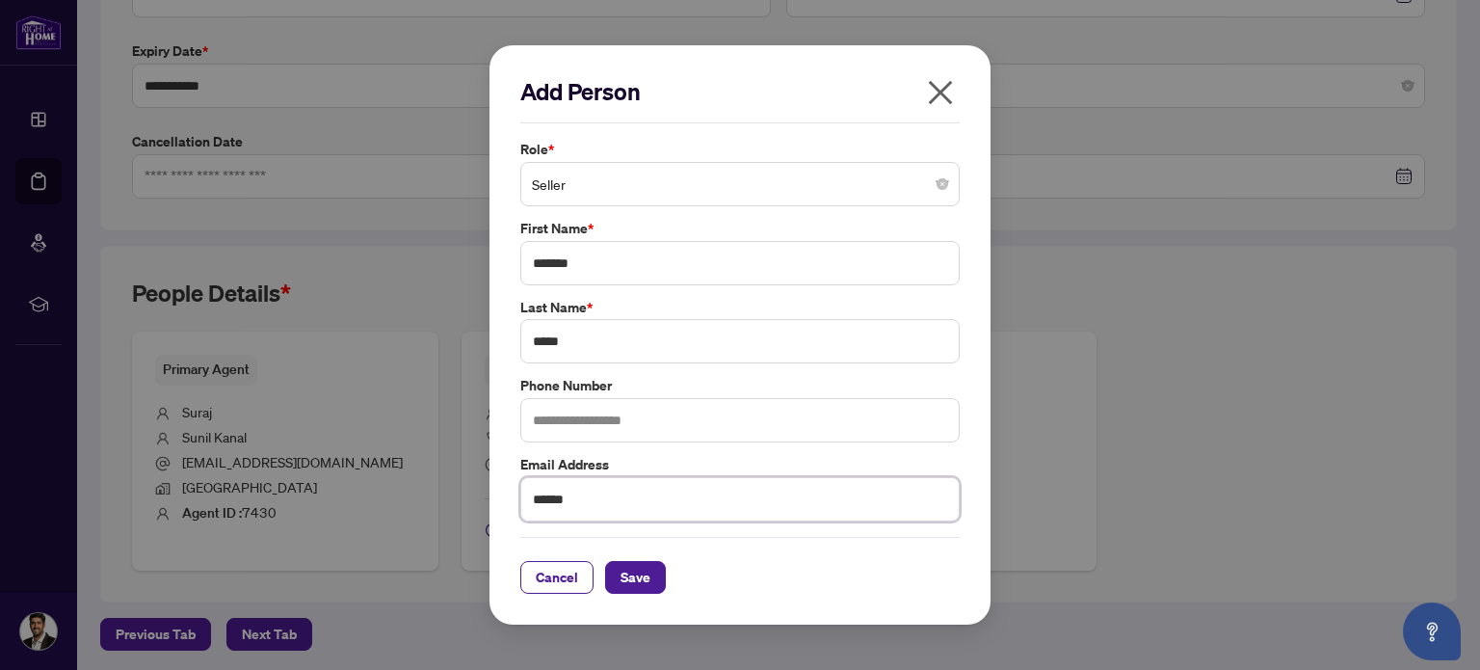
paste input "**********"
type input "**********"
click at [639, 589] on span "Save" at bounding box center [636, 577] width 30 height 31
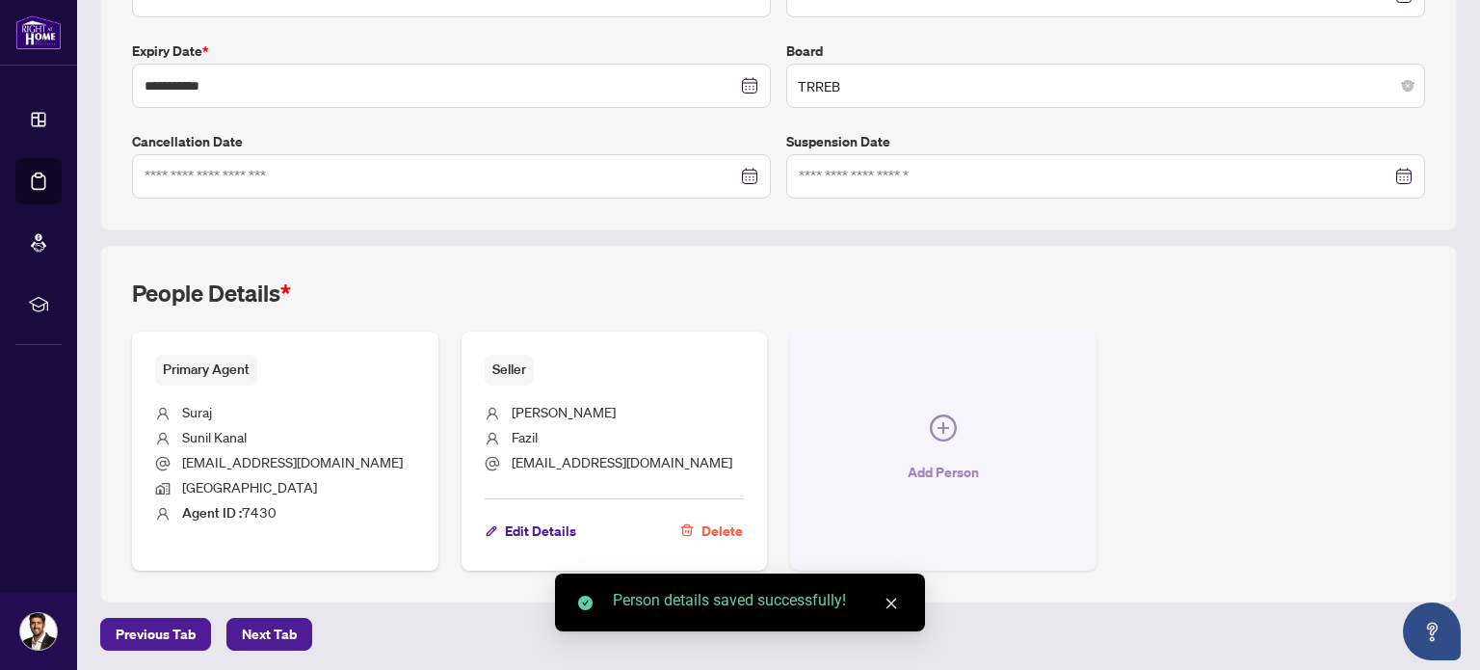
click at [930, 428] on icon "plus-circle" at bounding box center [943, 427] width 27 height 27
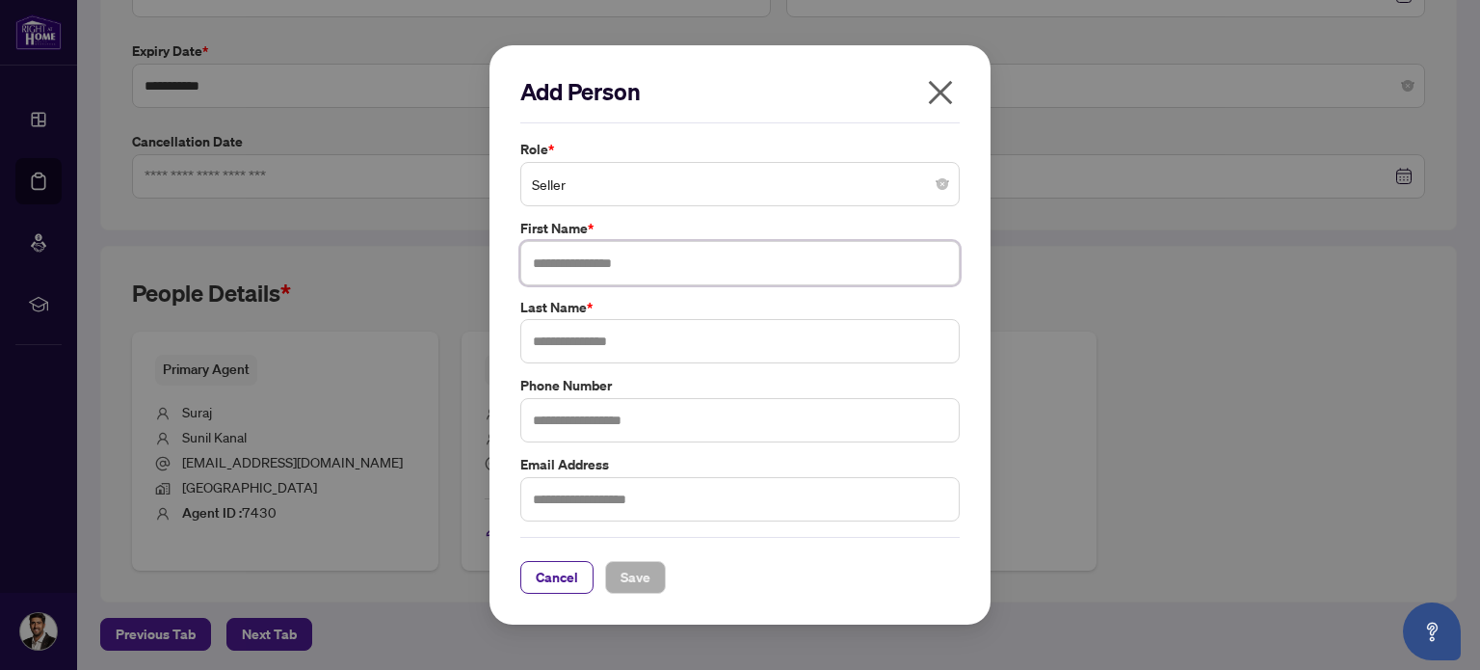
click at [609, 273] on input "text" at bounding box center [739, 263] width 439 height 44
type input "*"
type input "*****"
type input "*"
type input "*****"
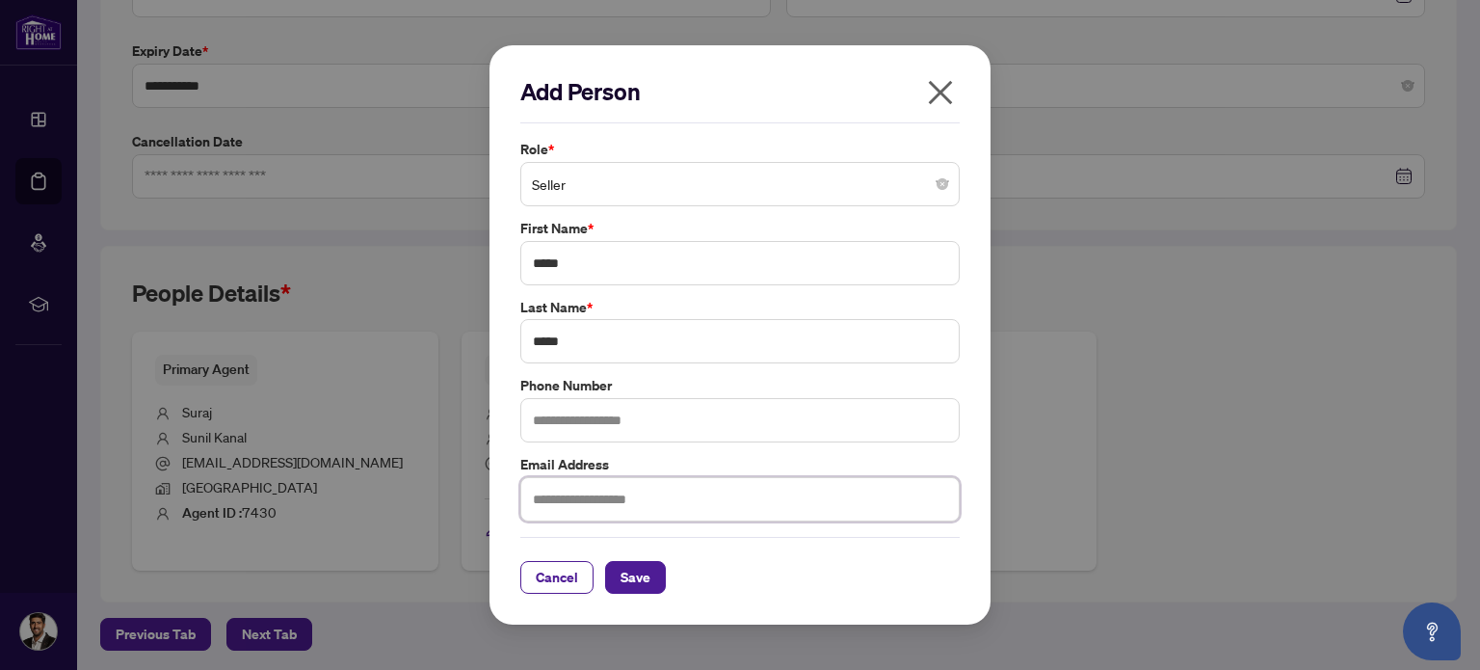
click at [632, 500] on input "text" at bounding box center [739, 499] width 439 height 44
paste input "**********"
type input "**********"
click at [621, 581] on span "Save" at bounding box center [636, 577] width 30 height 31
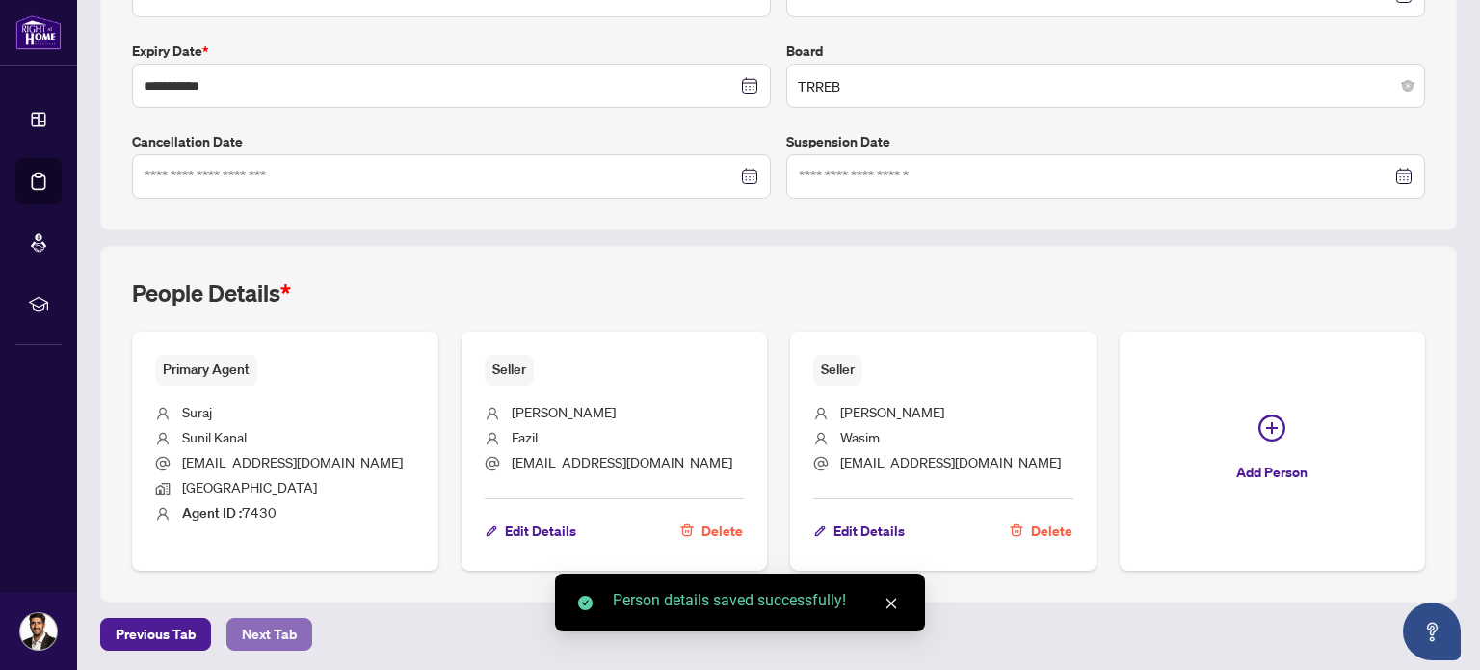
click at [278, 625] on span "Next Tab" at bounding box center [269, 634] width 55 height 31
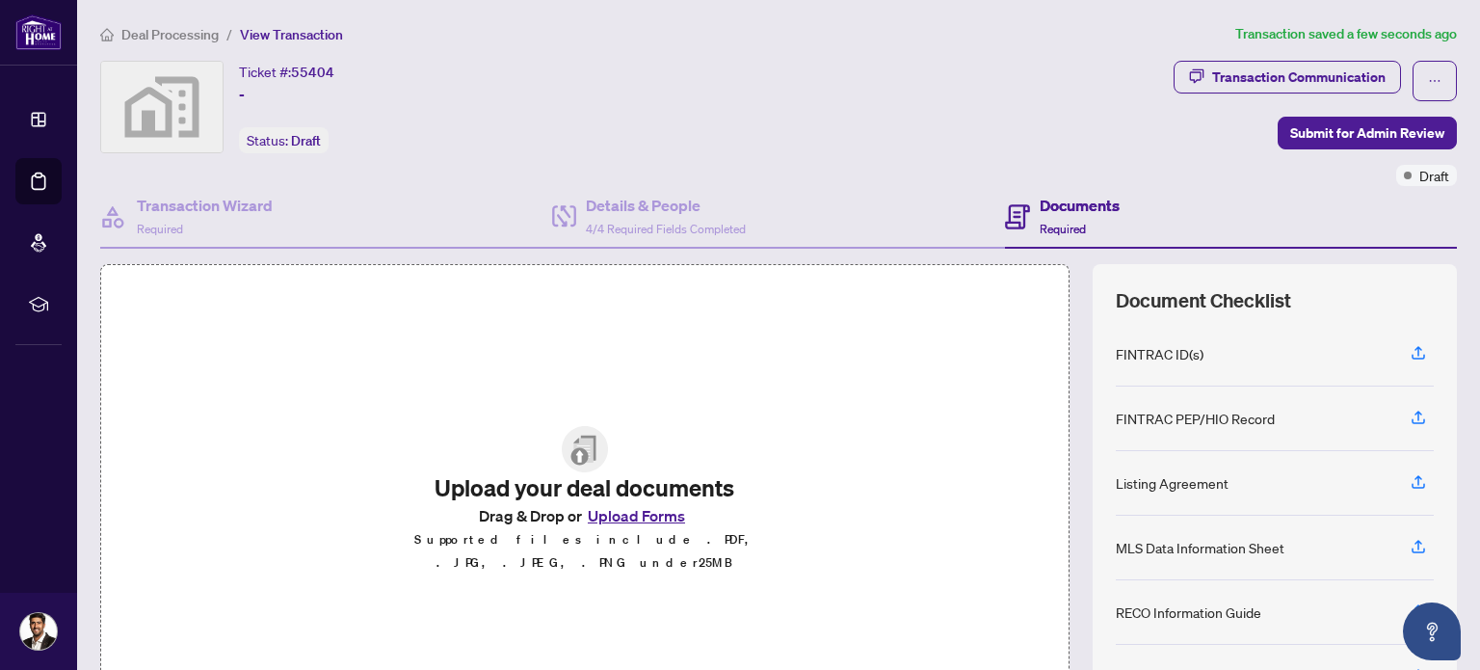
click at [643, 516] on button "Upload Forms" at bounding box center [636, 515] width 109 height 25
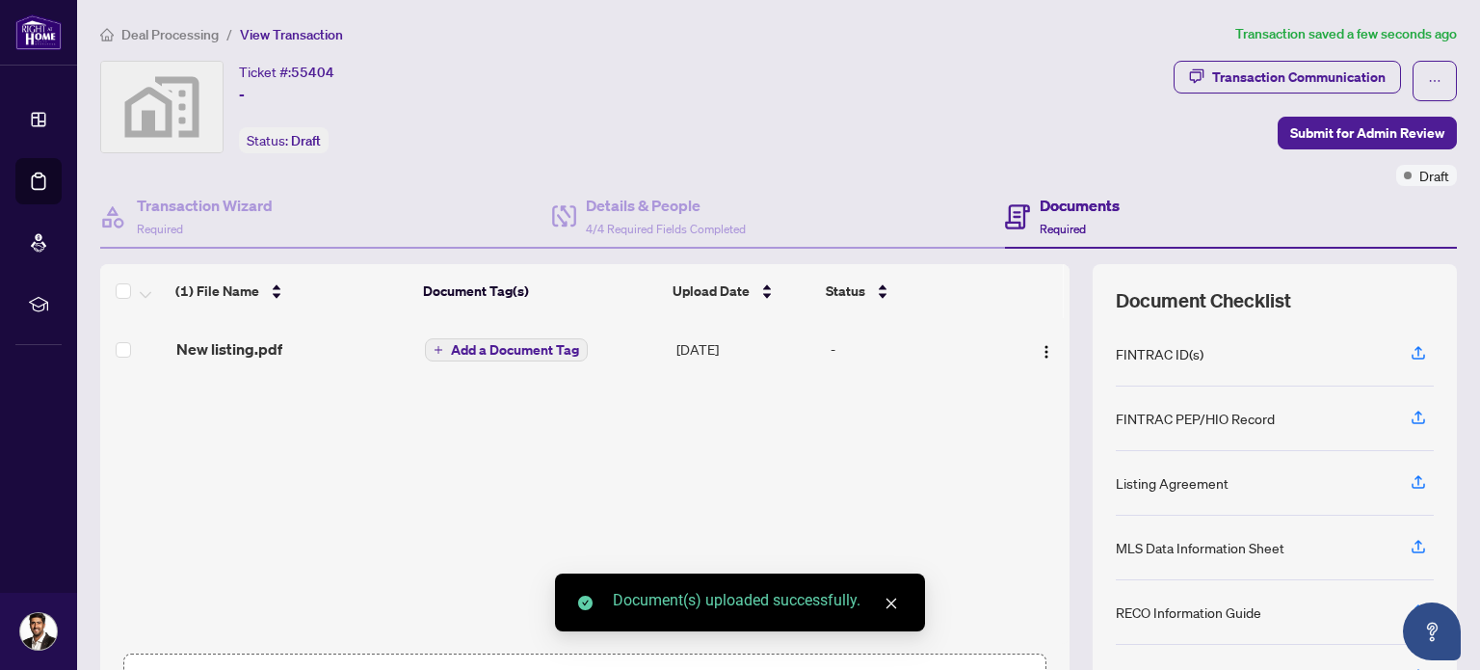
click at [266, 339] on span "New listing.pdf" at bounding box center [229, 348] width 106 height 23
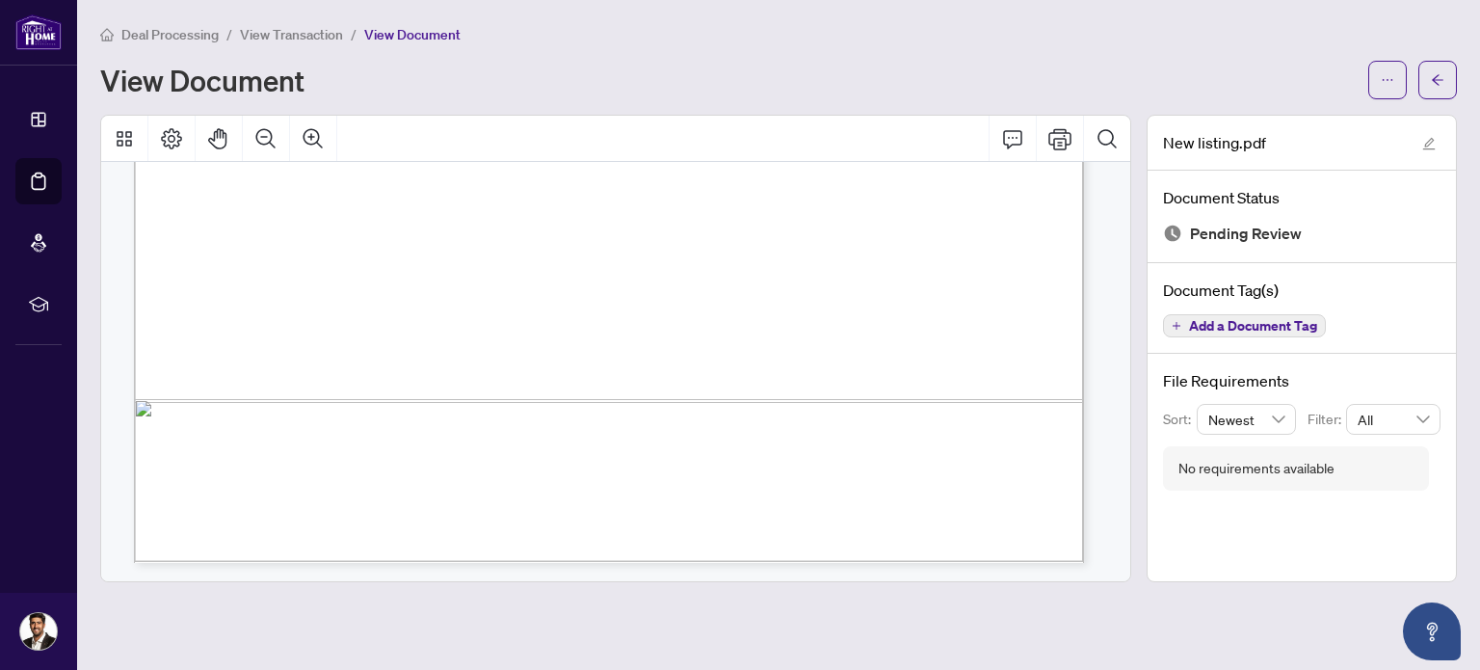
scroll to position [8064, 0]
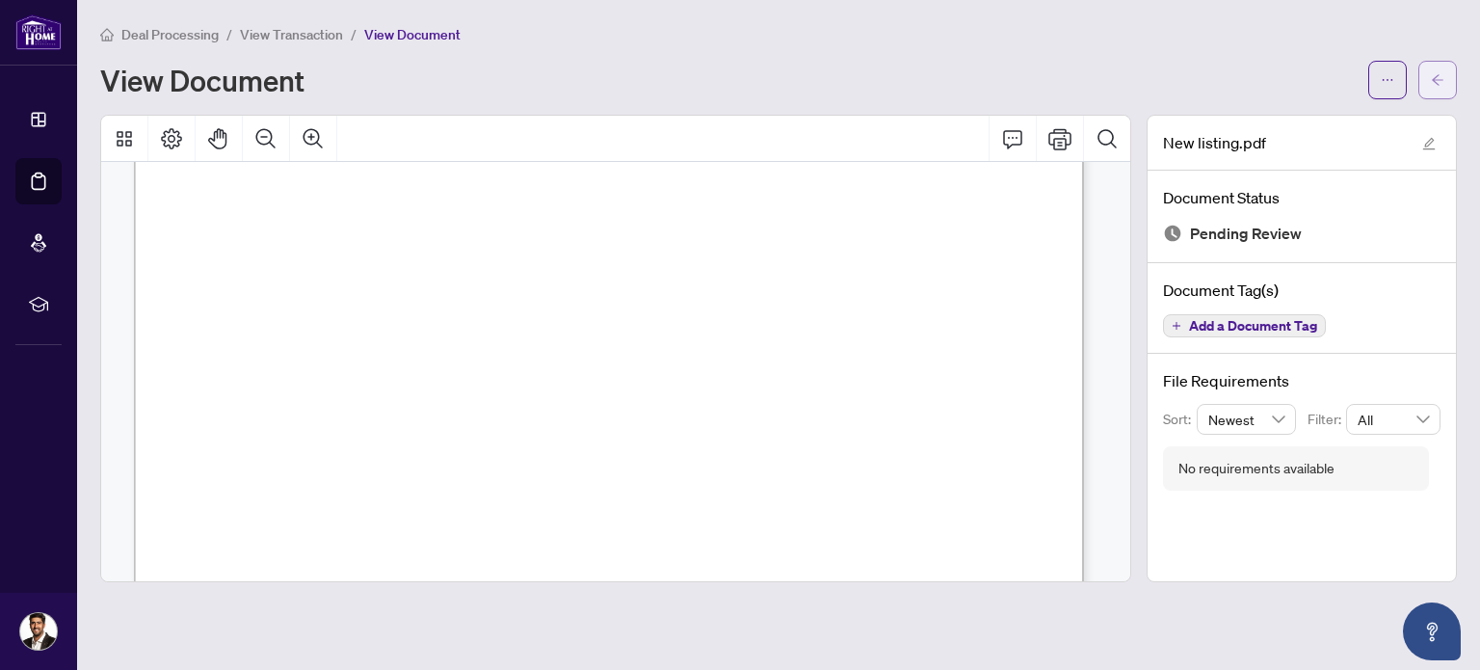
click at [1436, 92] on span "button" at bounding box center [1437, 80] width 13 height 31
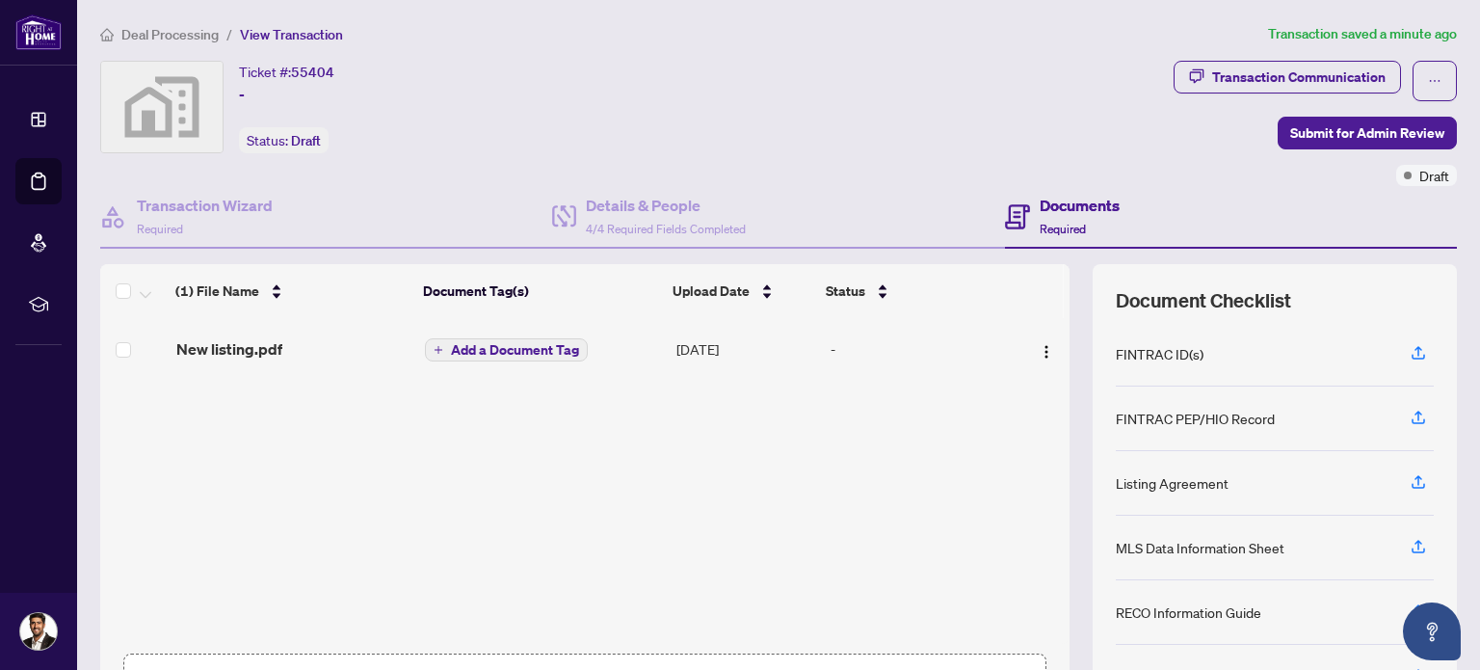
scroll to position [137, 0]
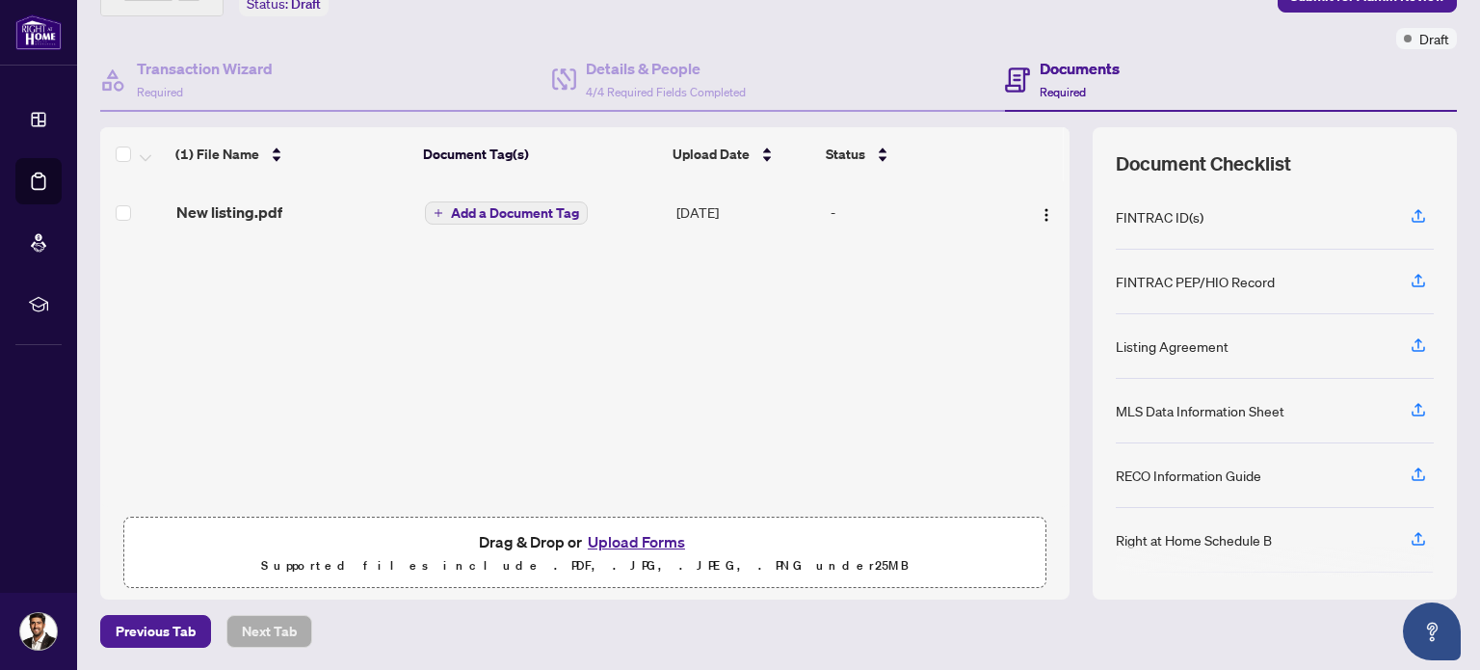
click at [622, 545] on button "Upload Forms" at bounding box center [636, 541] width 109 height 25
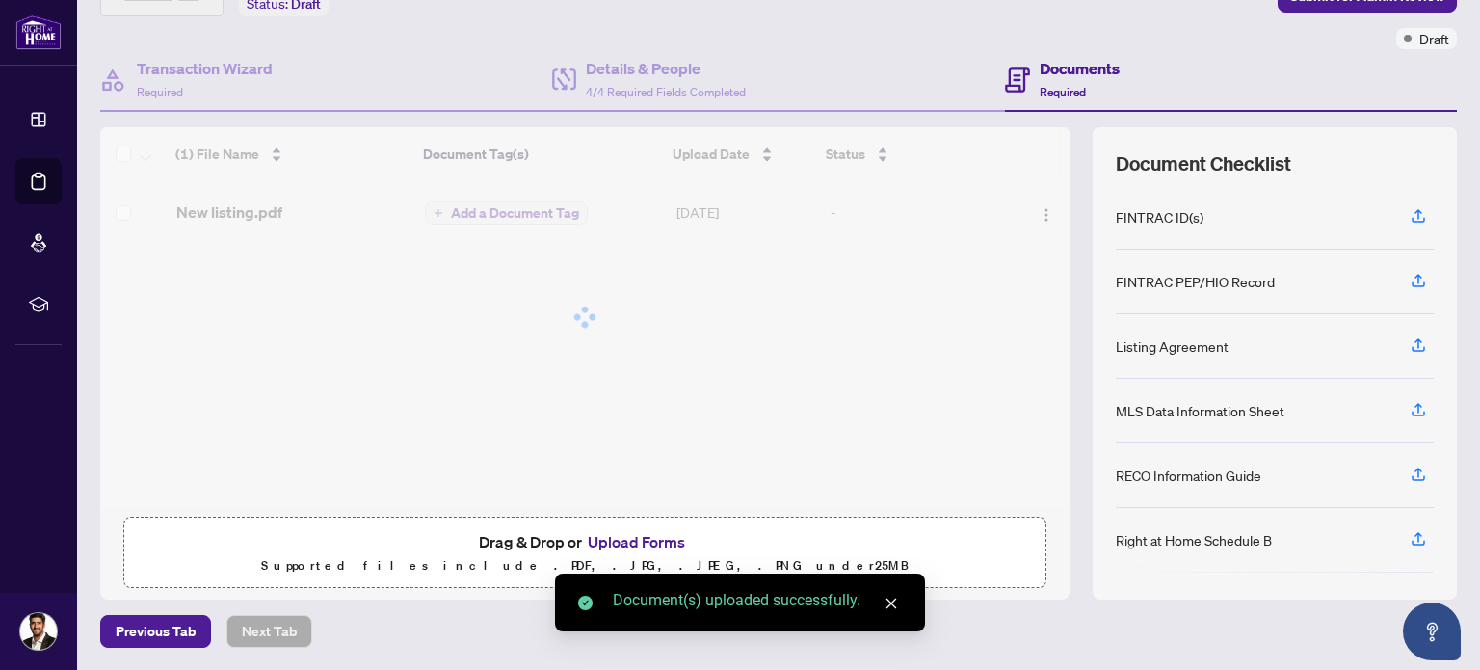
click at [645, 543] on button "Upload Forms" at bounding box center [636, 541] width 109 height 25
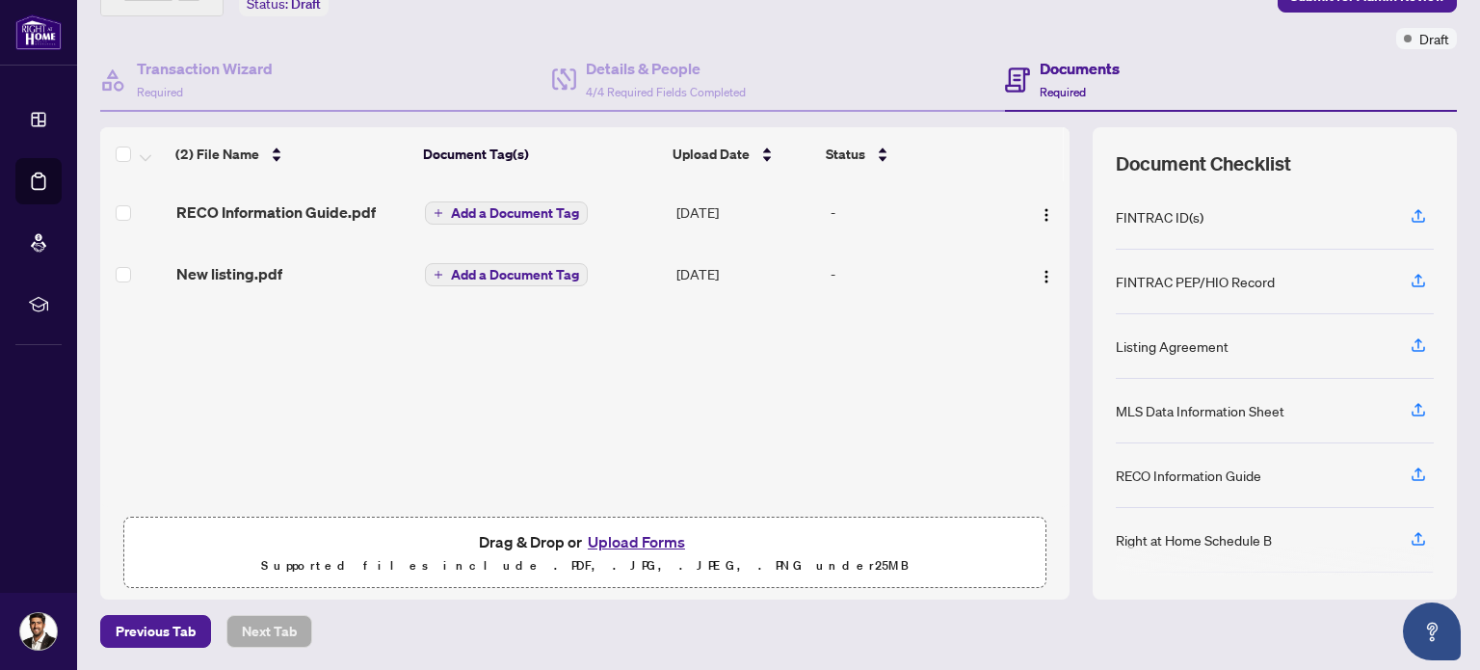
scroll to position [0, 0]
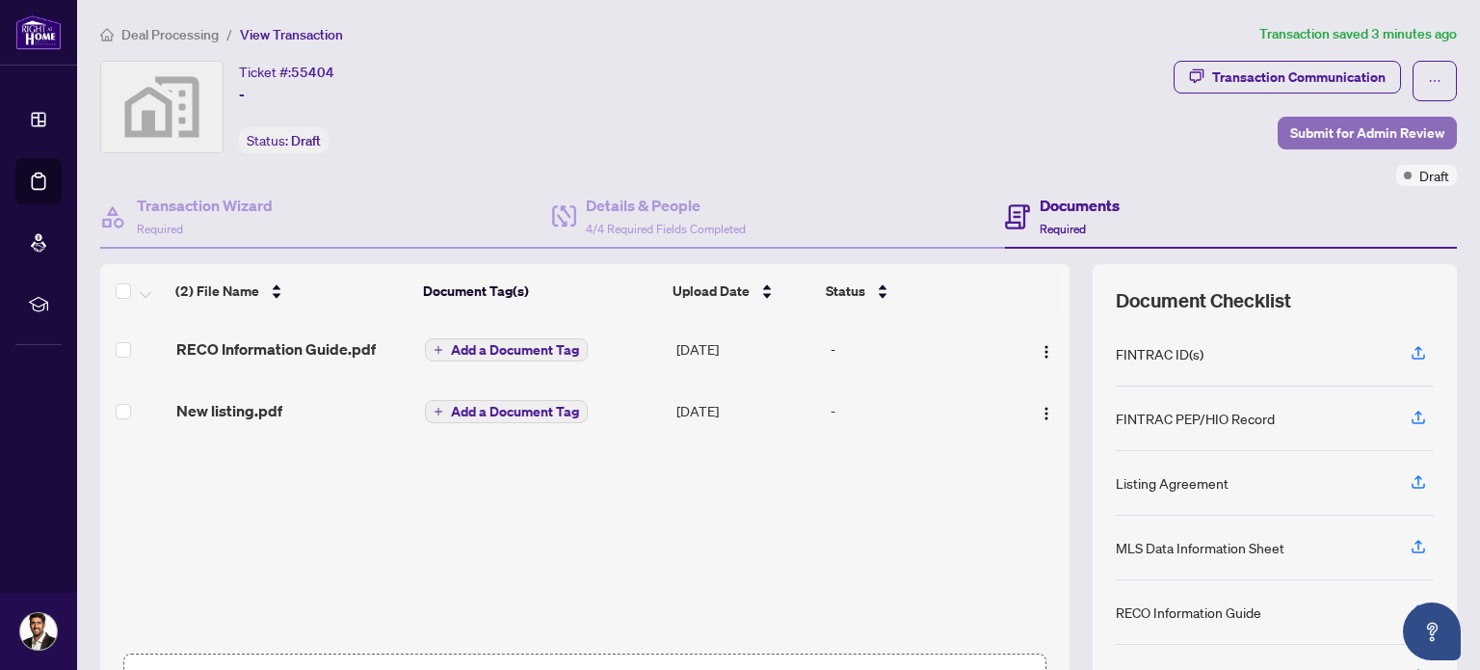
click at [1341, 138] on span "Submit for Admin Review" at bounding box center [1367, 133] width 154 height 31
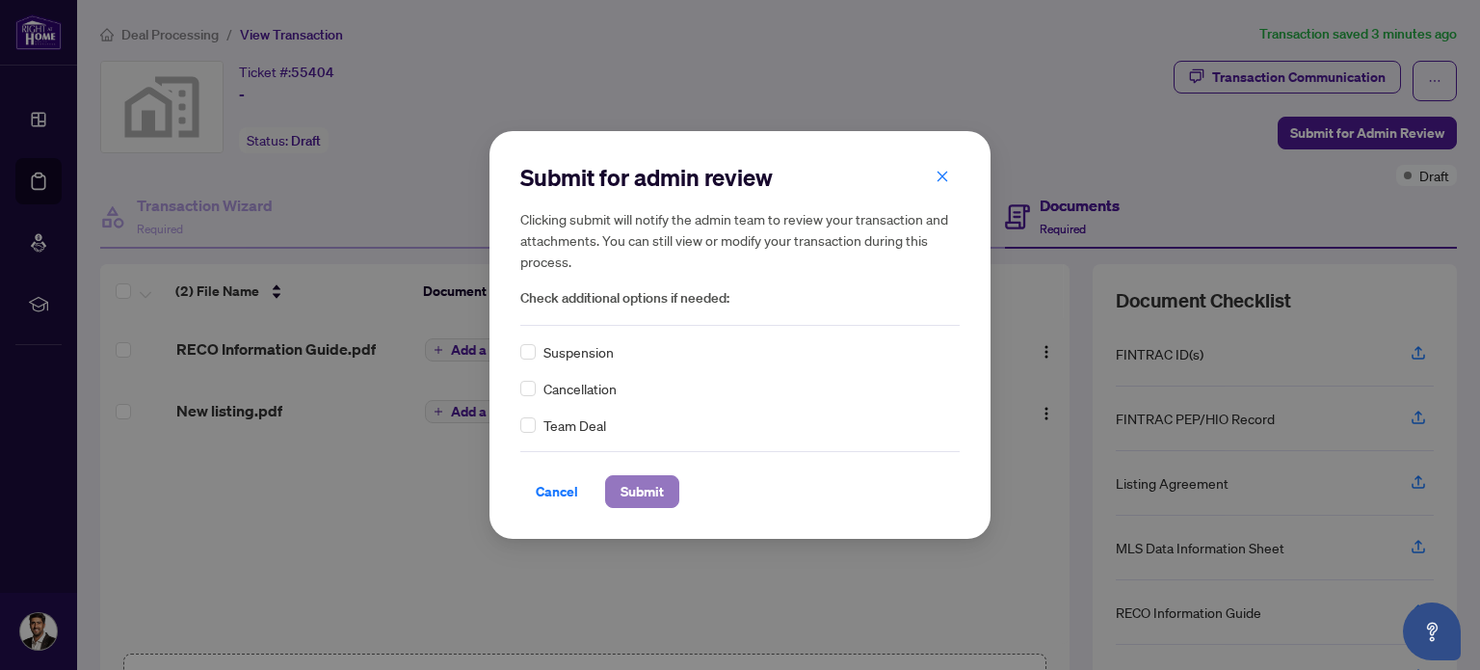
click at [651, 482] on span "Submit" at bounding box center [642, 491] width 43 height 31
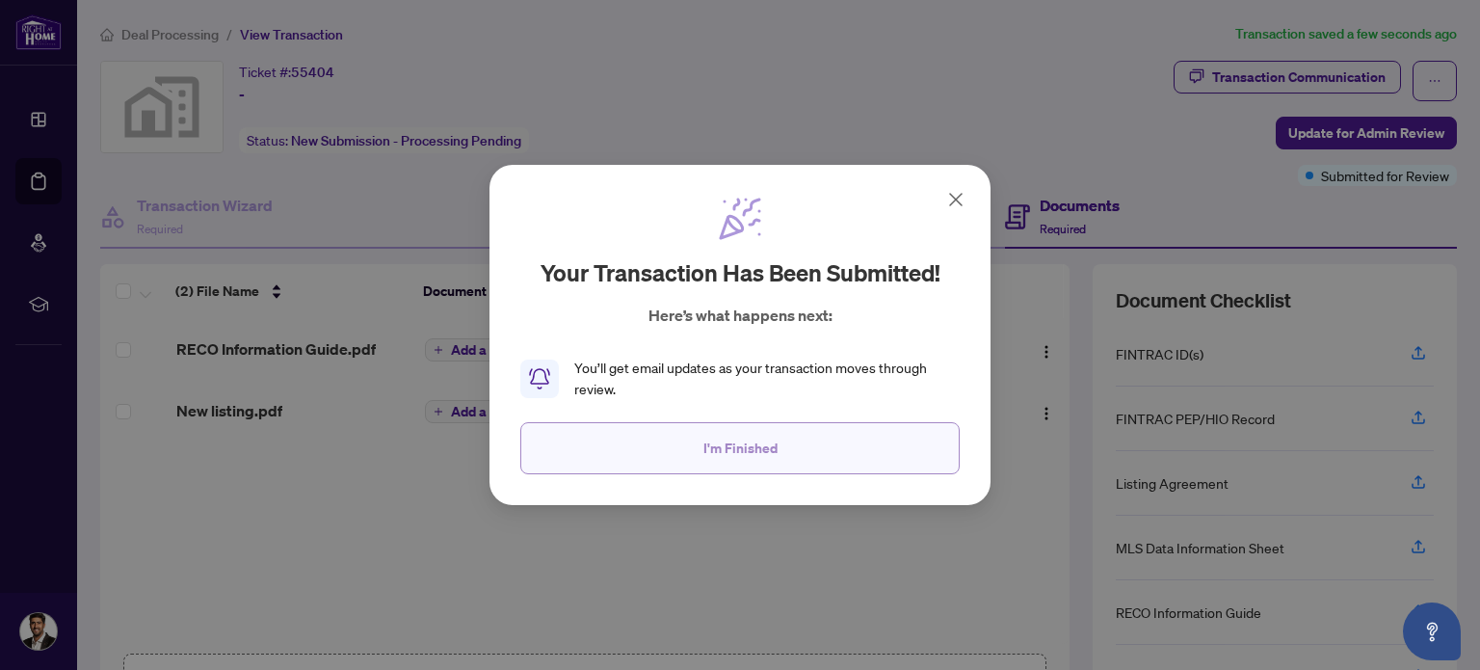
click at [697, 444] on button "I'm Finished" at bounding box center [739, 448] width 439 height 52
